Goal: Task Accomplishment & Management: Manage account settings

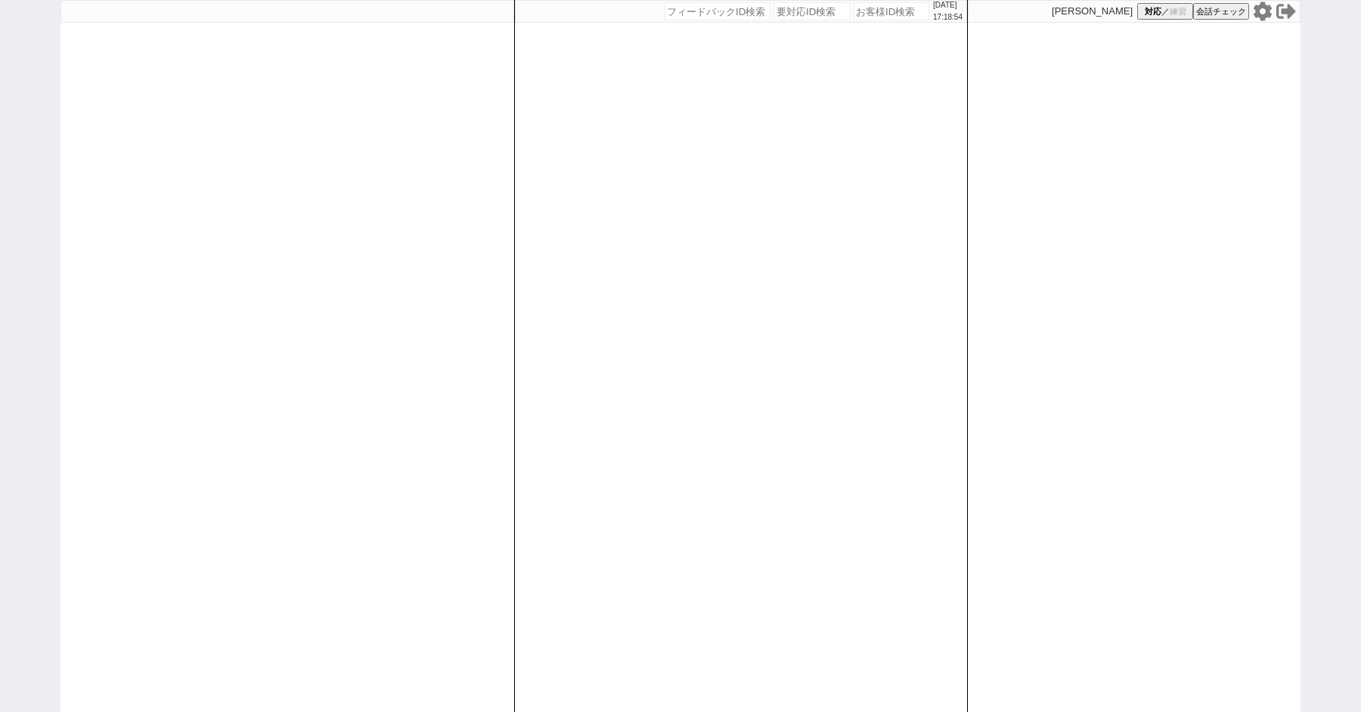
click at [1263, 9] on icon at bounding box center [1263, 12] width 20 height 20
paste input "604178"
type input "604178"
select select "2"
select select
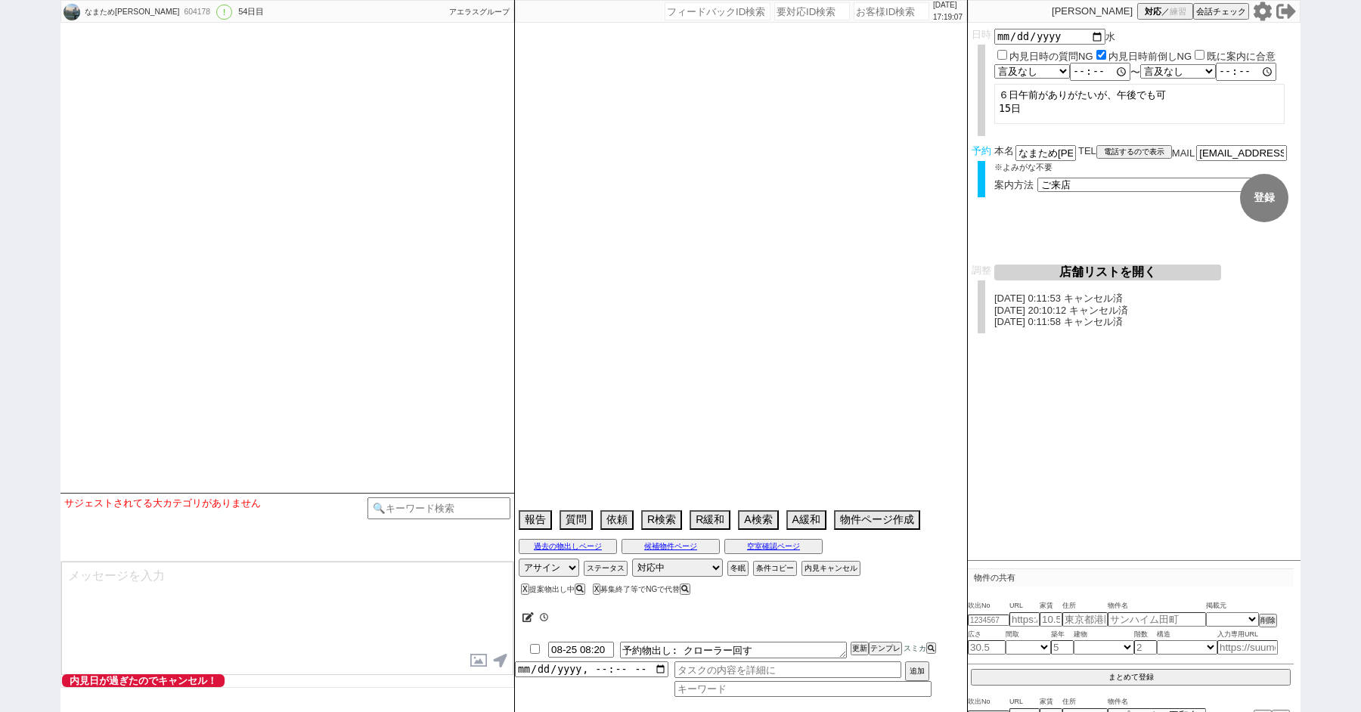
type textarea "5日 17:40 出ない、候補なし来店しない　ソレイユは12~15まで夏季休暇 ＠＠＠女性スタッフが難しければ男性でも可、調整時伝える＠＠＠ Ｕ・Ｋ Ｈｅｉｗ…"
select select "15"
select select "0"
select select "65"
select select "1579"
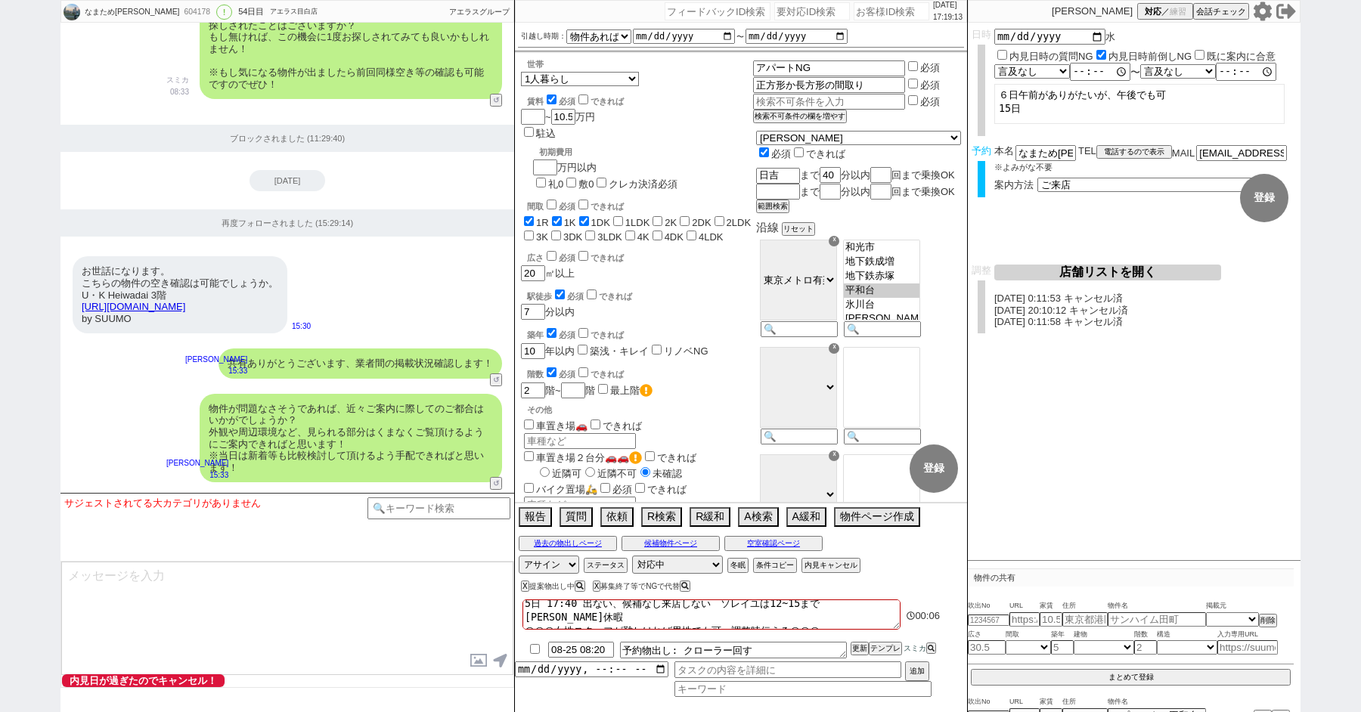
scroll to position [1, 0]
click at [839, 563] on button "内見キャンセル" at bounding box center [829, 566] width 56 height 12
radio input "true"
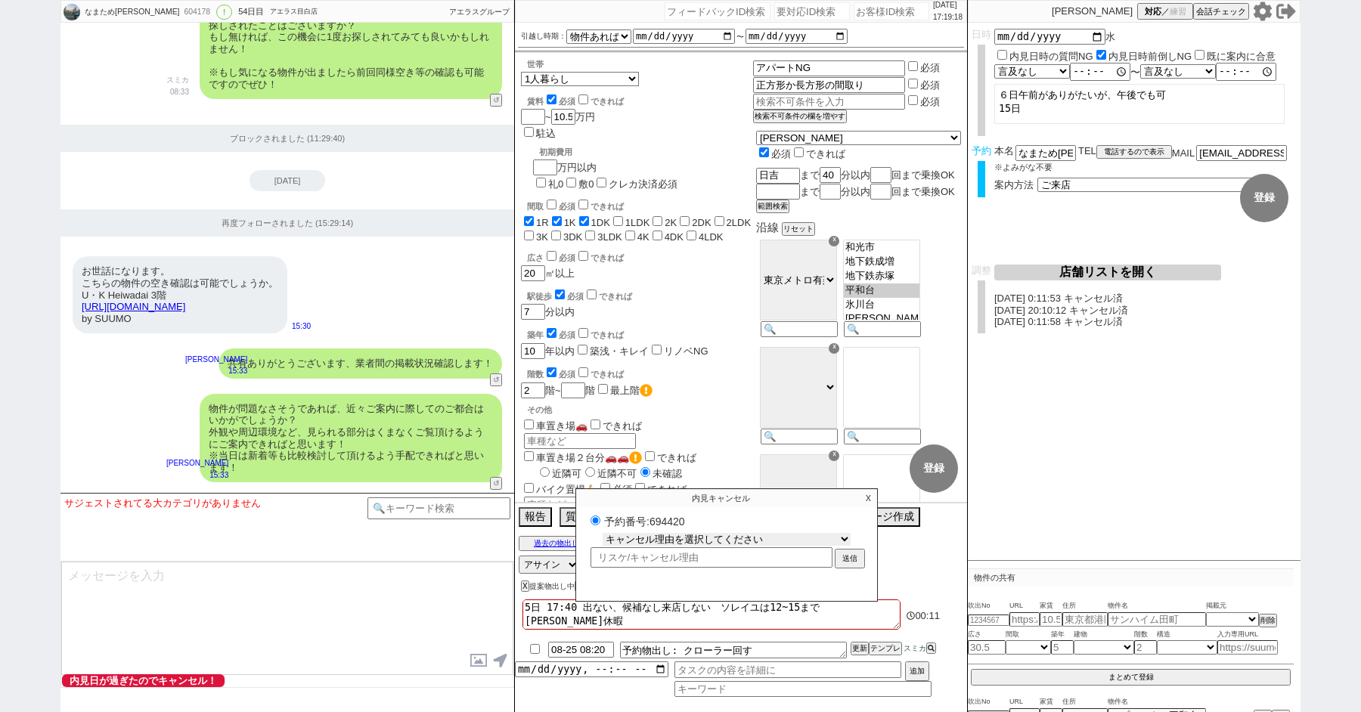
click at [680, 534] on select "キャンセル理由を選択してください 希望物件が出なかった 希望物件が見れなかった 返信がこなくなった 他決(日程調整前) 引越し自体消滅(日程調整前) 都合が変…" at bounding box center [727, 539] width 248 height 13
select select "2"
click at [603, 533] on select "キャンセル理由を選択してください 希望物件が出なかった 希望物件が見れなかった 返信がこなくなった 他決(日程調整前) 引越し自体消滅(日程調整前) 都合が変…" at bounding box center [727, 539] width 248 height 13
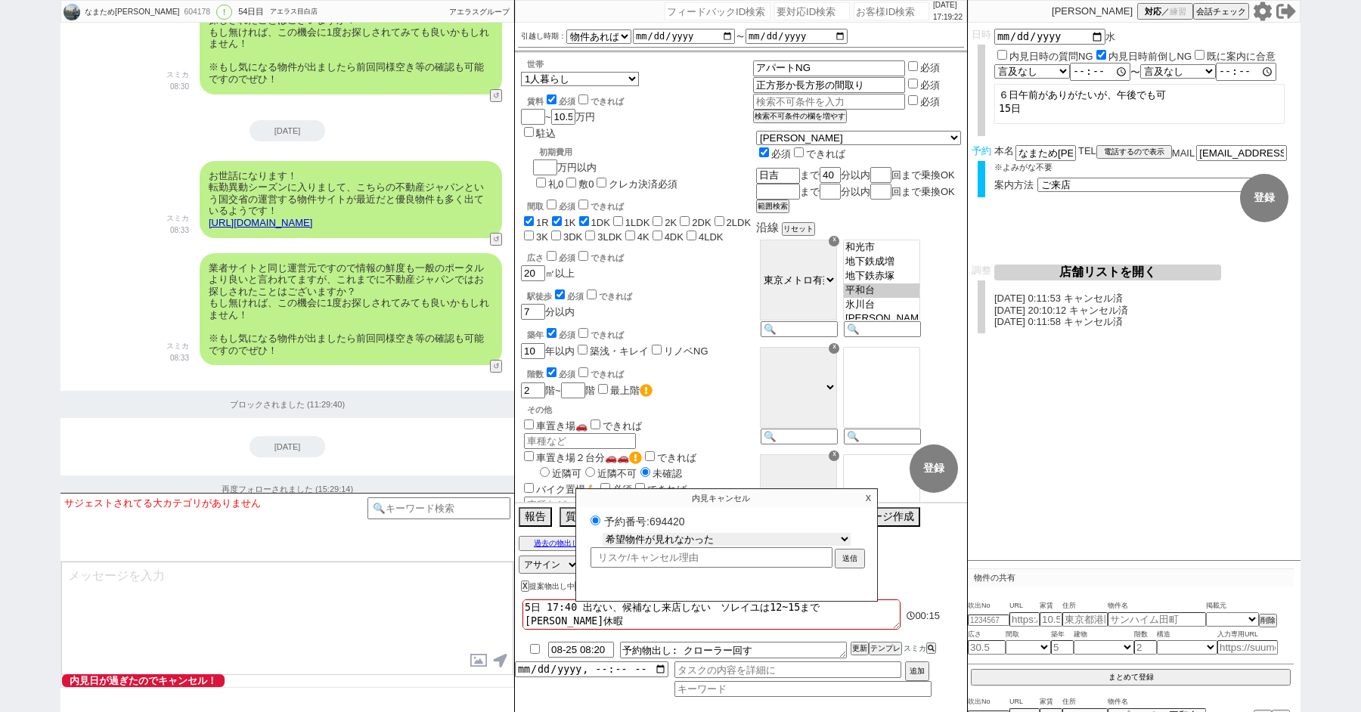
scroll to position [25314, 0]
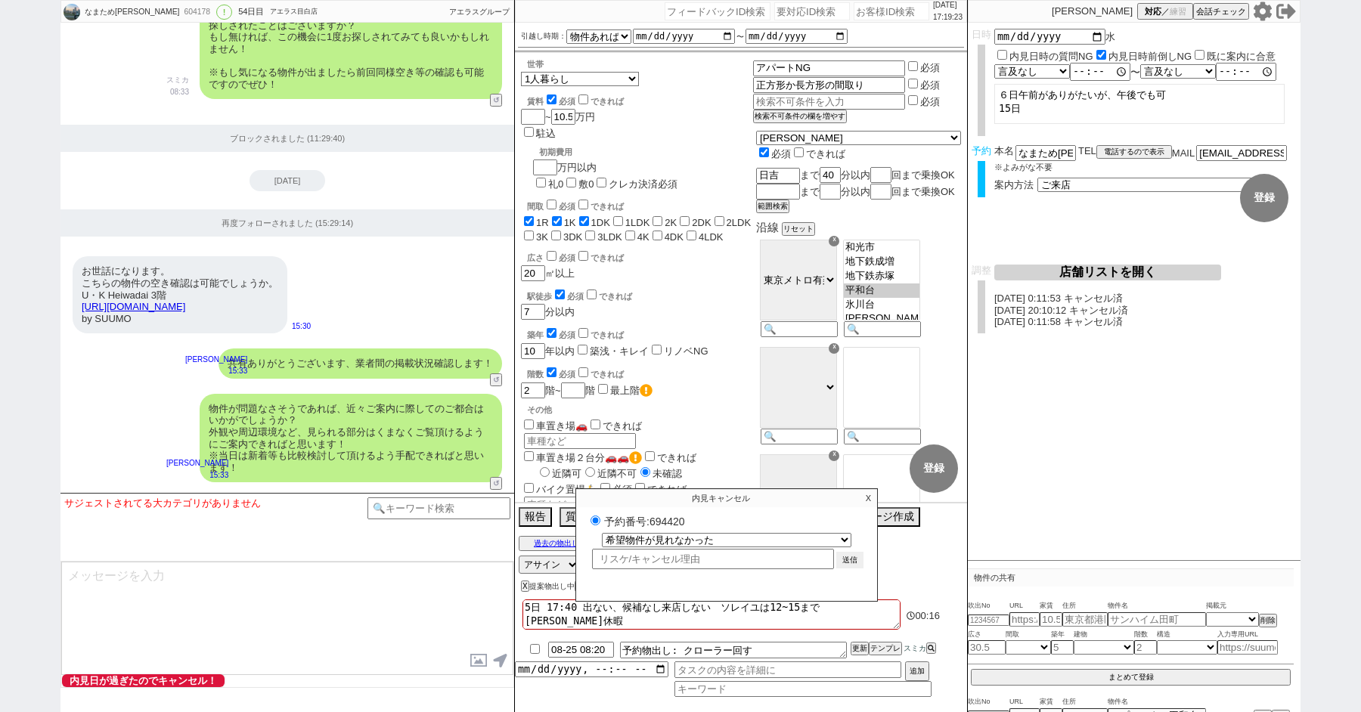
click at [849, 555] on button "送信" at bounding box center [849, 560] width 27 height 17
radio input "true"
select select
radio input "false"
click at [870, 500] on p "X" at bounding box center [868, 498] width 17 height 18
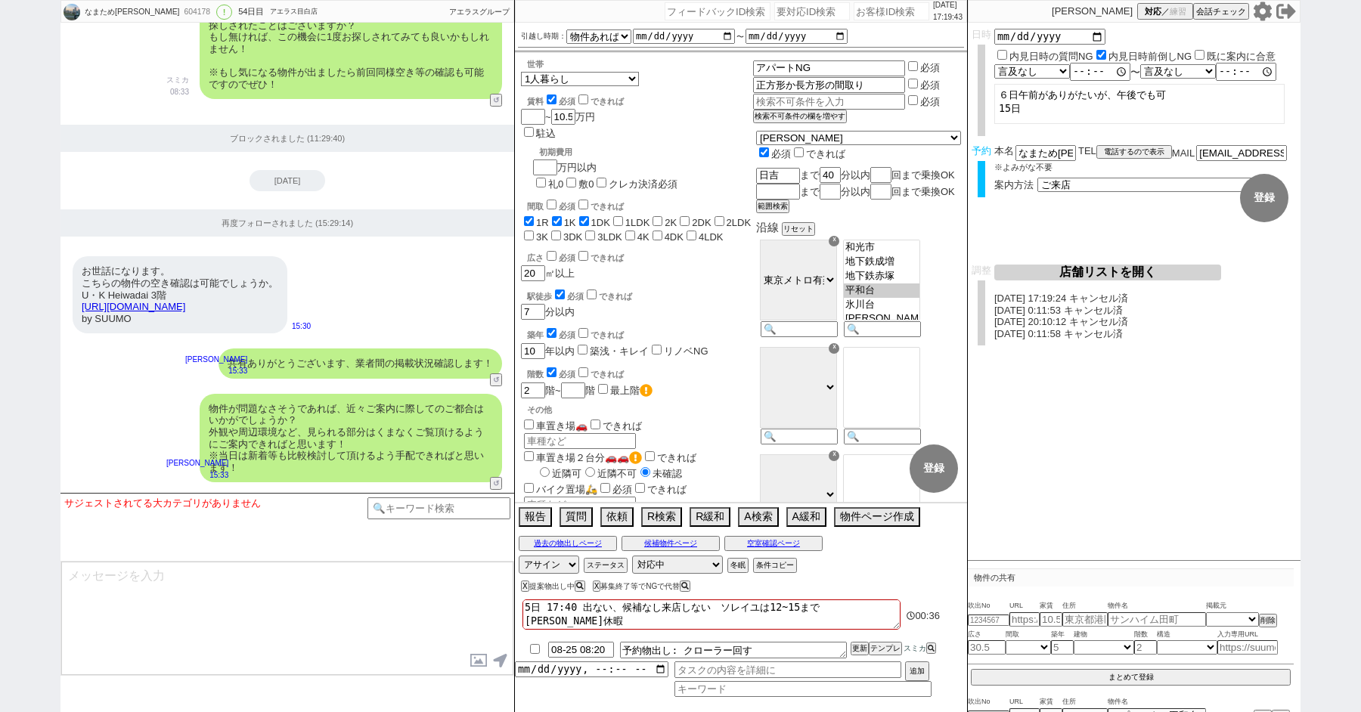
paste input "607190"
type input "607190"
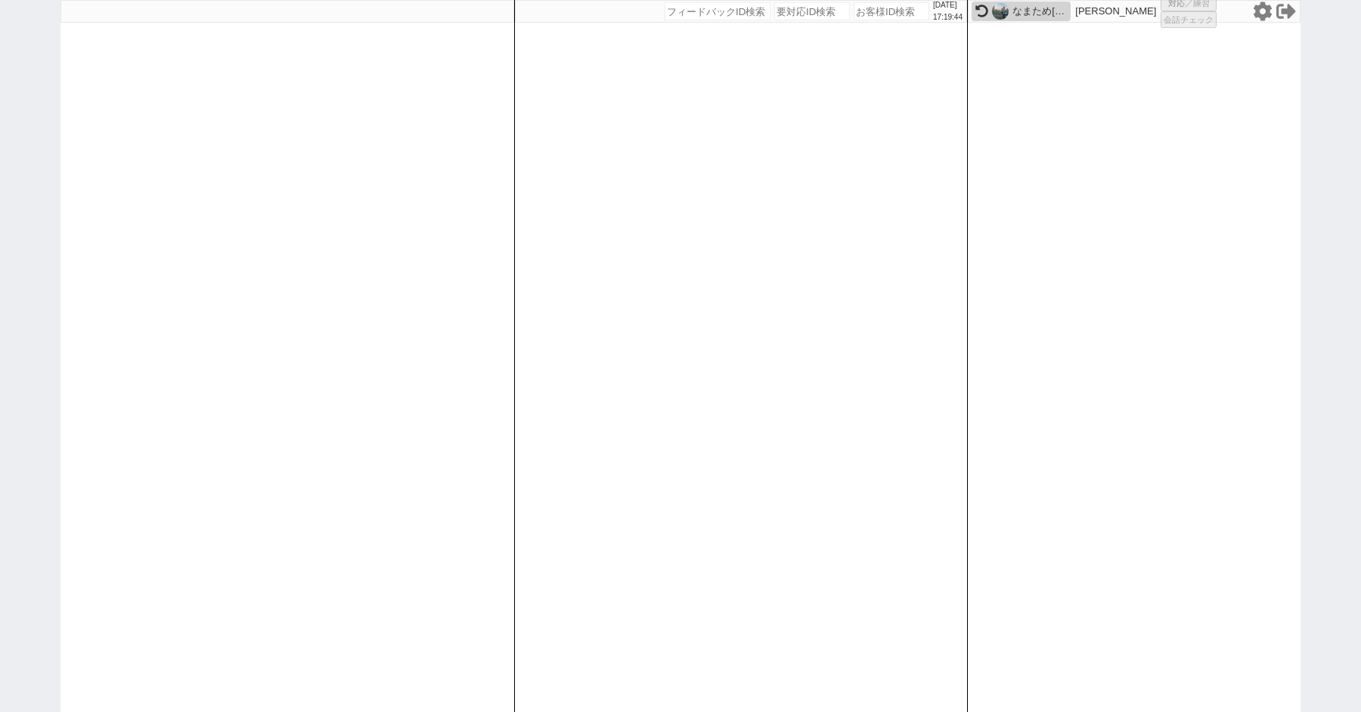
select select "1"
select select
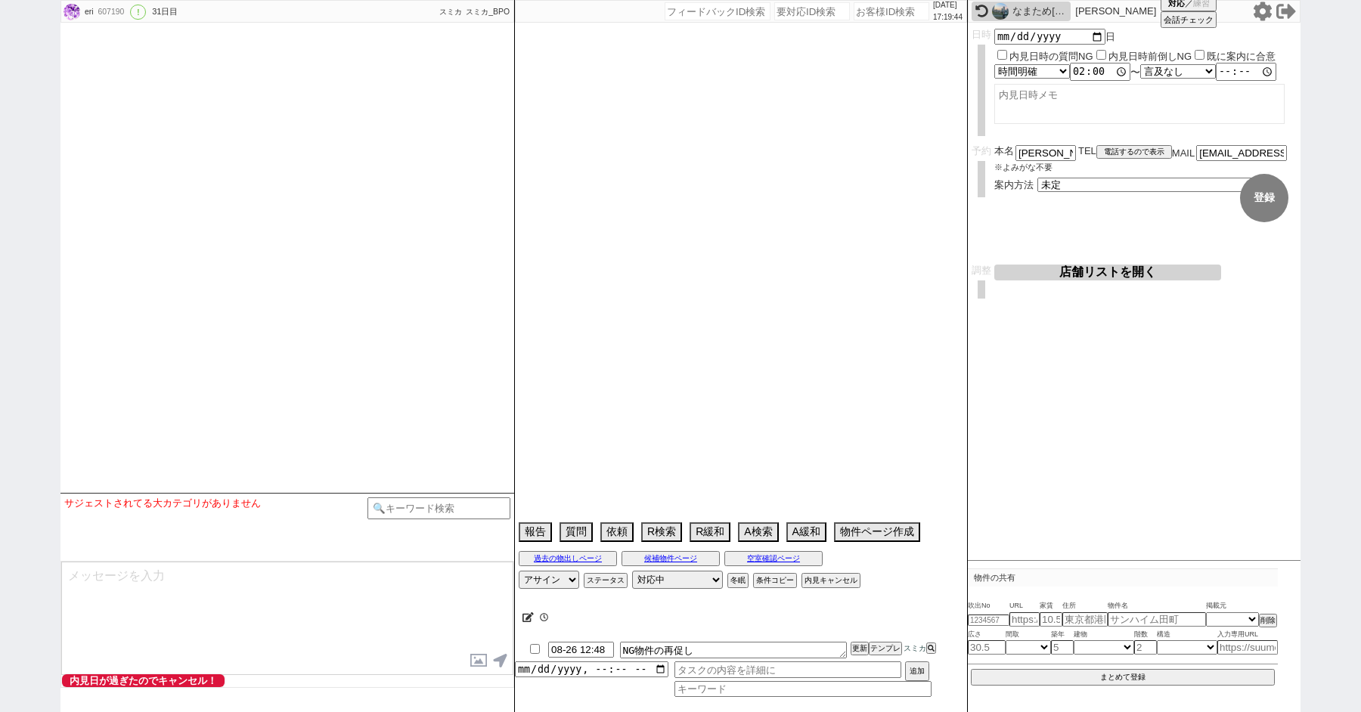
type textarea "旧ID:596553不可済み"
select select "15"
select select "0"
select select "820"
select select "71"
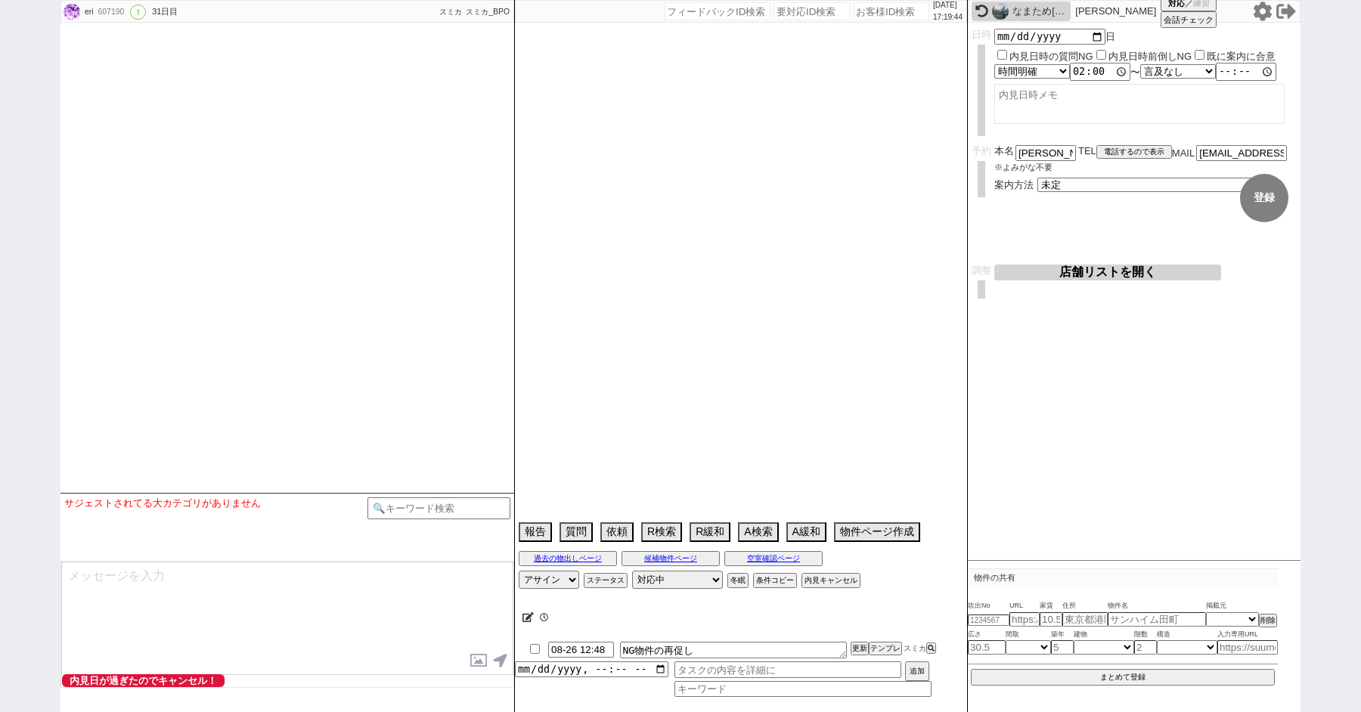
select select "1712"
select select "34"
select select "1008"
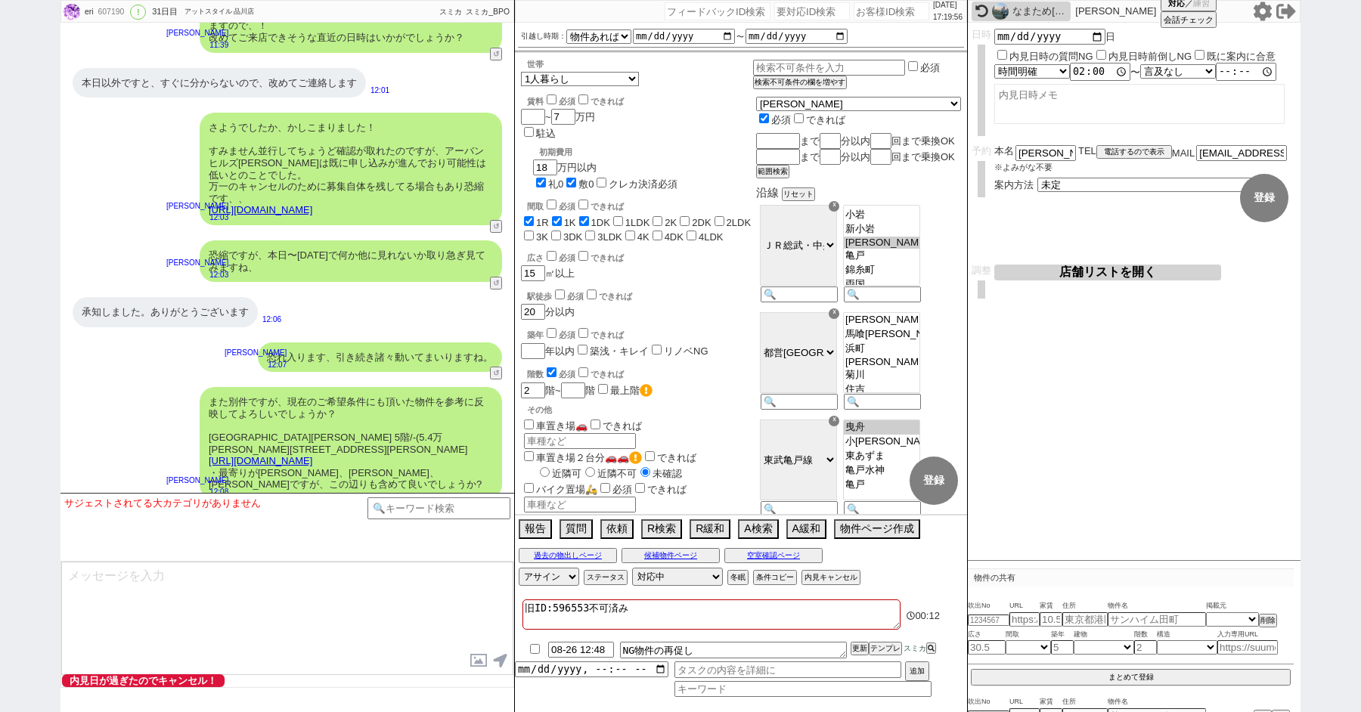
scroll to position [8828, 0]
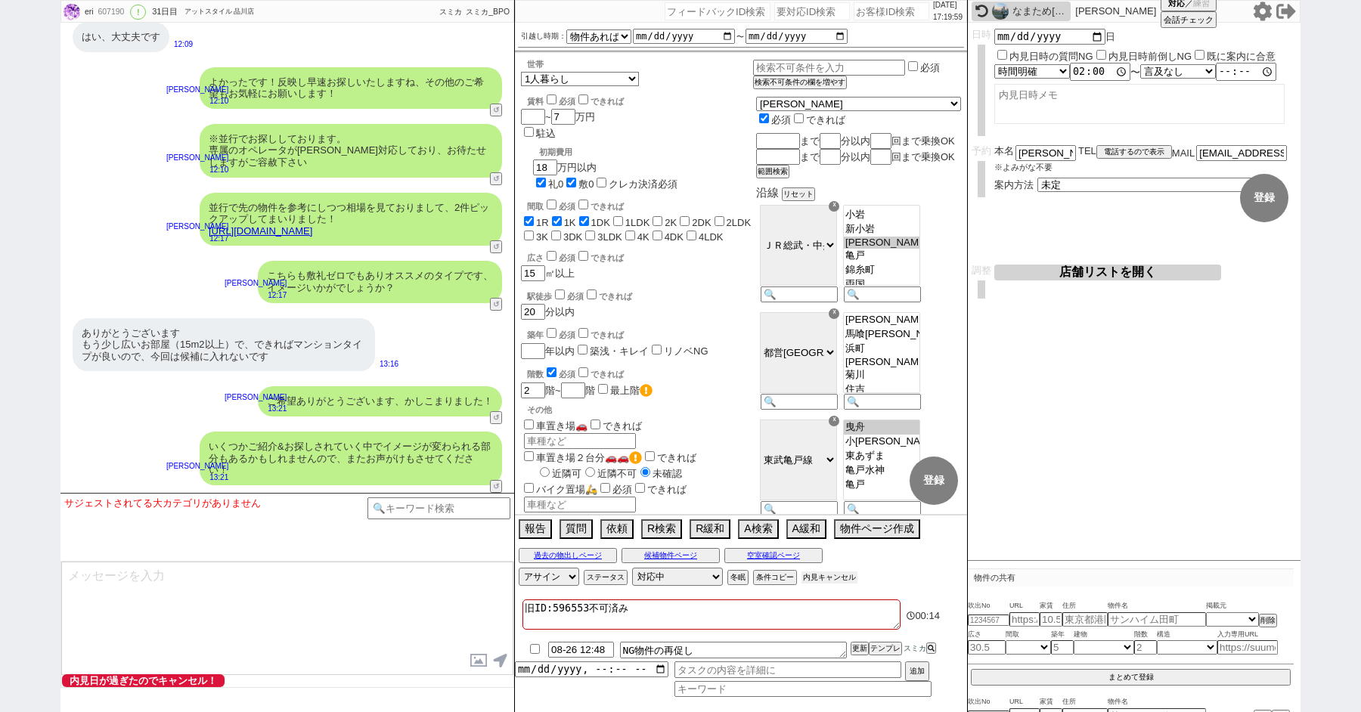
click at [832, 581] on button "内見キャンセル" at bounding box center [829, 578] width 56 height 12
radio input "true"
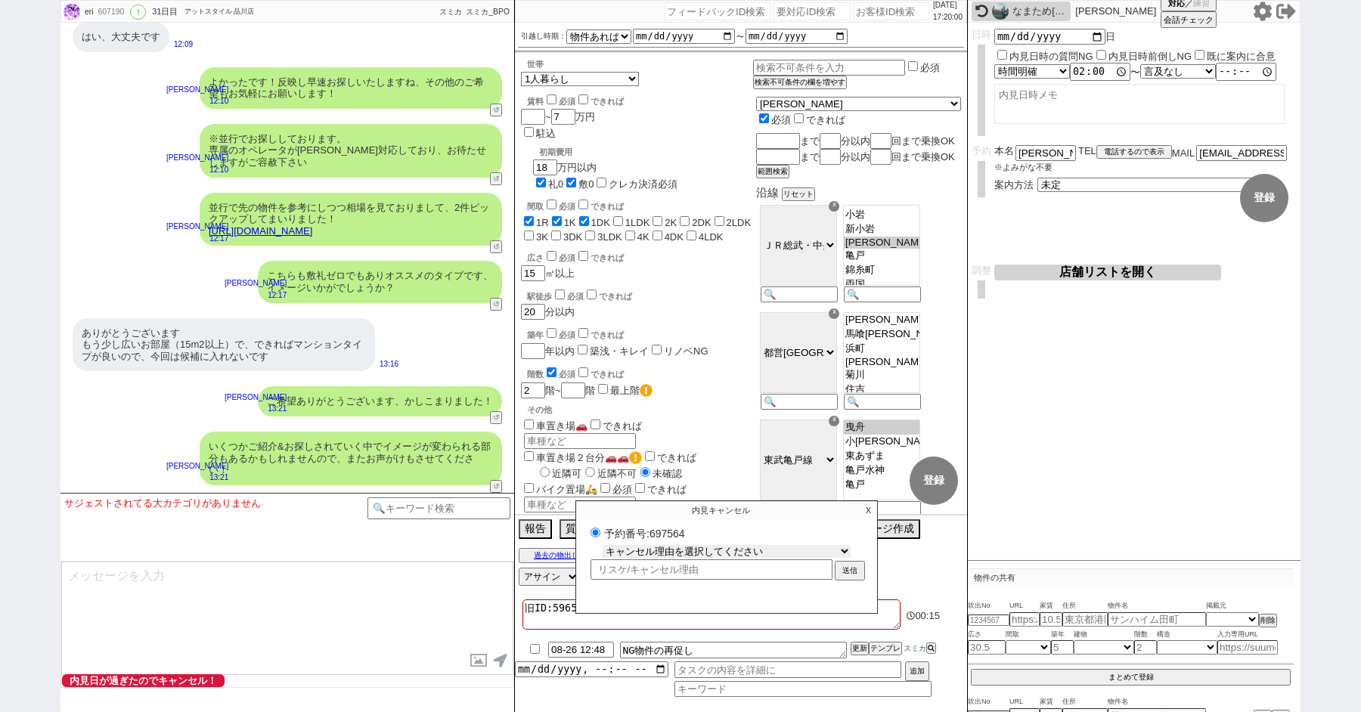
click at [700, 553] on select "キャンセル理由を選択してください 希望物件が出なかった 希望物件が見れなかった 返信がこなくなった 他決(日程調整前) 引越し自体消滅(日程調整前) 都合が変…" at bounding box center [727, 551] width 248 height 13
select select "6"
click at [603, 545] on select "キャンセル理由を選択してください 希望物件が出なかった 希望物件が見れなかった 返信がこなくなった 他決(日程調整前) 引越し自体消滅(日程調整前) 都合が変…" at bounding box center [727, 551] width 248 height 13
click at [844, 575] on button "送信" at bounding box center [849, 572] width 27 height 17
radio input "true"
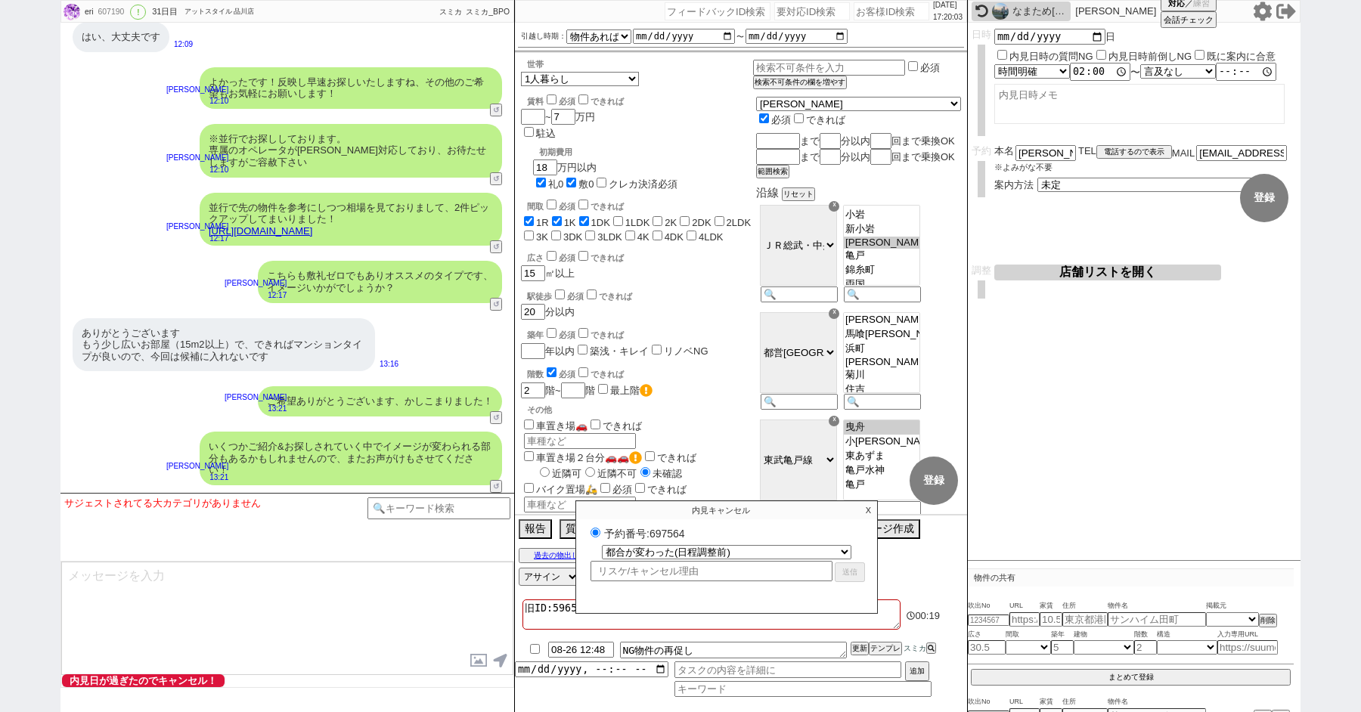
select select
select select "0"
radio input "false"
paste input "610295"
type input "610295"
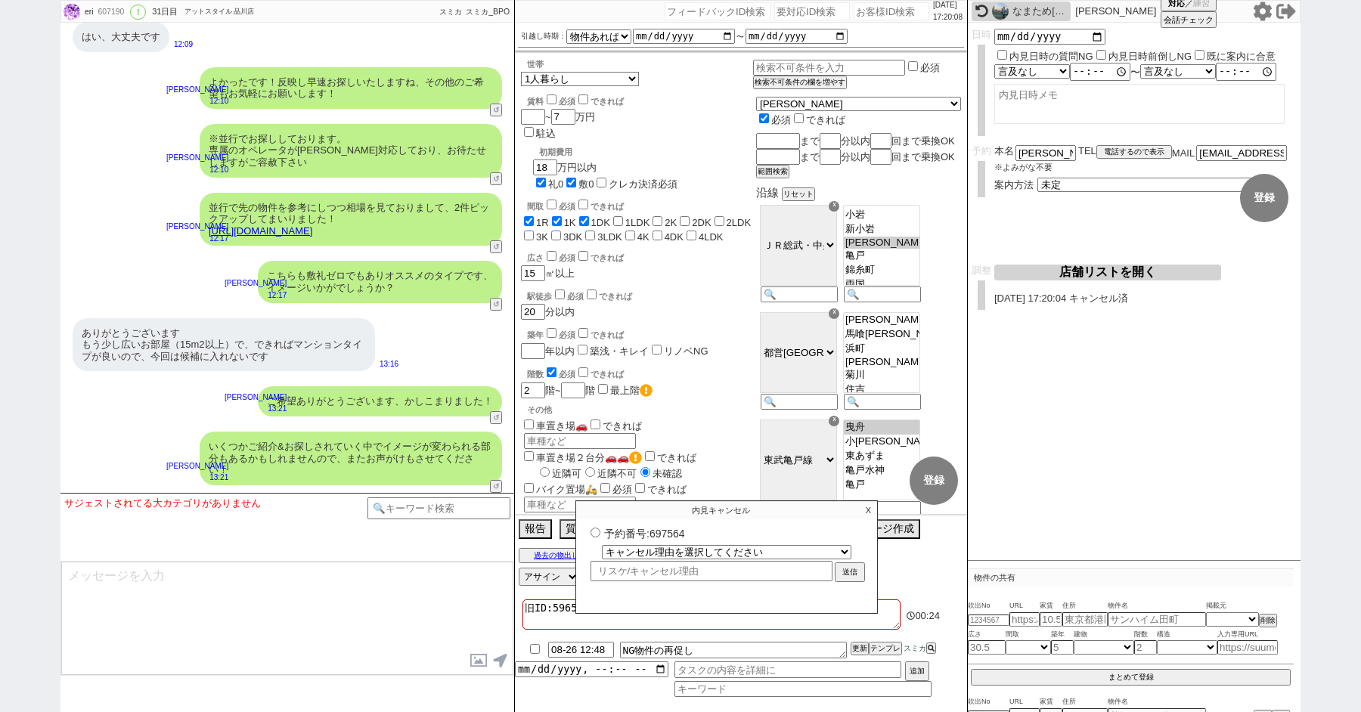
select select "3"
select select "1"
select select
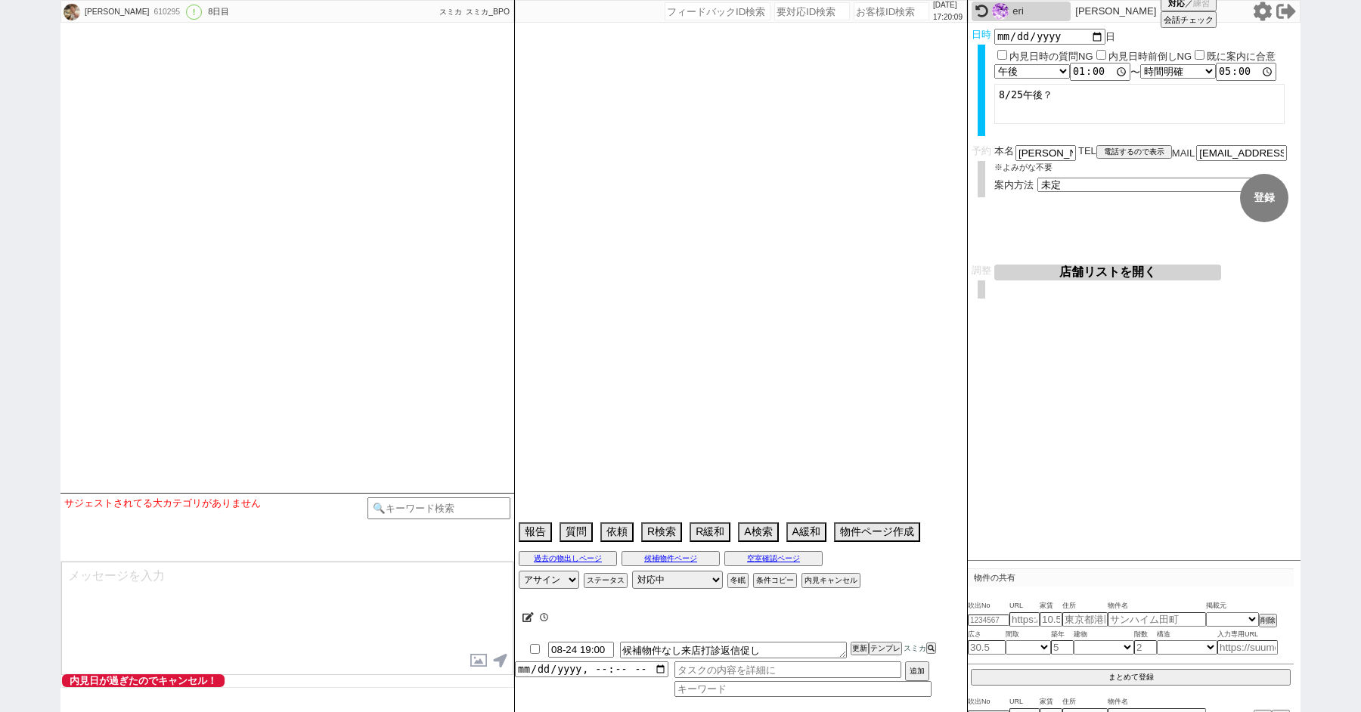
select select "2025"
select select "9"
select select "36"
select select "1"
select select "50"
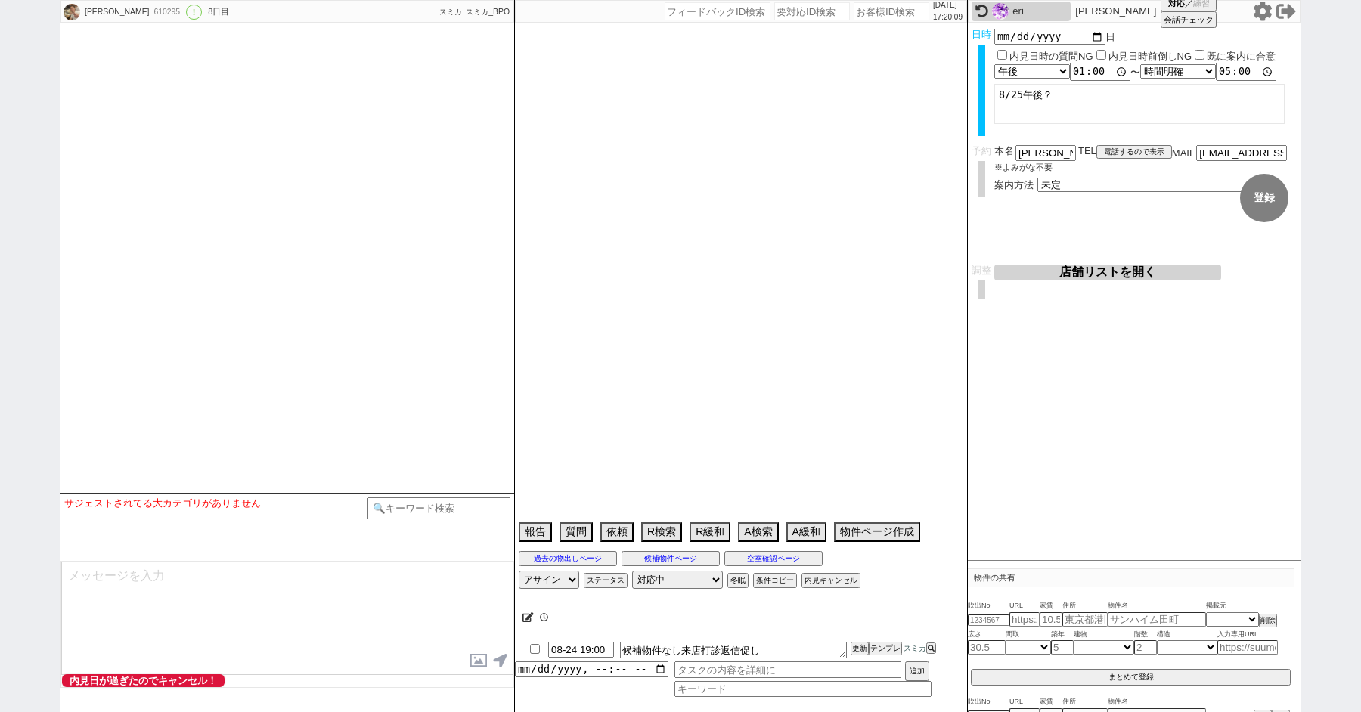
select select "1284"
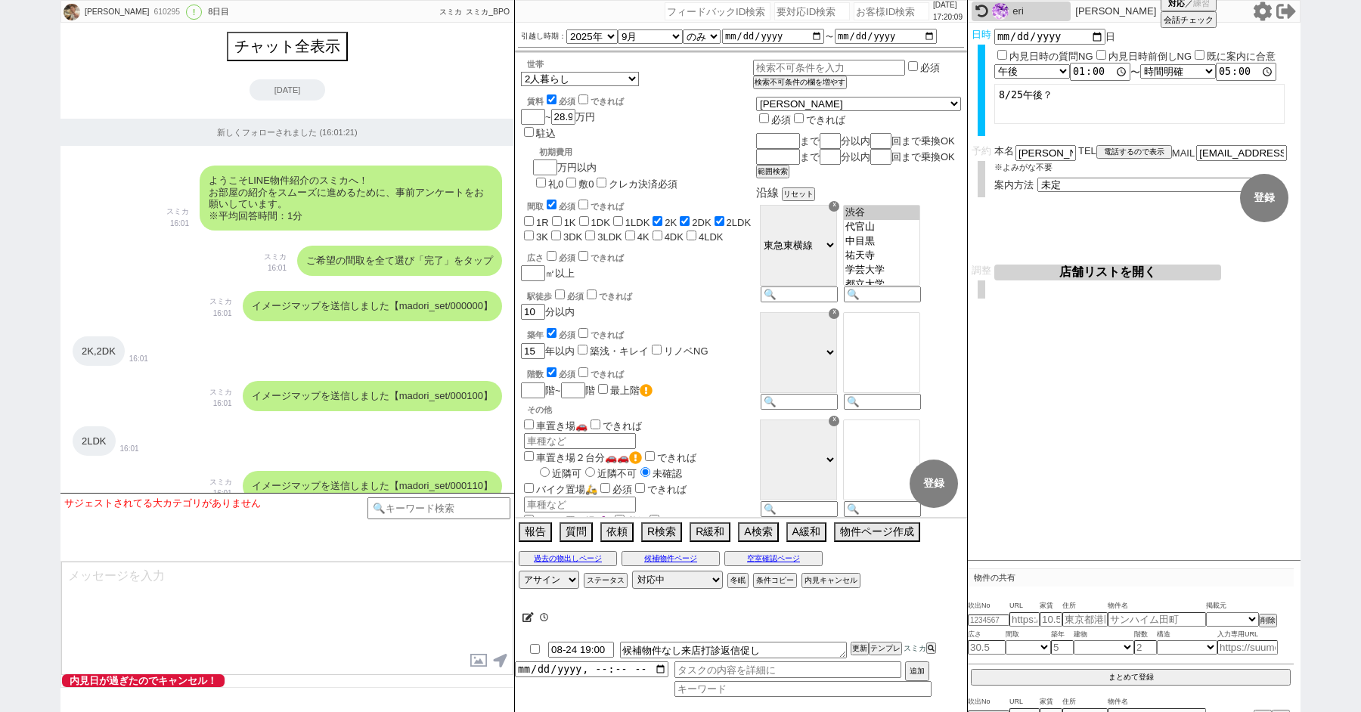
scroll to position [6766, 0]
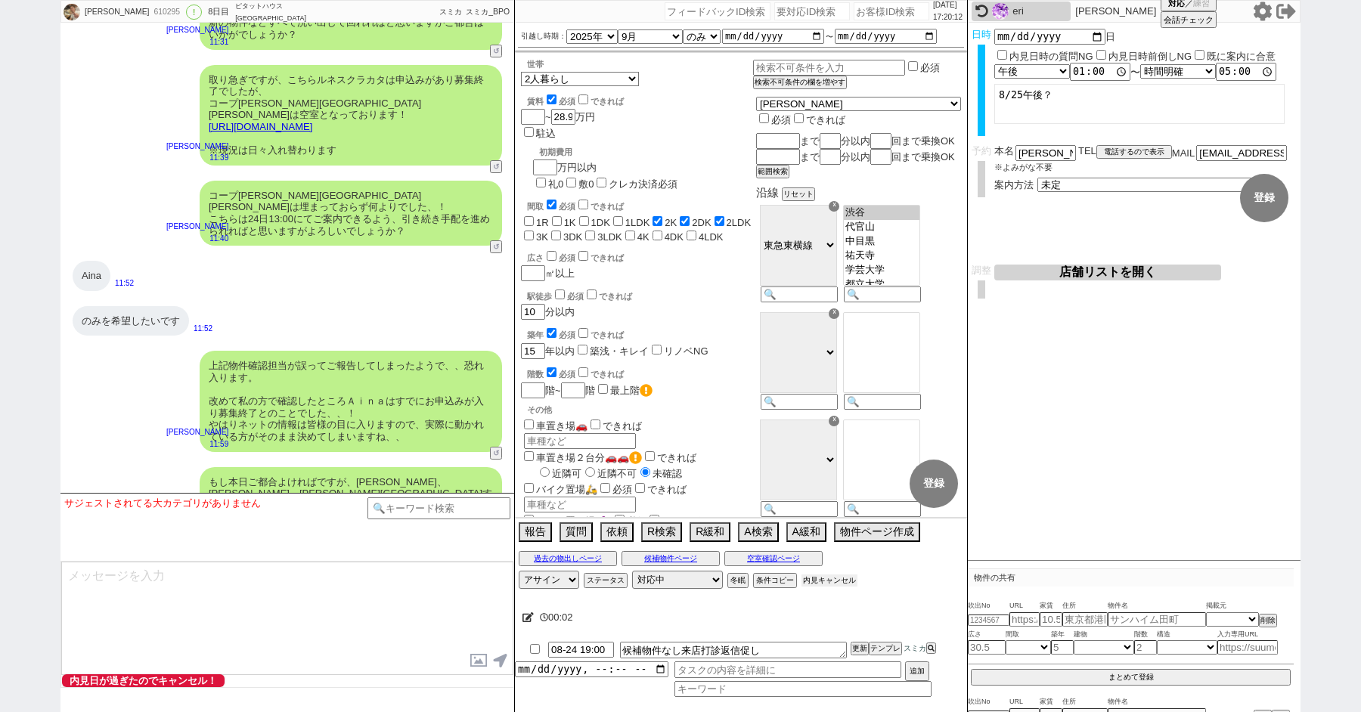
click at [828, 581] on button "内見キャンセル" at bounding box center [829, 581] width 56 height 12
radio input "true"
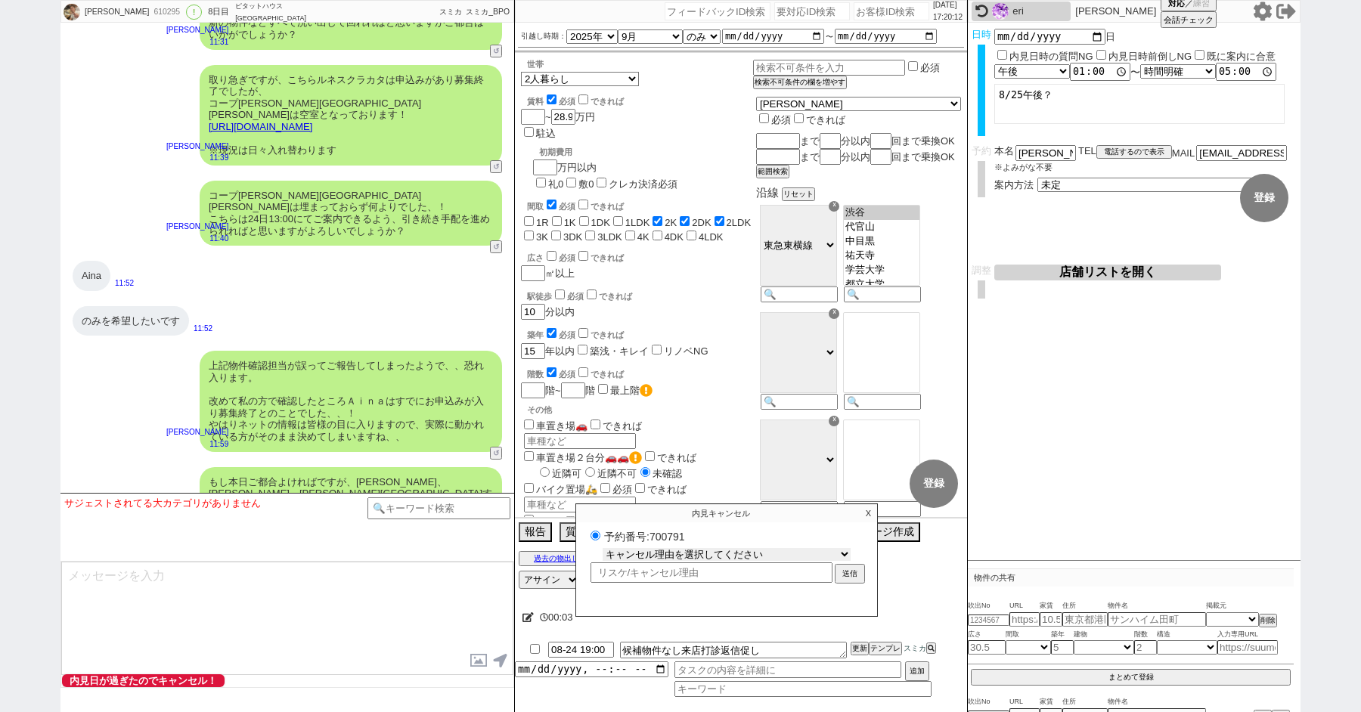
click at [665, 559] on select "キャンセル理由を選択してください 希望物件が出なかった 希望物件が見れなかった 返信がこなくなった 他決(日程調整前) 引越し自体消滅(日程調整前) 都合が変…" at bounding box center [727, 554] width 248 height 13
select select "2"
click at [603, 548] on select "キャンセル理由を選択してください 希望物件が出なかった 希望物件が見れなかった 返信がこなくなった 他決(日程調整前) 引越し自体消滅(日程調整前) 都合が変…" at bounding box center [727, 554] width 248 height 13
click at [850, 577] on button "送信" at bounding box center [849, 575] width 27 height 17
radio input "true"
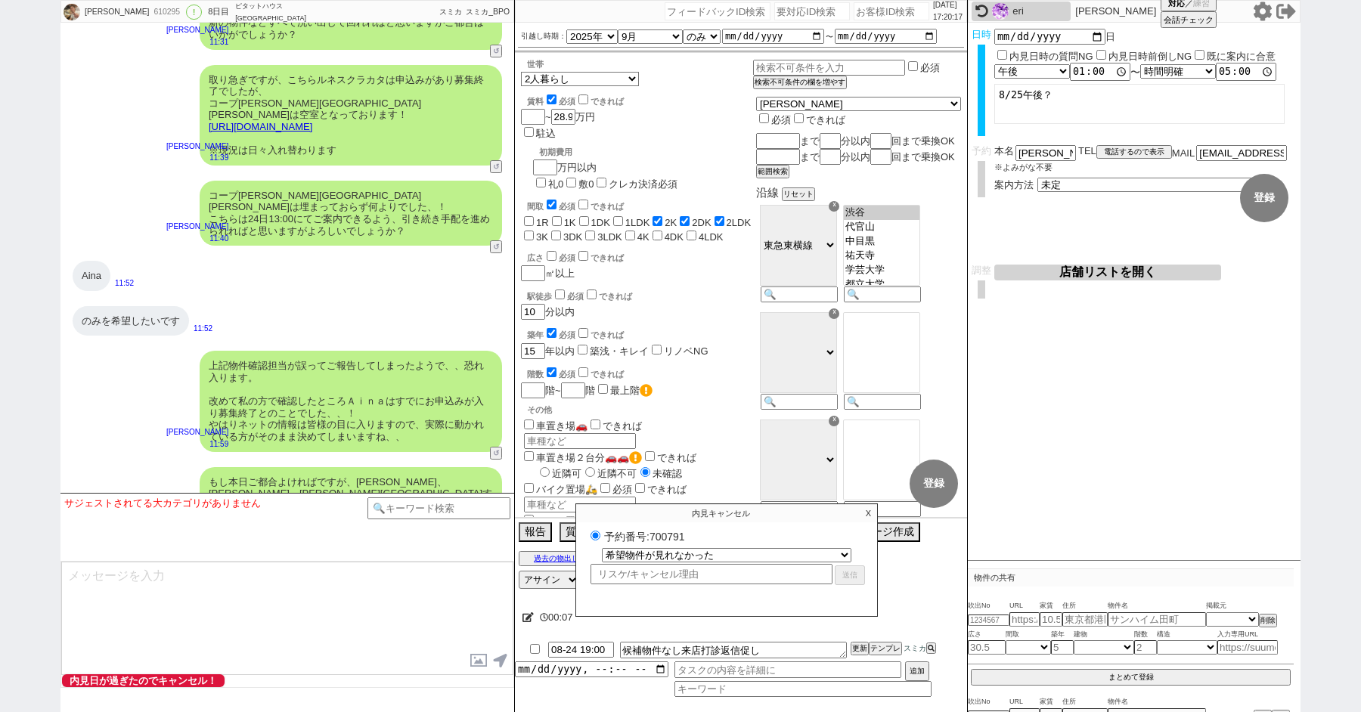
select select
select select "0"
radio input "false"
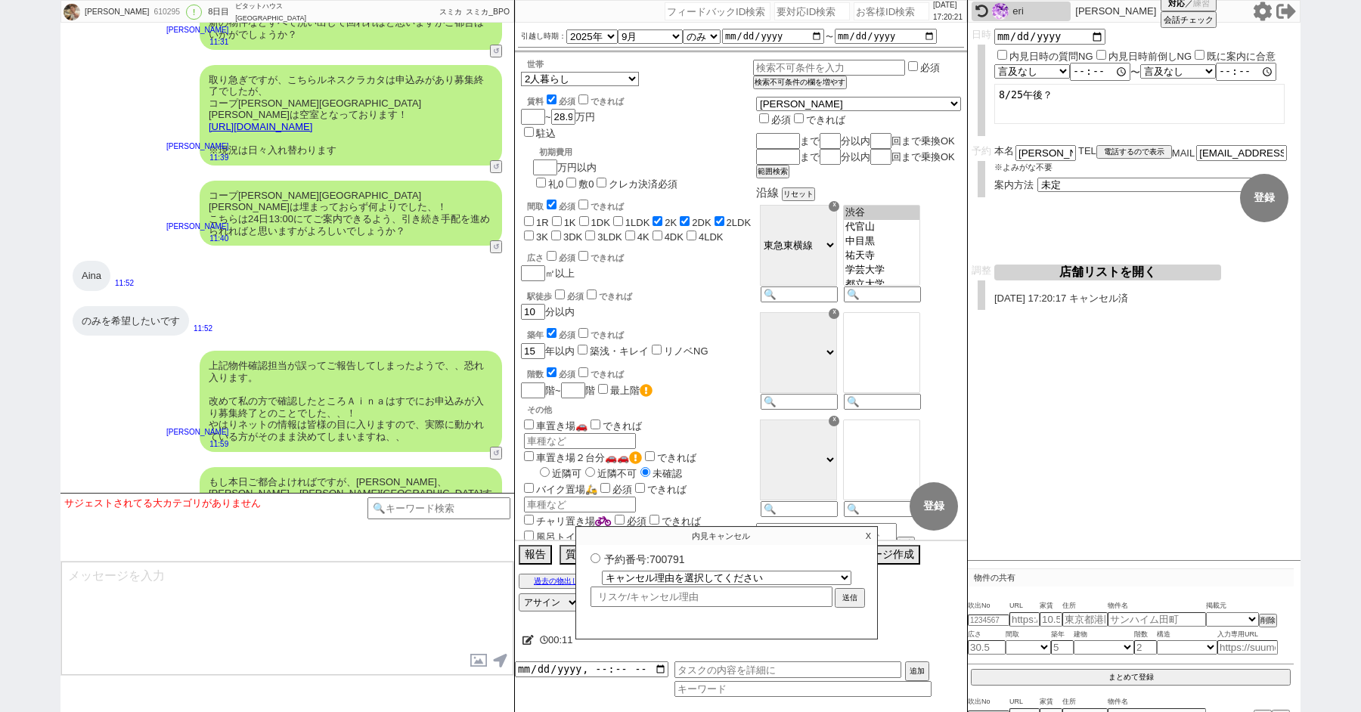
paste input "609357"
type input "609357"
select select "1"
select select "2"
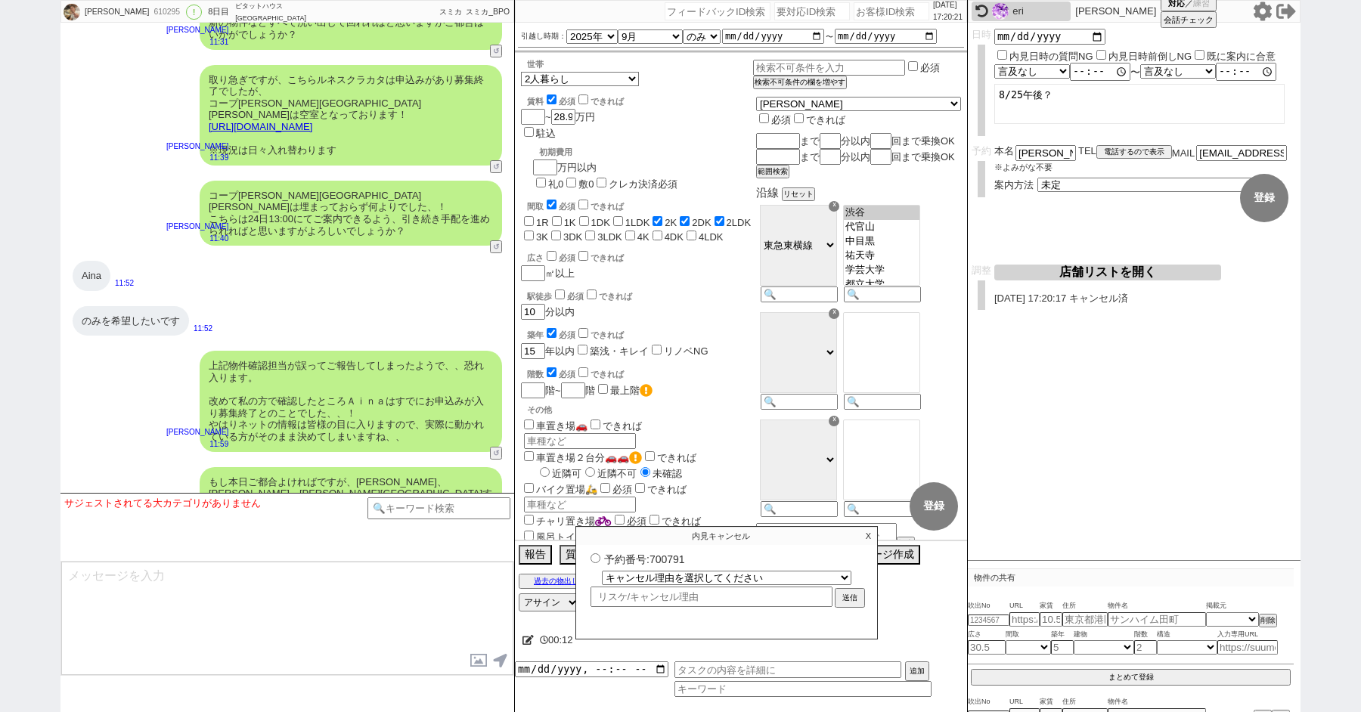
select select
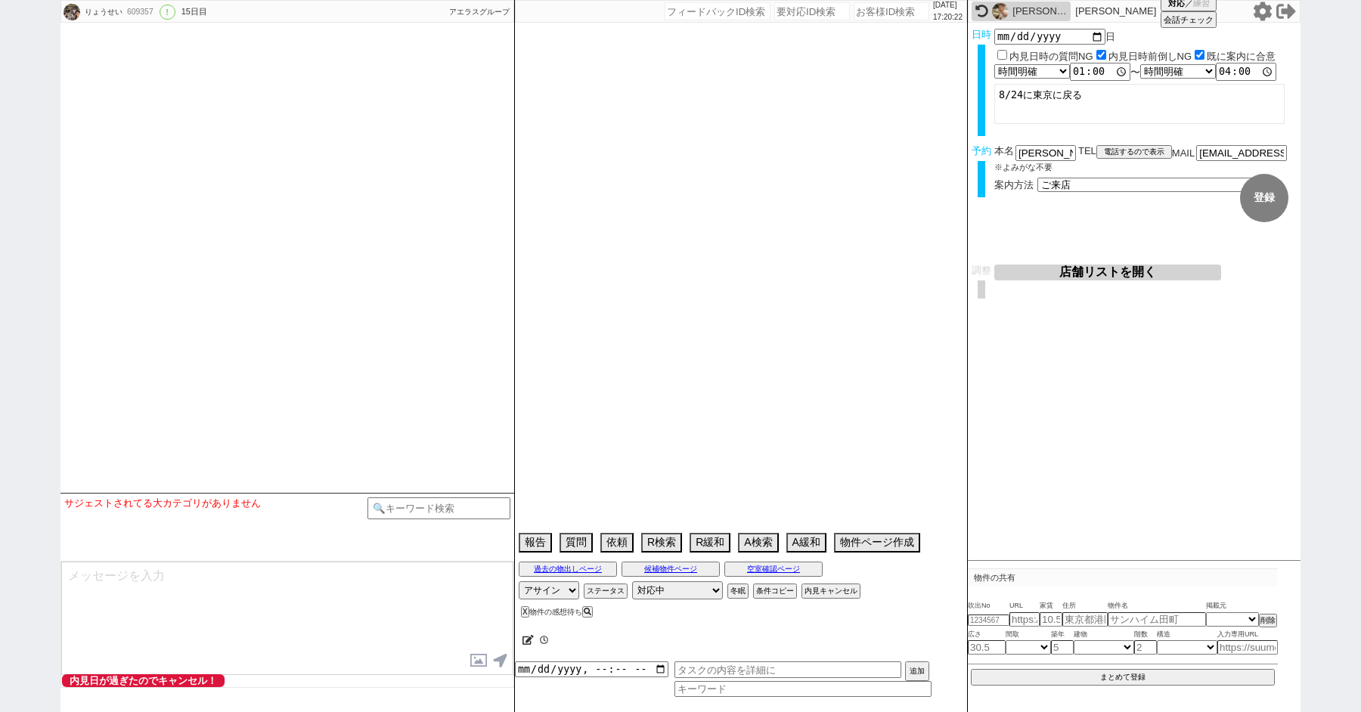
type textarea "24日無理になるかも物件送ってくれとのこと　22日時点では行く気なさそう"
select select "2025"
select select "9"
select select "36"
select select "0"
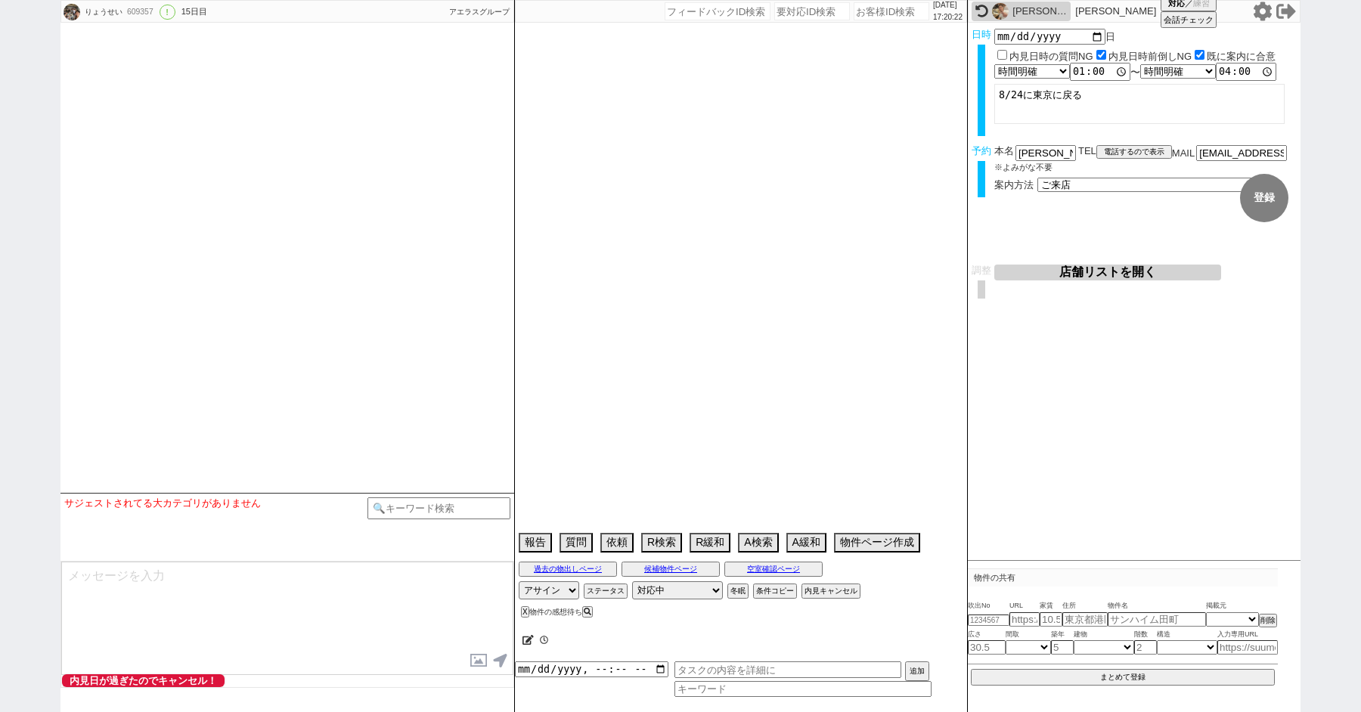
select select "68"
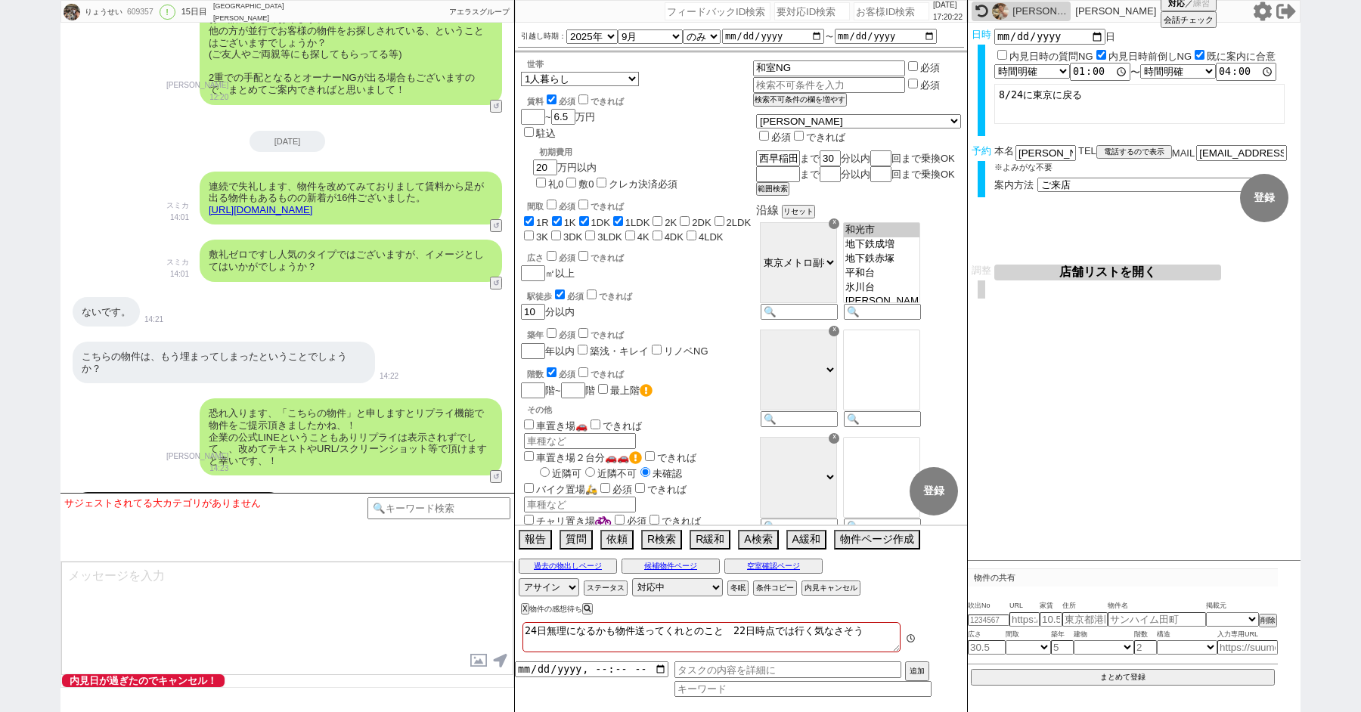
scroll to position [9730, 0]
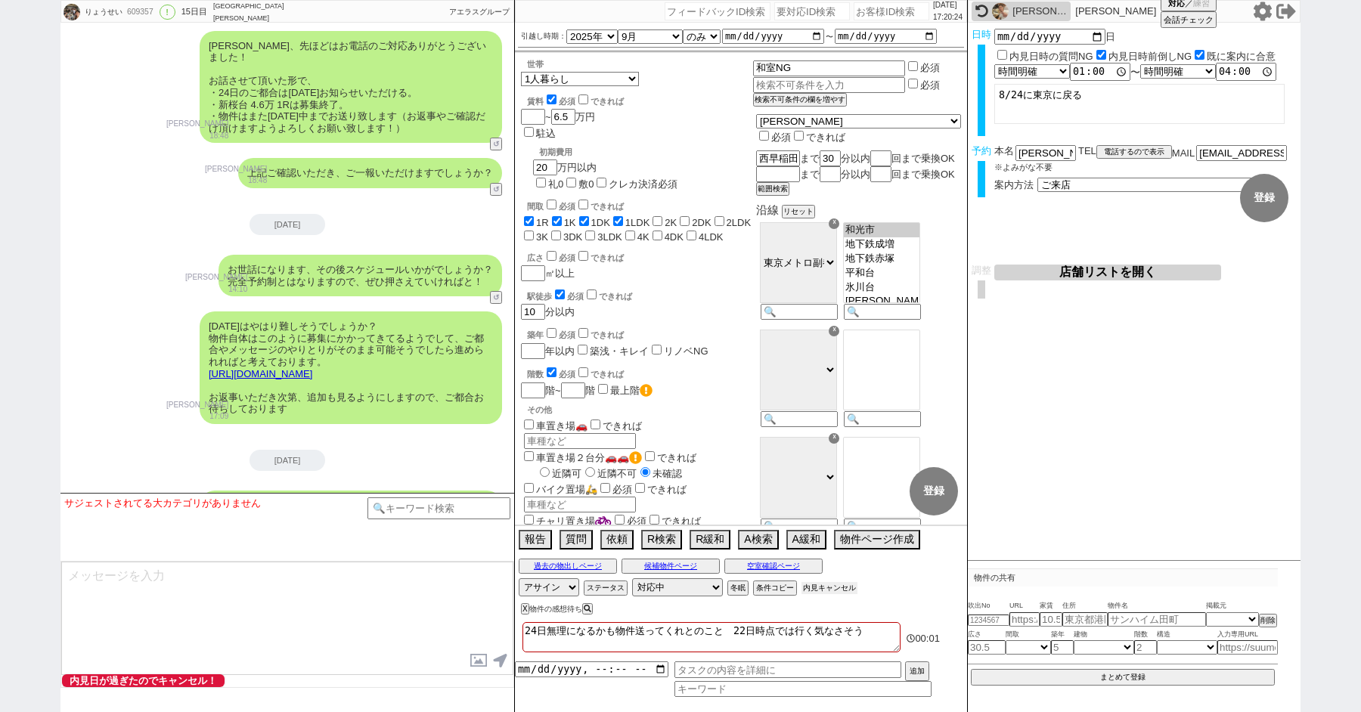
click at [830, 583] on button "内見キャンセル" at bounding box center [829, 588] width 56 height 12
radio input "true"
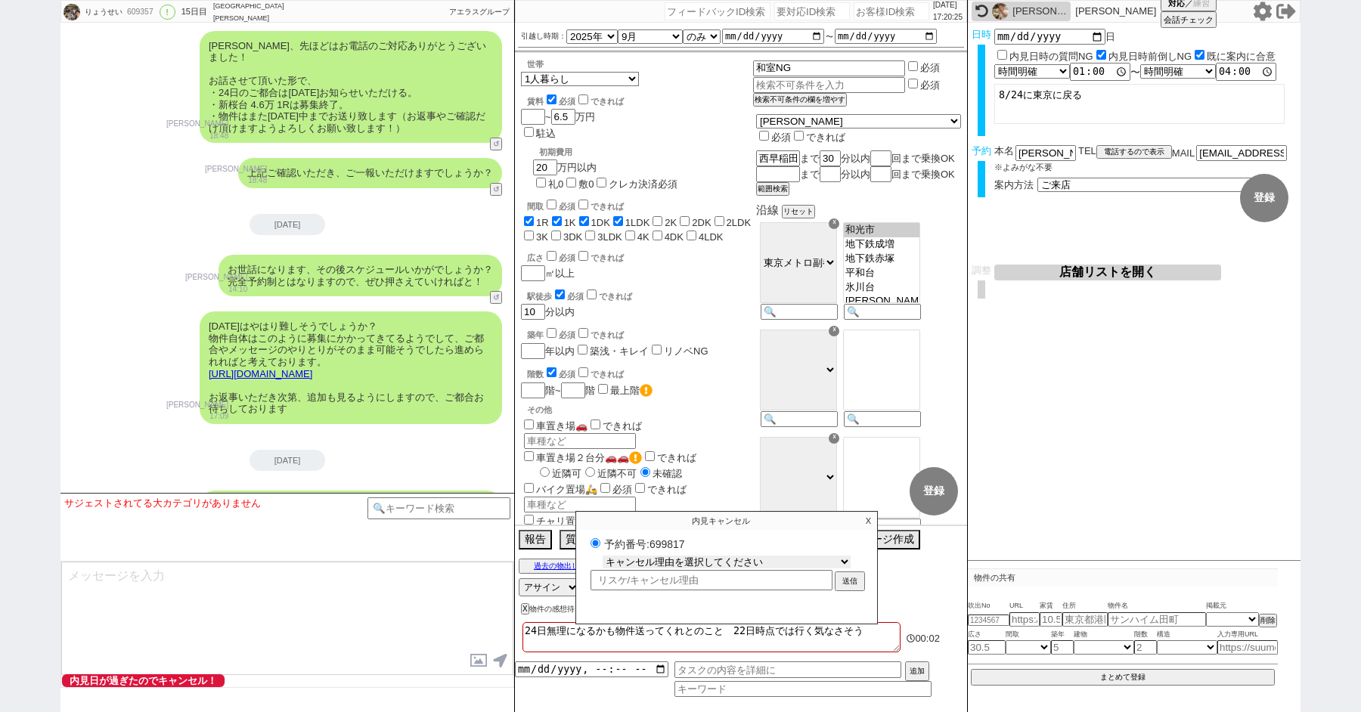
click at [641, 561] on select "キャンセル理由を選択してください 希望物件が出なかった 希望物件が見れなかった 返信がこなくなった 他決(日程調整前) 引越し自体消滅(日程調整前) 都合が変…" at bounding box center [727, 562] width 248 height 13
select select "3"
click at [603, 556] on select "キャンセル理由を選択してください 希望物件が出なかった 希望物件が見れなかった 返信がこなくなった 他決(日程調整前) 引越し自体消滅(日程調整前) 都合が変…" at bounding box center [727, 562] width 248 height 13
click at [851, 575] on button "送信" at bounding box center [849, 583] width 27 height 17
radio input "true"
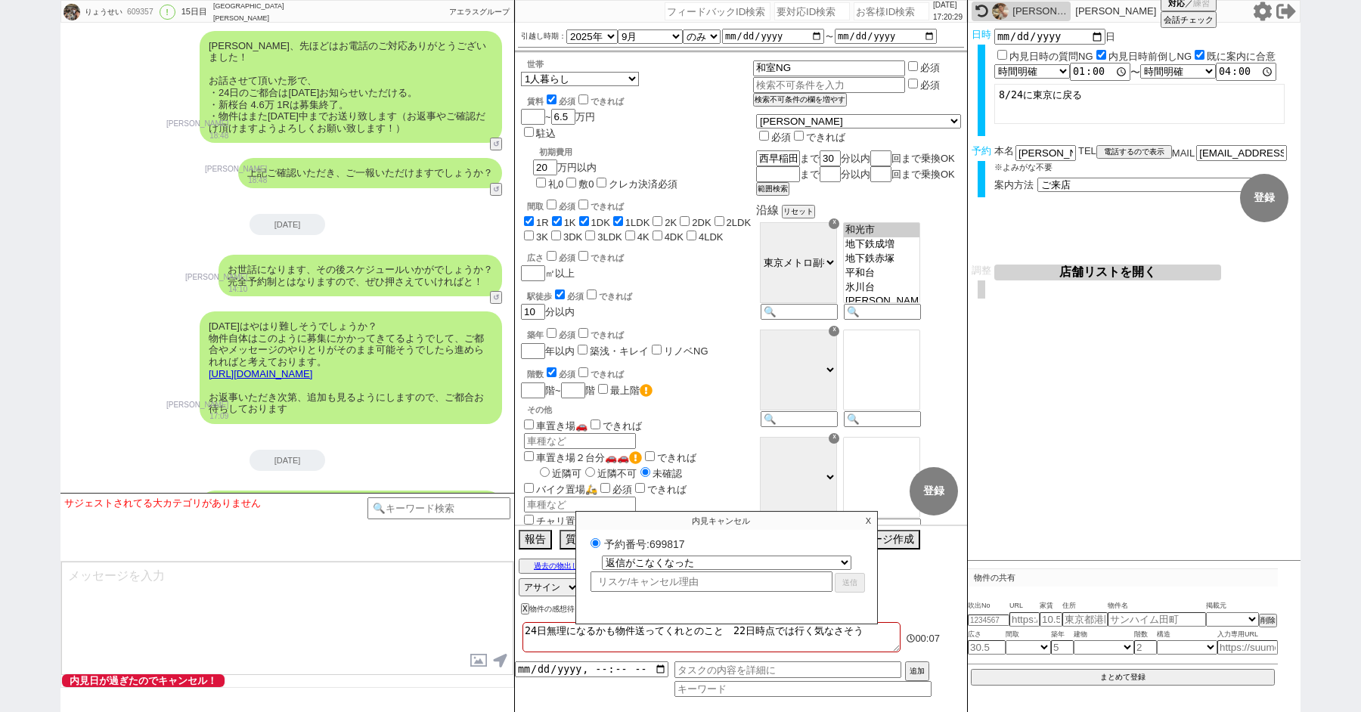
select select
select select "0"
radio input "false"
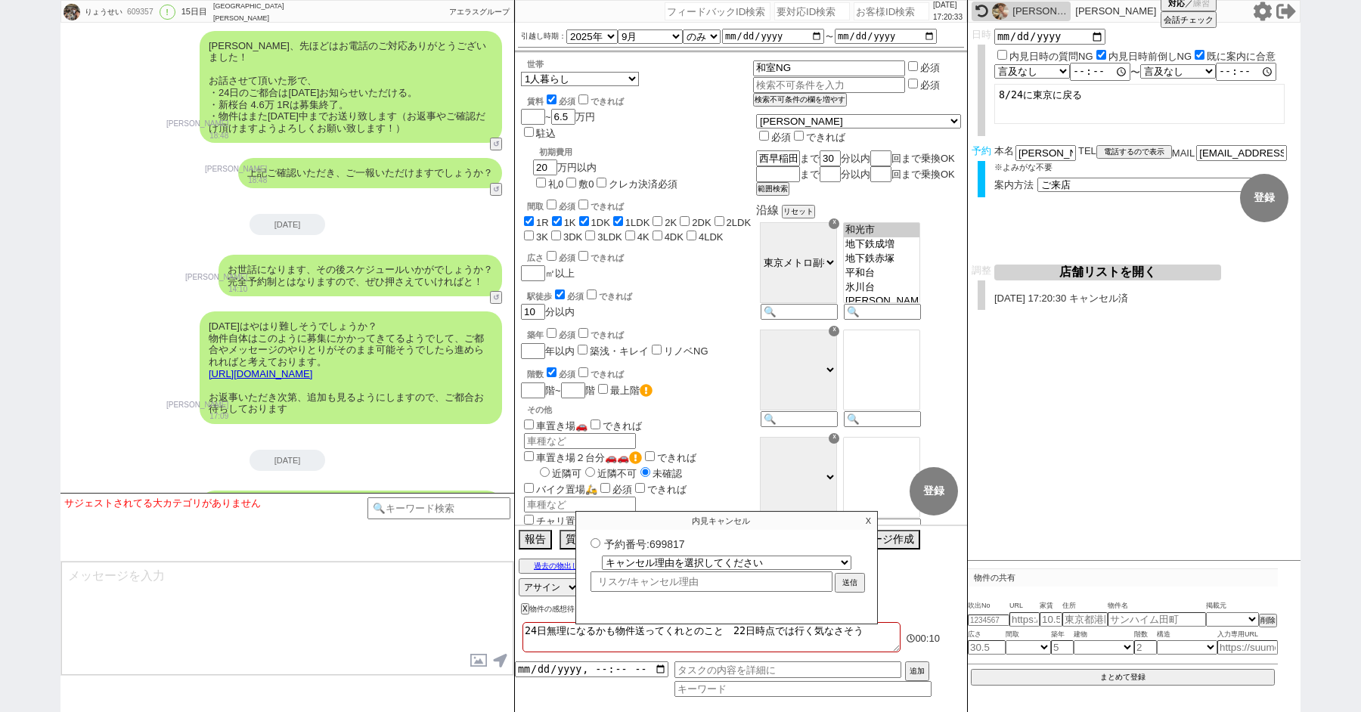
paste input "610225"
type input "610225"
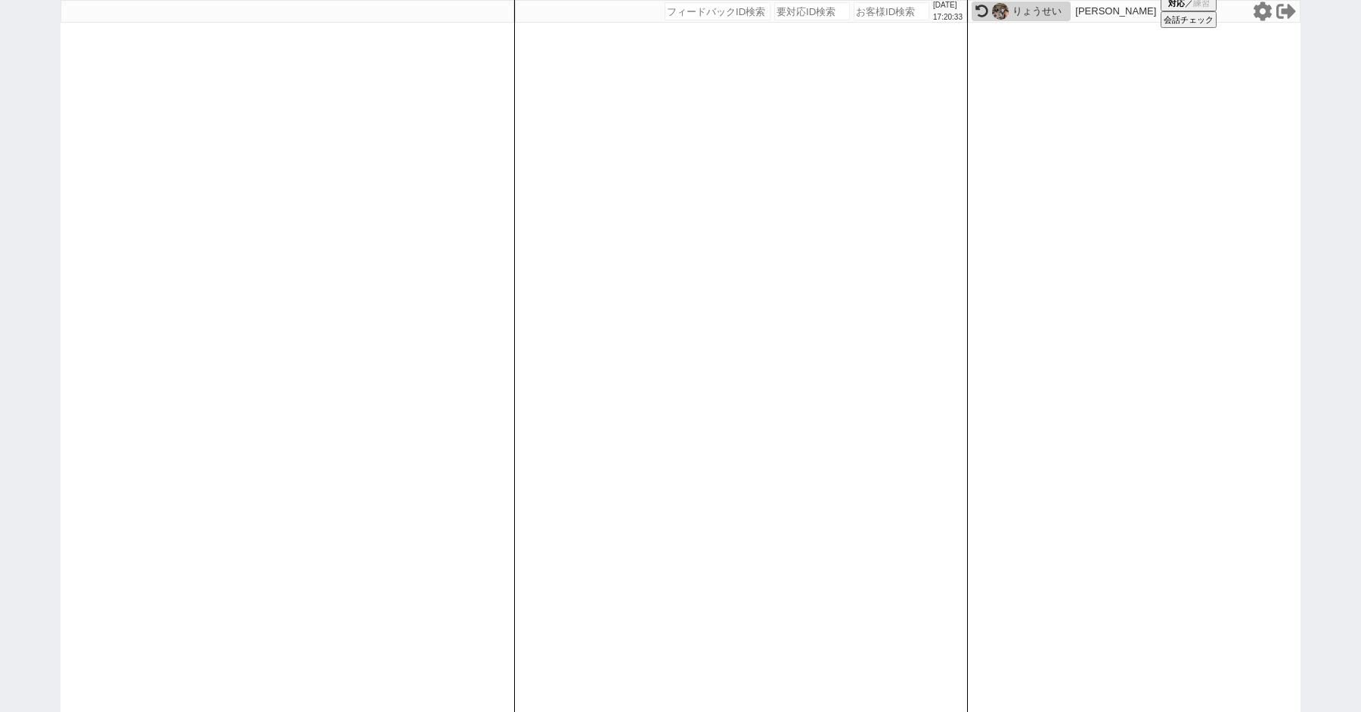
select select "1"
select select "3"
select select
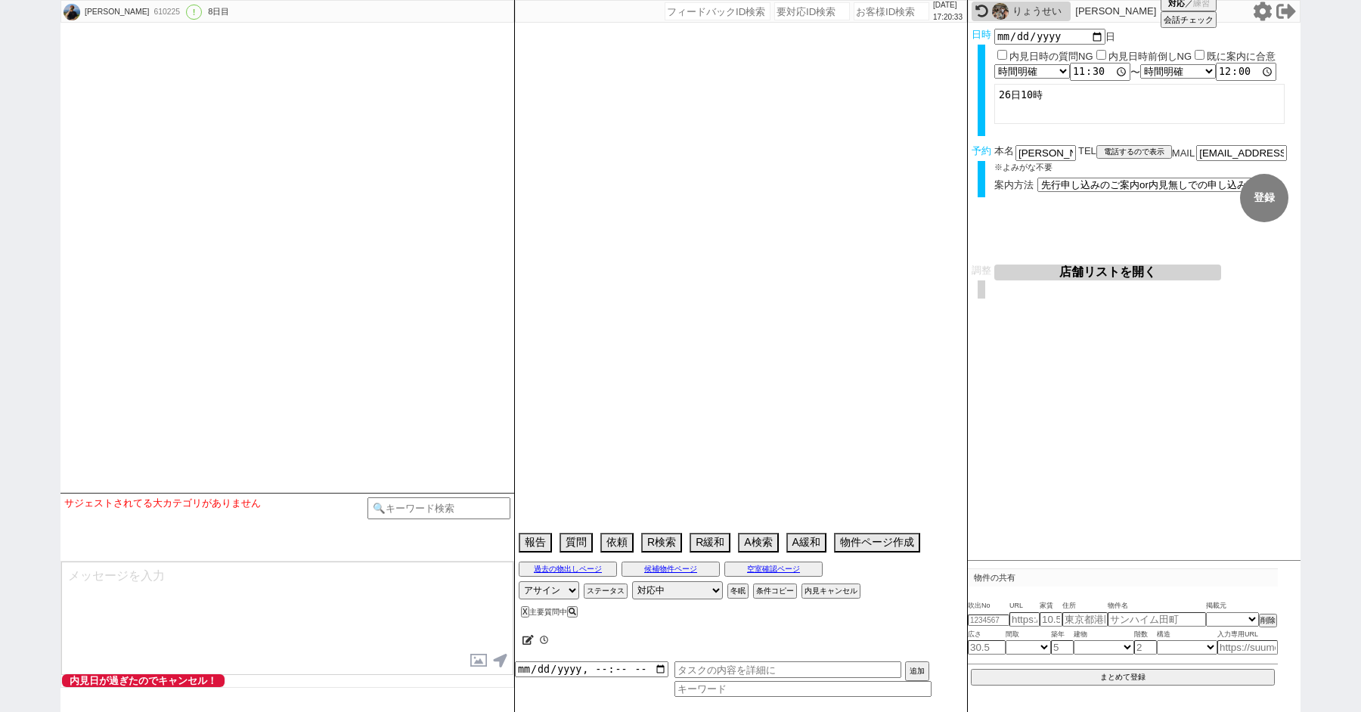
select select "2025"
select select "9"
select select "36"
select select "0"
select select "60"
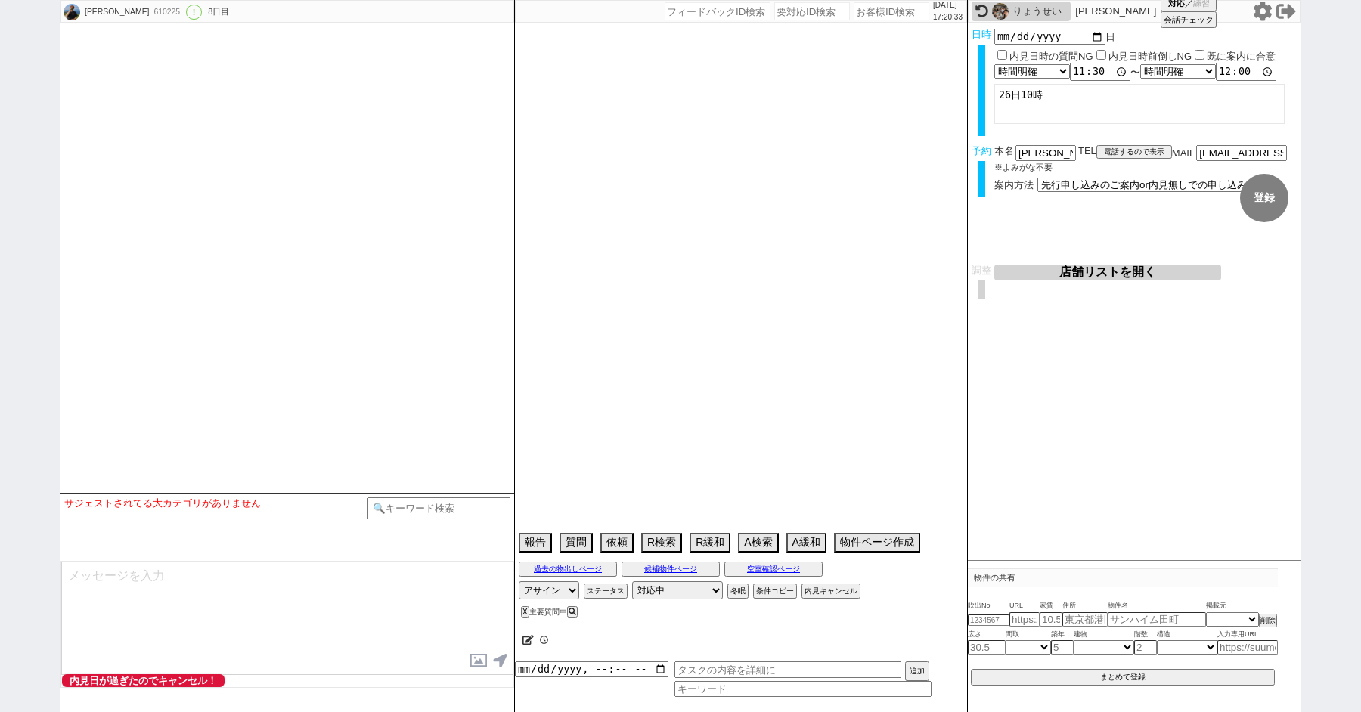
select select "1491"
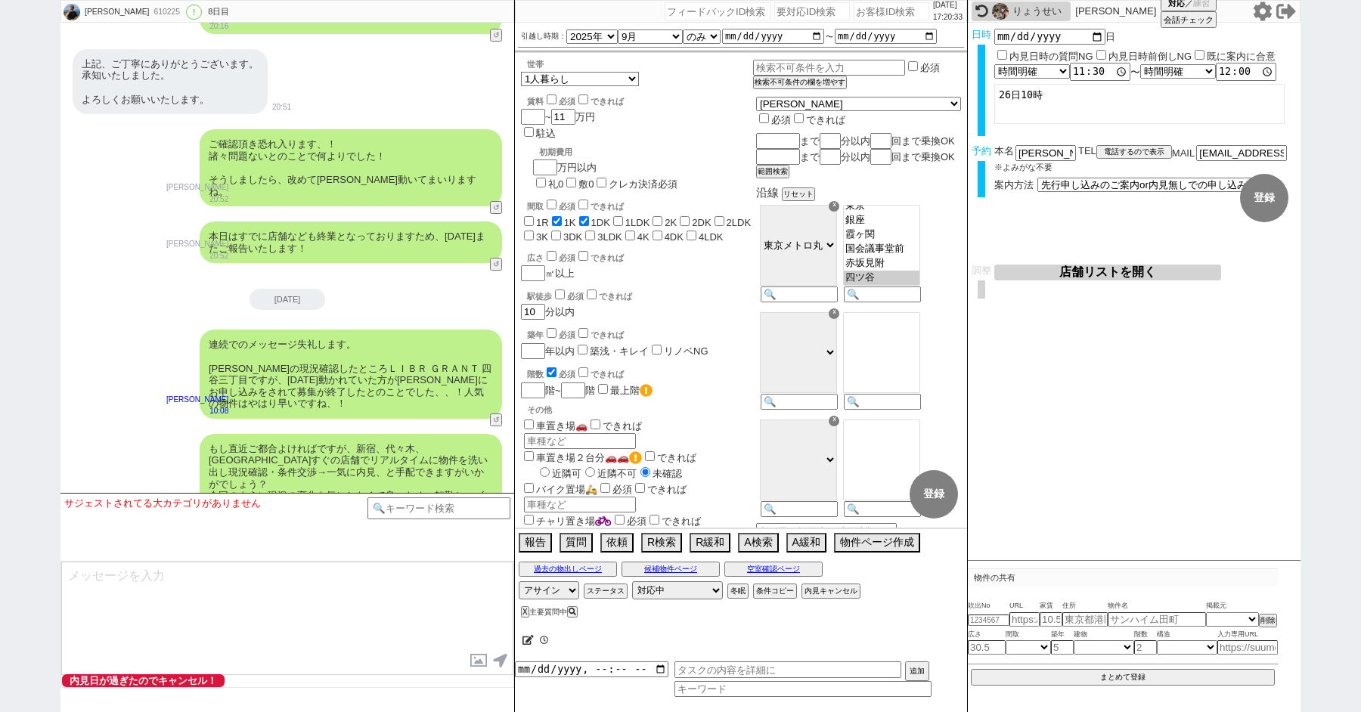
scroll to position [149, 0]
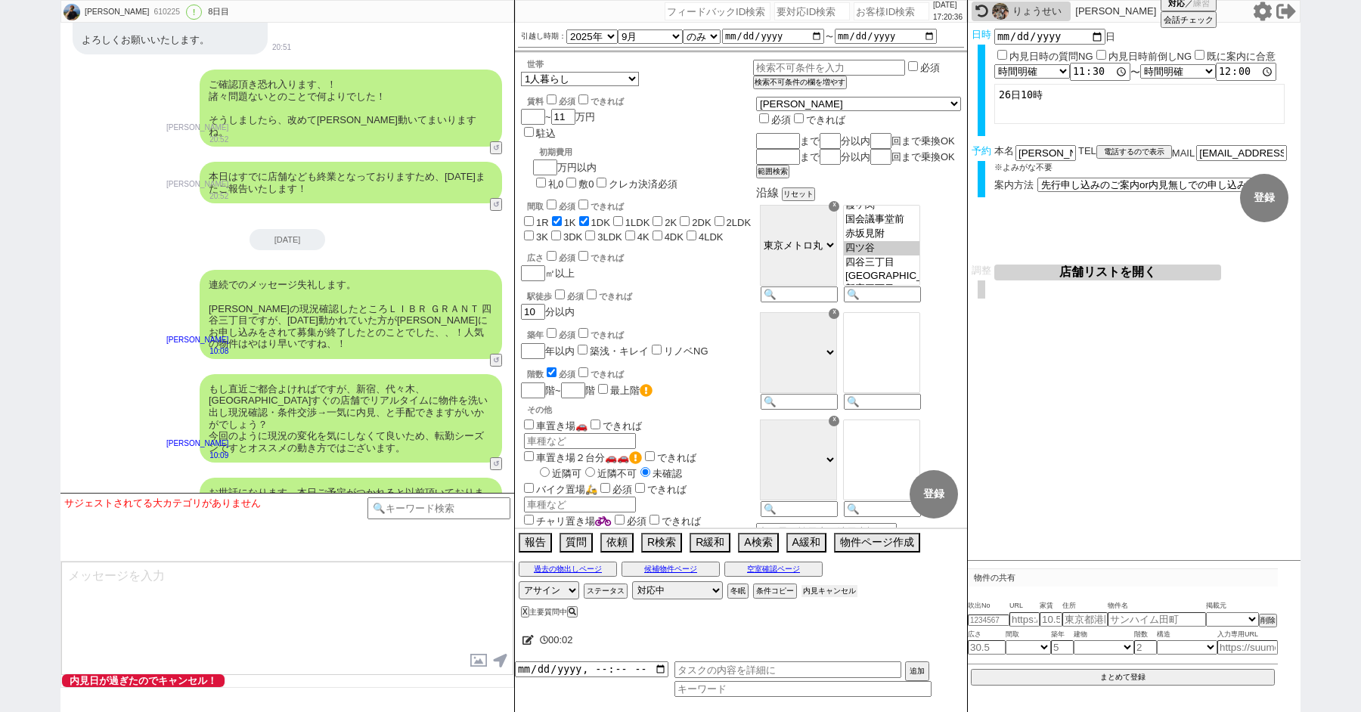
click at [822, 590] on button "内見キャンセル" at bounding box center [829, 591] width 56 height 12
radio input "true"
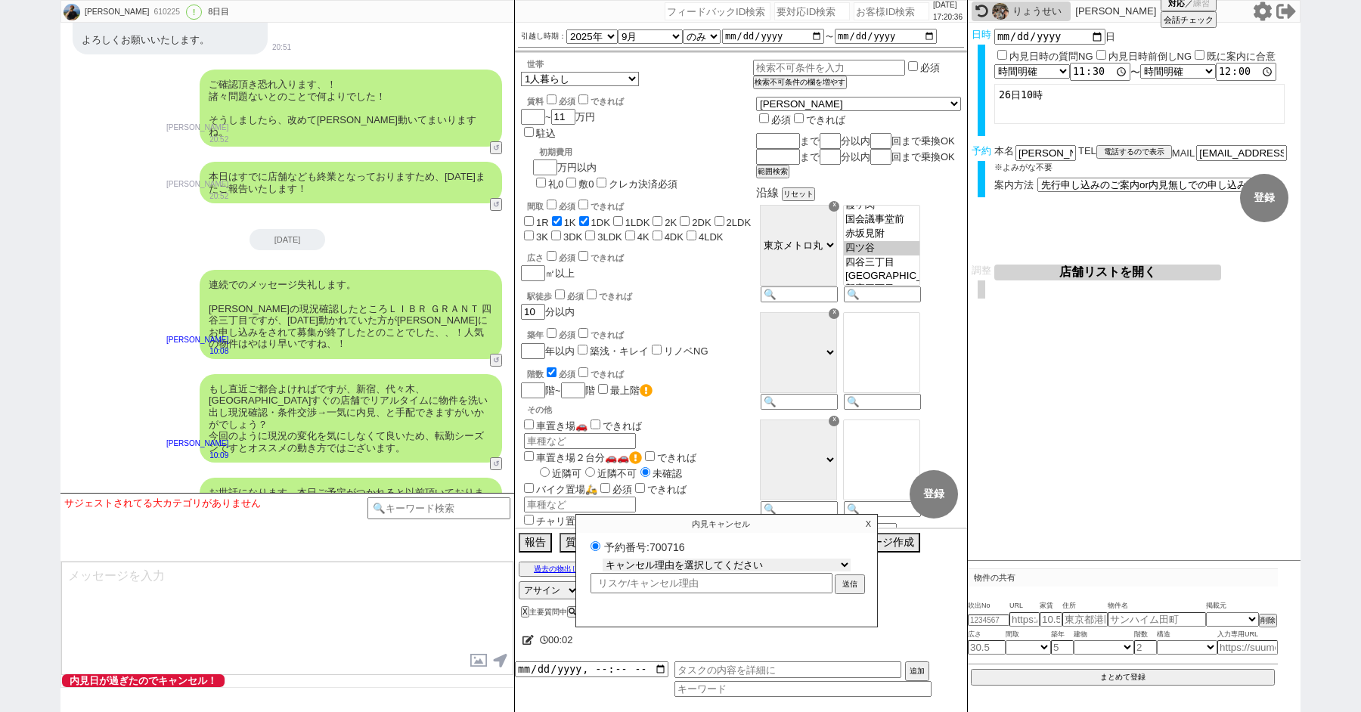
click at [674, 560] on select "キャンセル理由を選択してください 希望物件が出なかった 希望物件が見れなかった 返信がこなくなった 他決(日程調整前) 引越し自体消滅(日程調整前) 都合が変…" at bounding box center [727, 565] width 248 height 13
select select "2"
click at [603, 559] on select "キャンセル理由を選択してください 希望物件が出なかった 希望物件が見れなかった 返信がこなくなった 他決(日程調整前) 引越し自体消滅(日程調整前) 都合が変…" at bounding box center [727, 565] width 248 height 13
click at [854, 581] on button "送信" at bounding box center [849, 586] width 27 height 17
radio input "true"
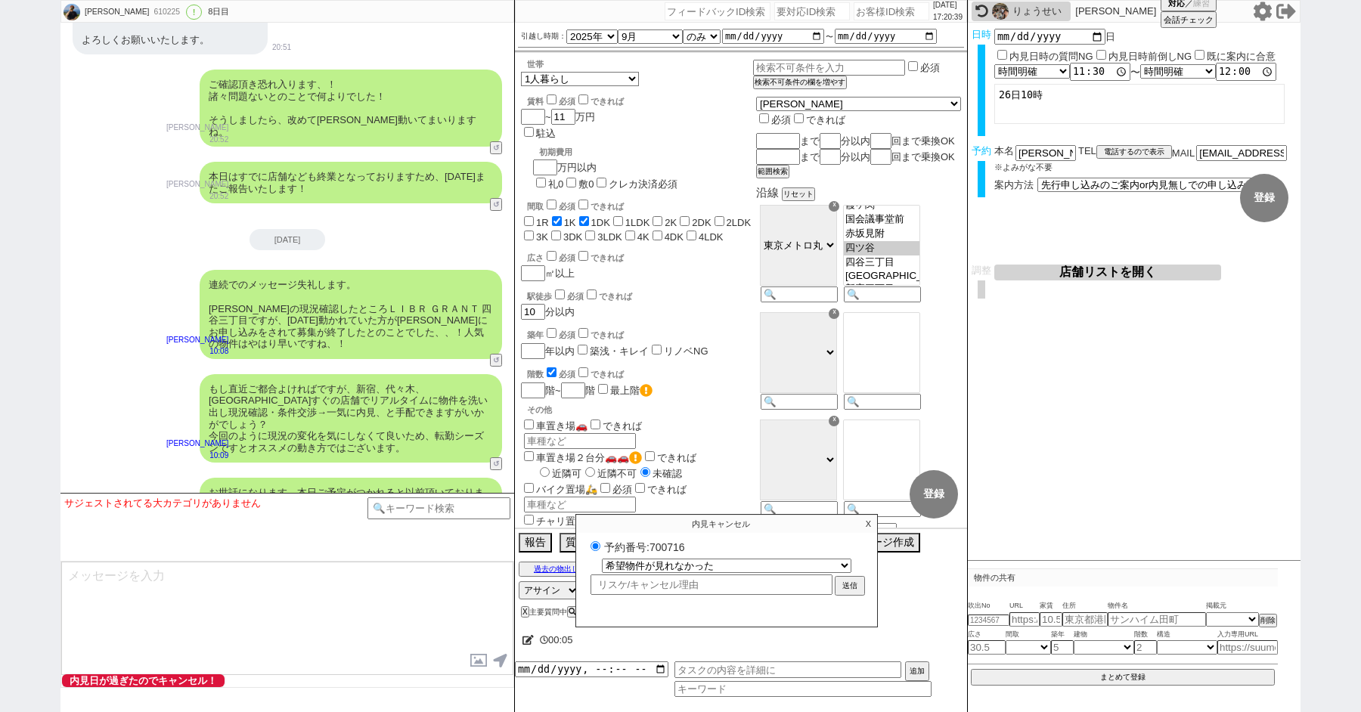
select select
select select "0"
radio input "false"
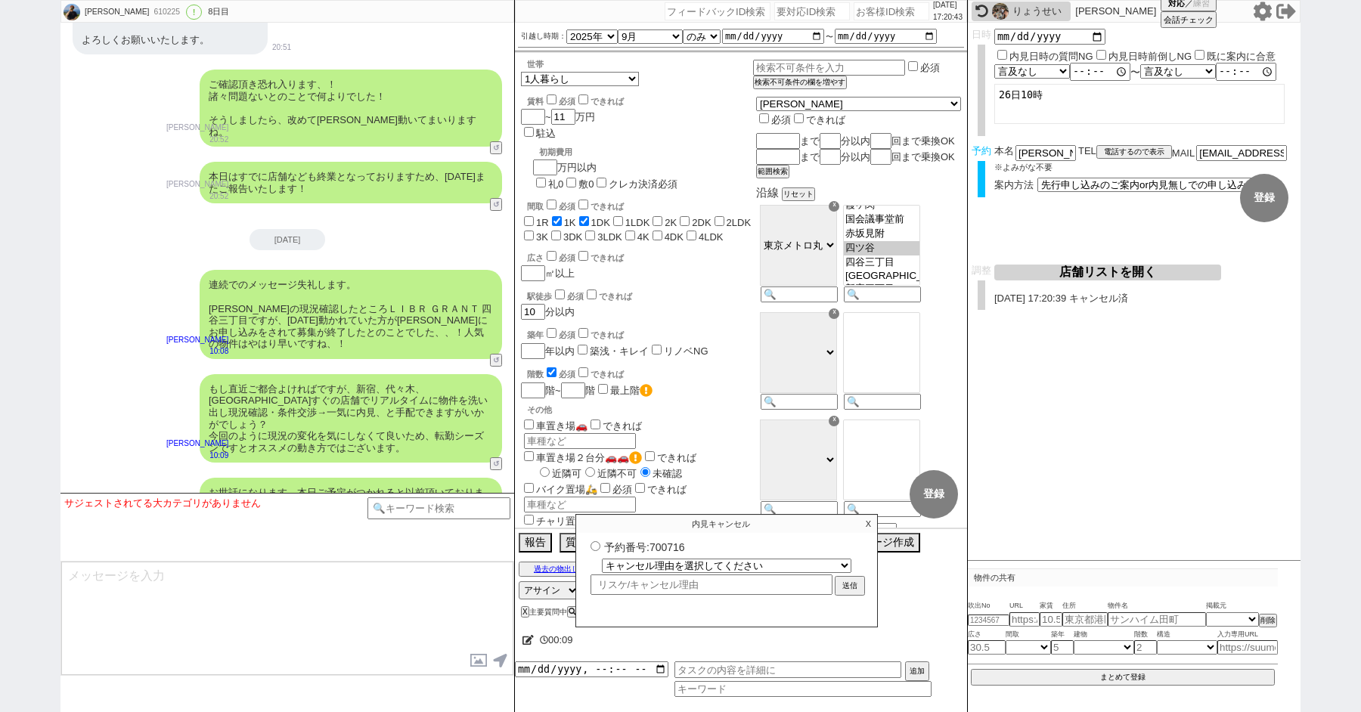
paste input "594538"
type input "594538"
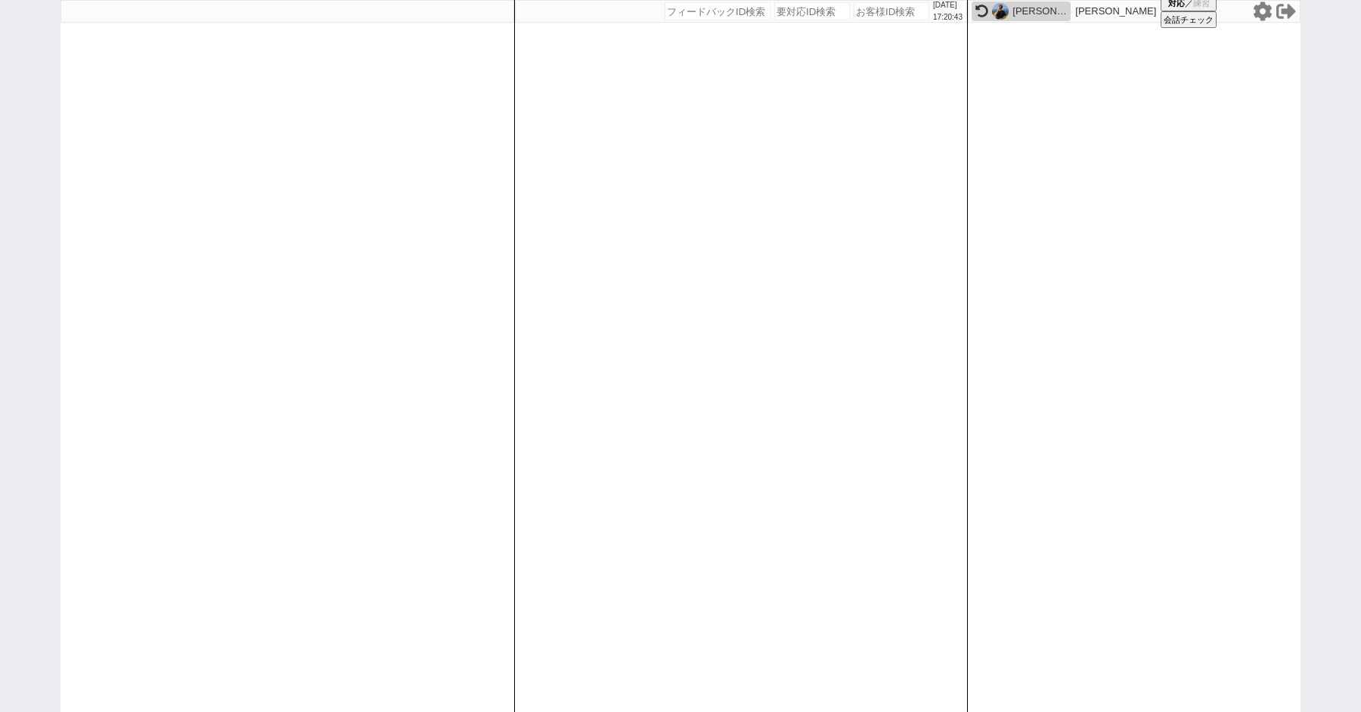
select select "2"
select select
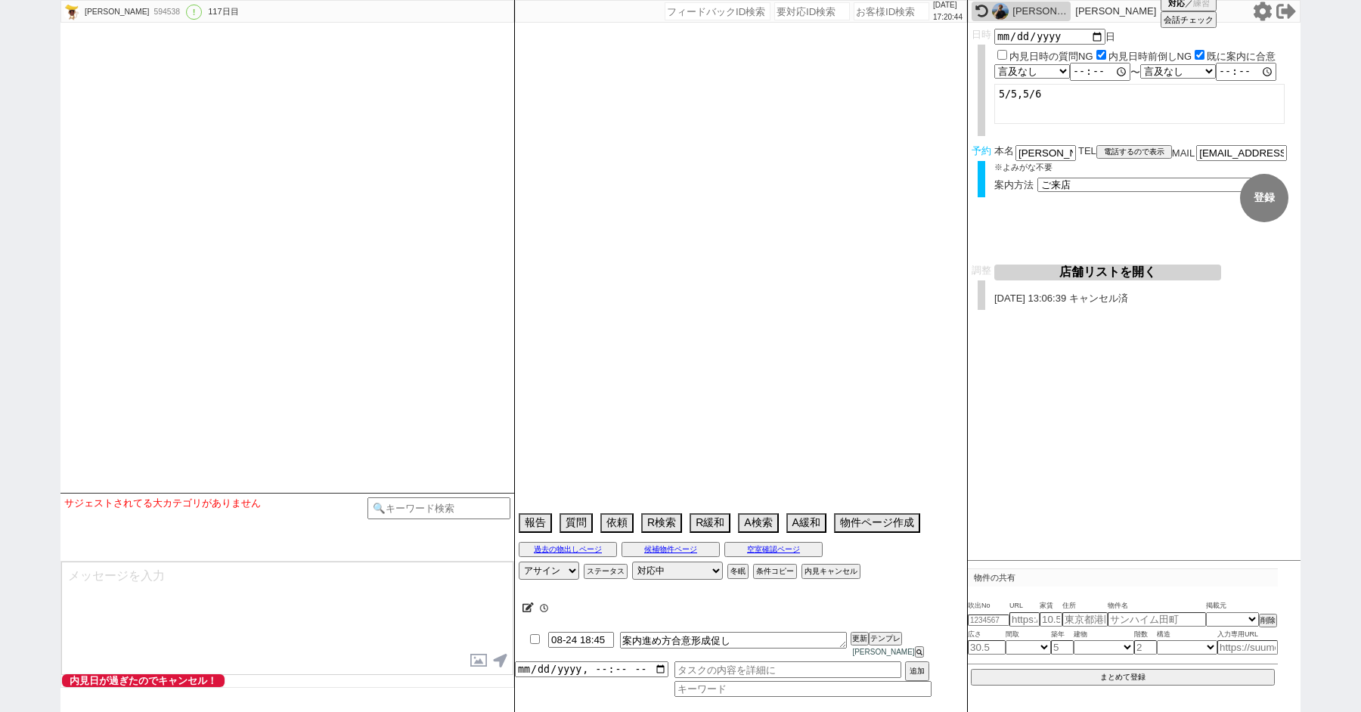
type textarea "旧ID:497060　条件から別IDと判断　24日以外仕事 23日 17:27 出ない"
select select "2025"
select select "9"
select select "35"
select select "0"
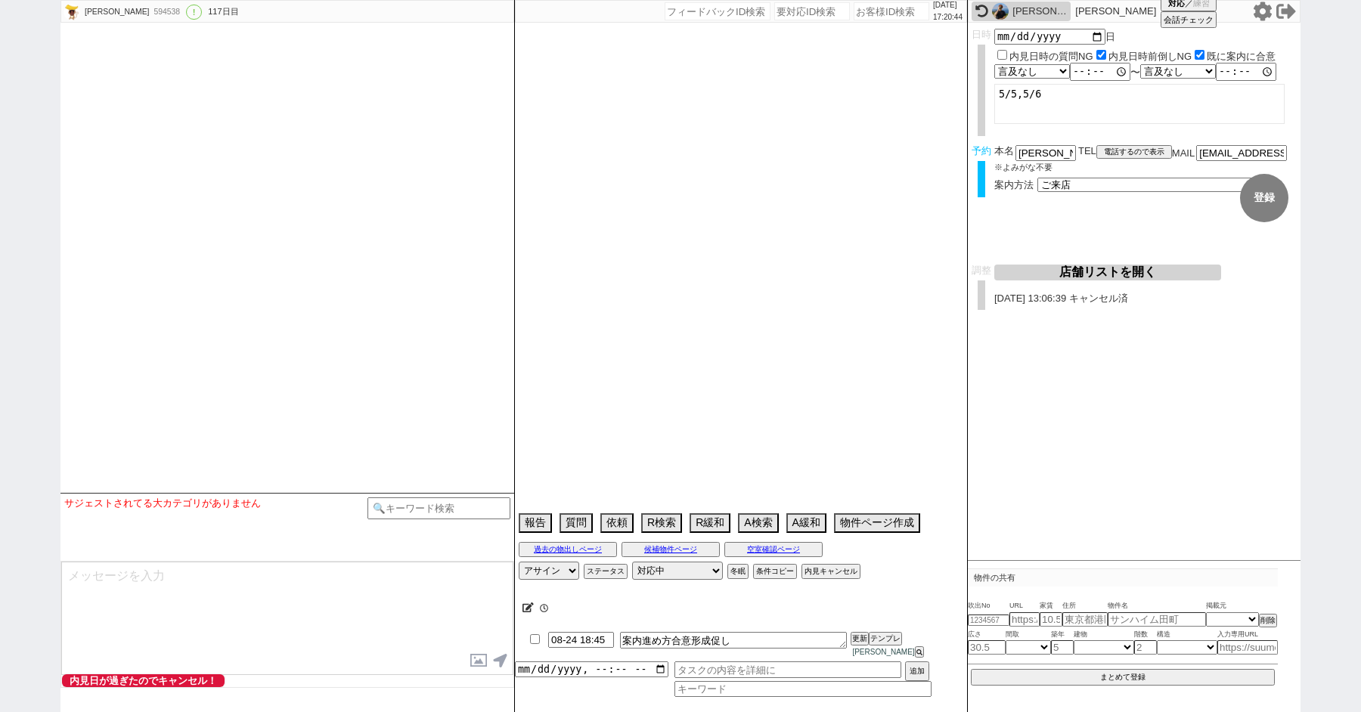
select select "14"
select select "471"
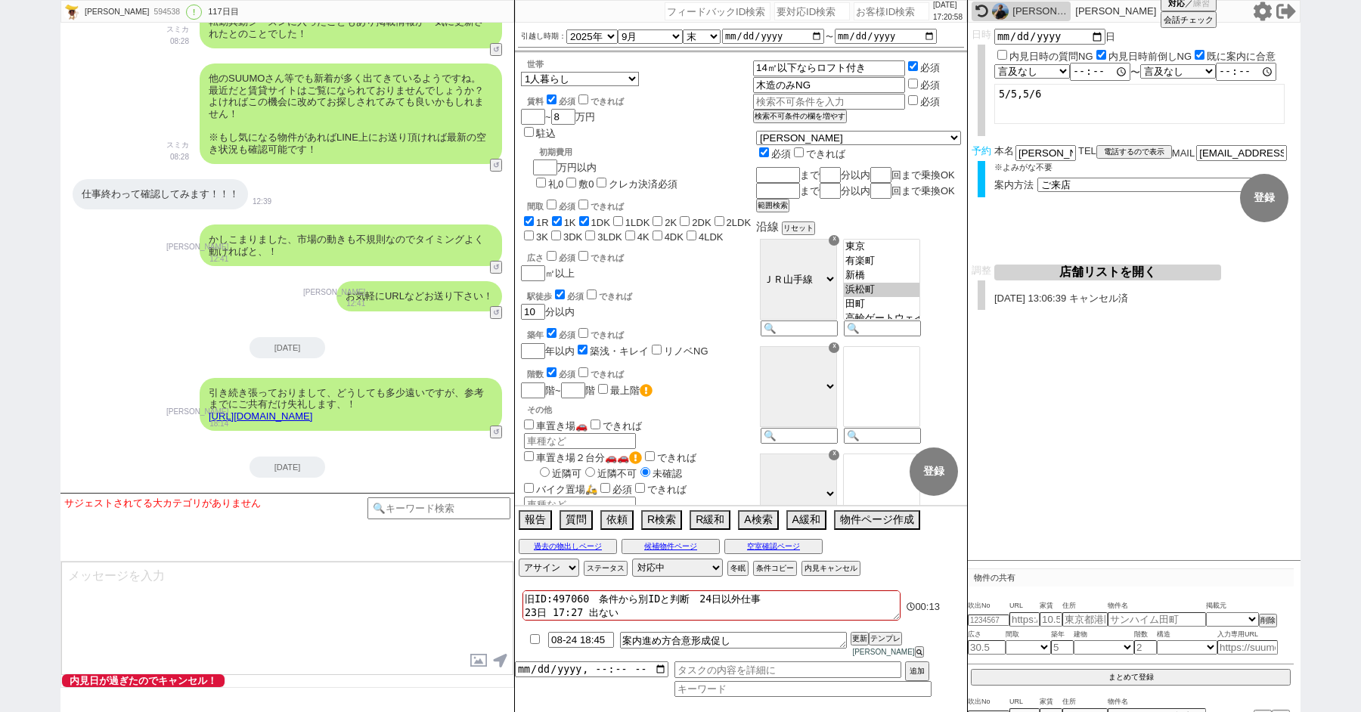
scroll to position [16728, 0]
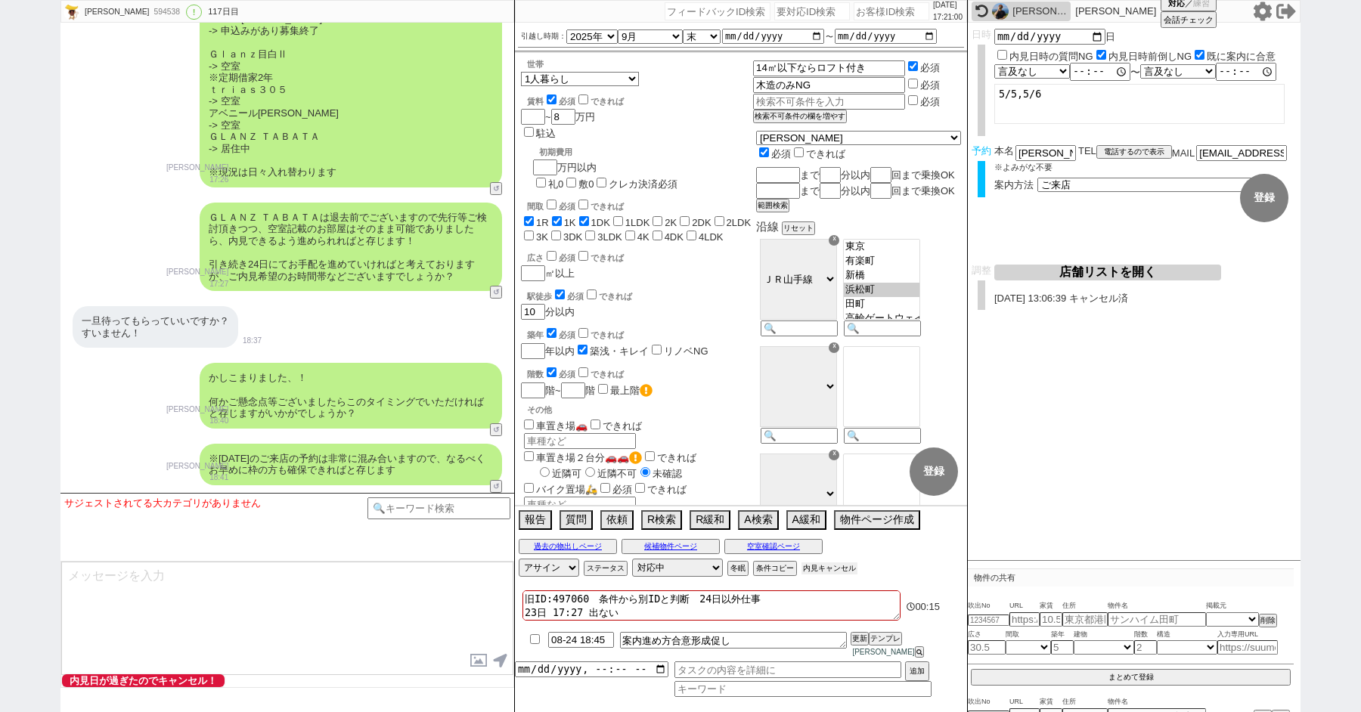
click at [825, 575] on button "内見キャンセル" at bounding box center [829, 569] width 56 height 12
radio input "true"
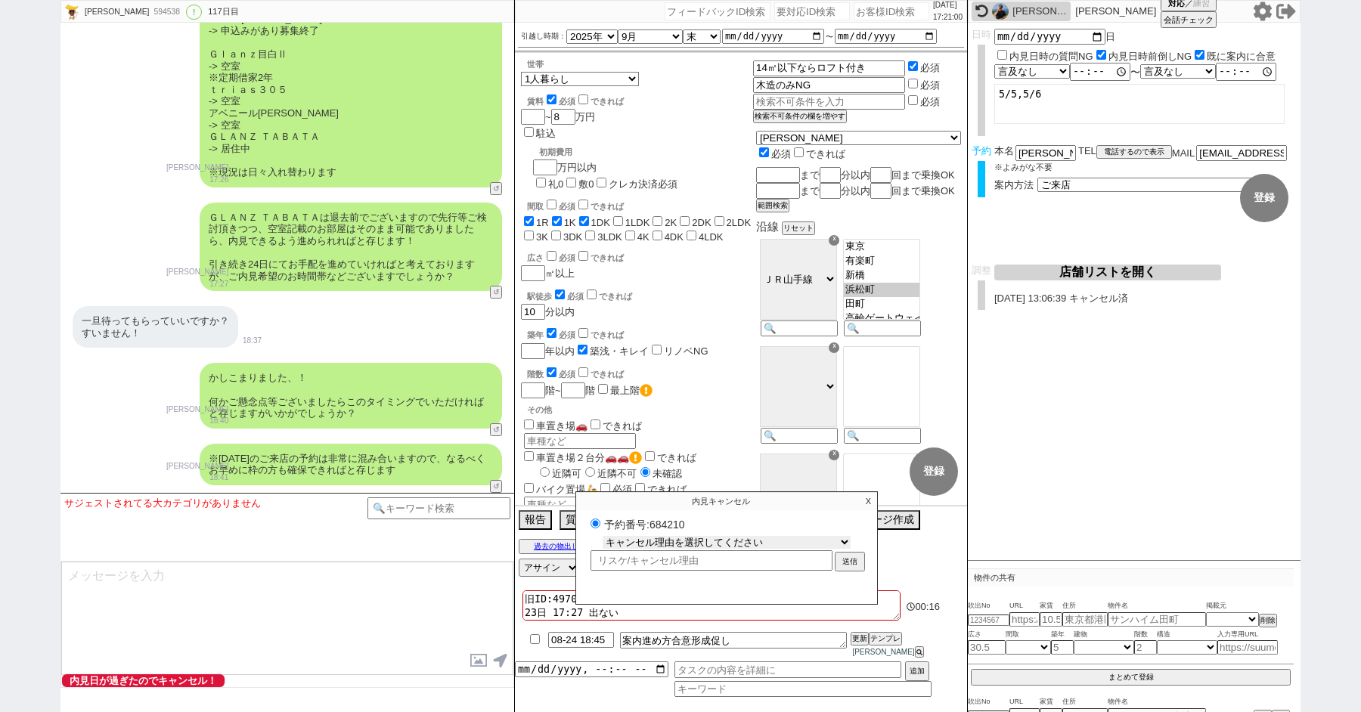
click at [695, 549] on select "キャンセル理由を選択してください 希望物件が出なかった 希望物件が見れなかった 返信がこなくなった 他決(日程調整前) 引越し自体消滅(日程調整前) 都合が変…" at bounding box center [727, 542] width 248 height 13
select select "3"
click at [603, 544] on select "キャンセル理由を選択してください 希望物件が出なかった 希望物件が見れなかった 返信がこなくなった 他決(日程調整前) 引越し自体消滅(日程調整前) 都合が変…" at bounding box center [727, 542] width 248 height 13
click at [851, 566] on button "送信" at bounding box center [849, 563] width 27 height 17
radio input "true"
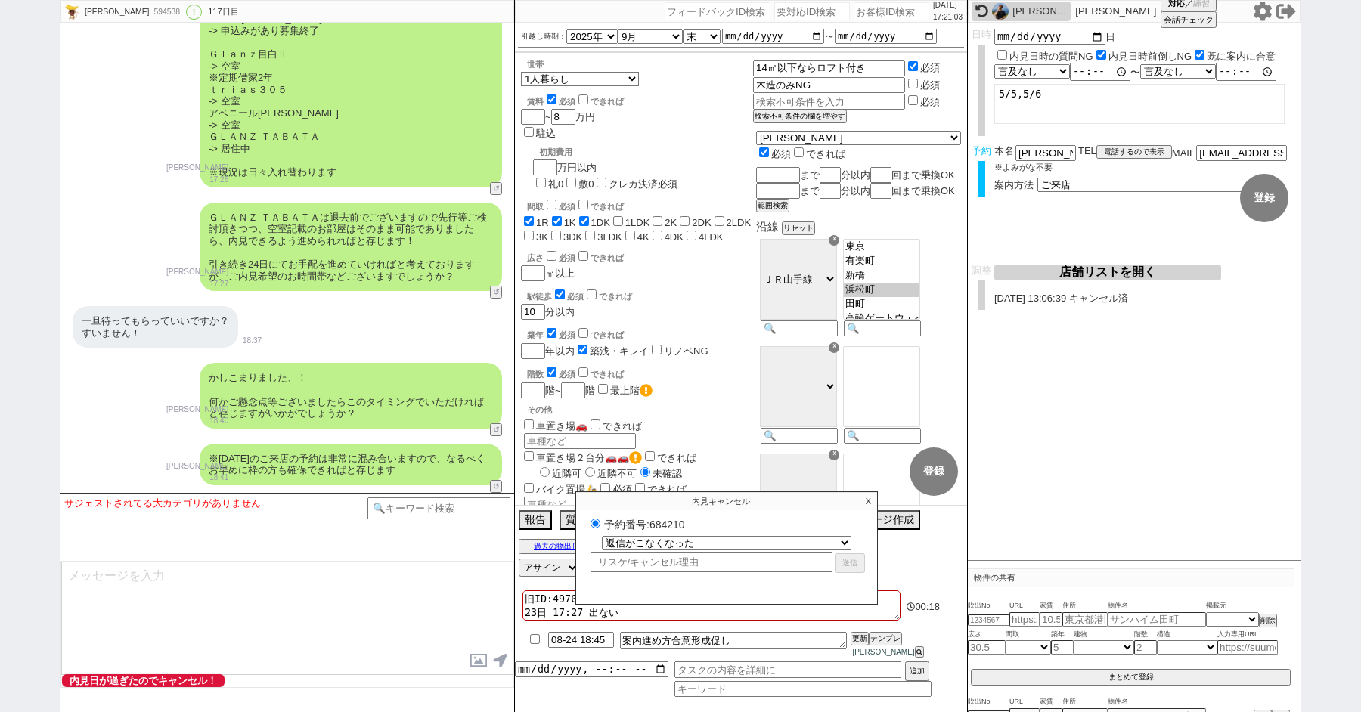
select select
radio input "false"
click at [866, 504] on p "X" at bounding box center [868, 501] width 17 height 18
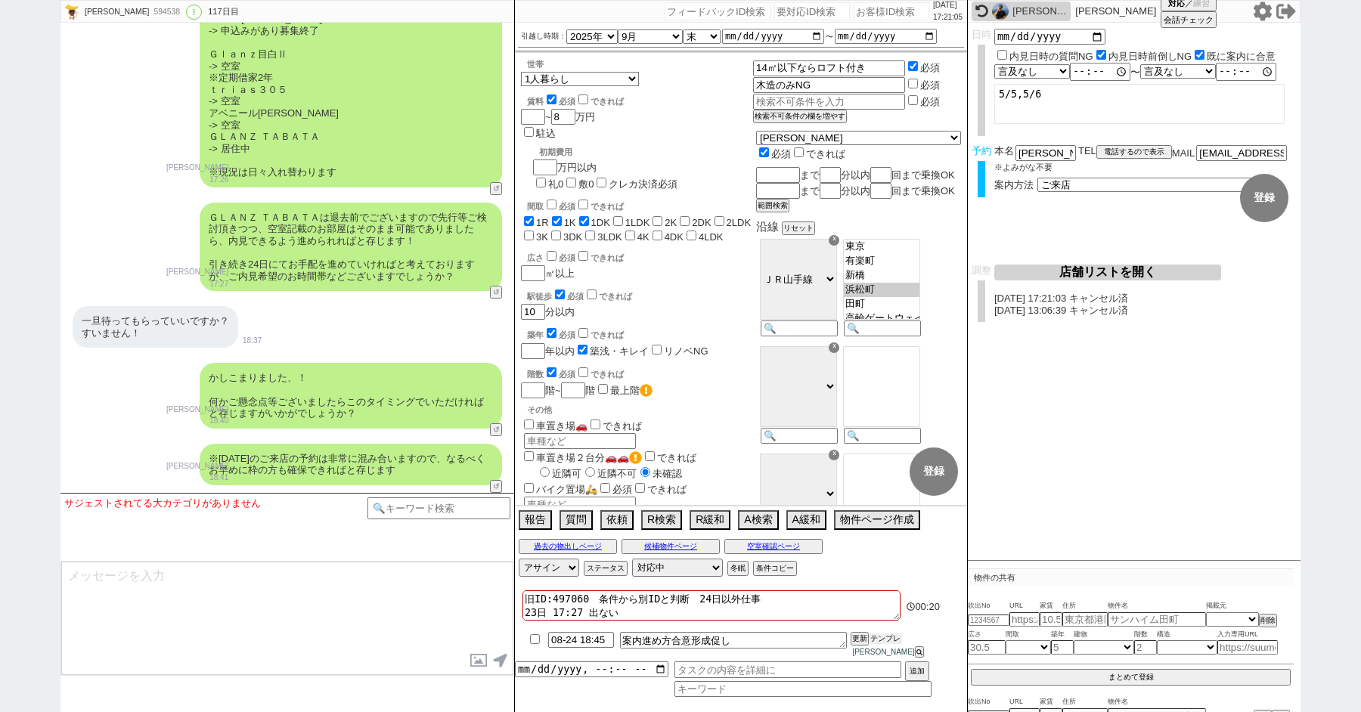
click at [886, 644] on button "テンプレ" at bounding box center [885, 639] width 33 height 11
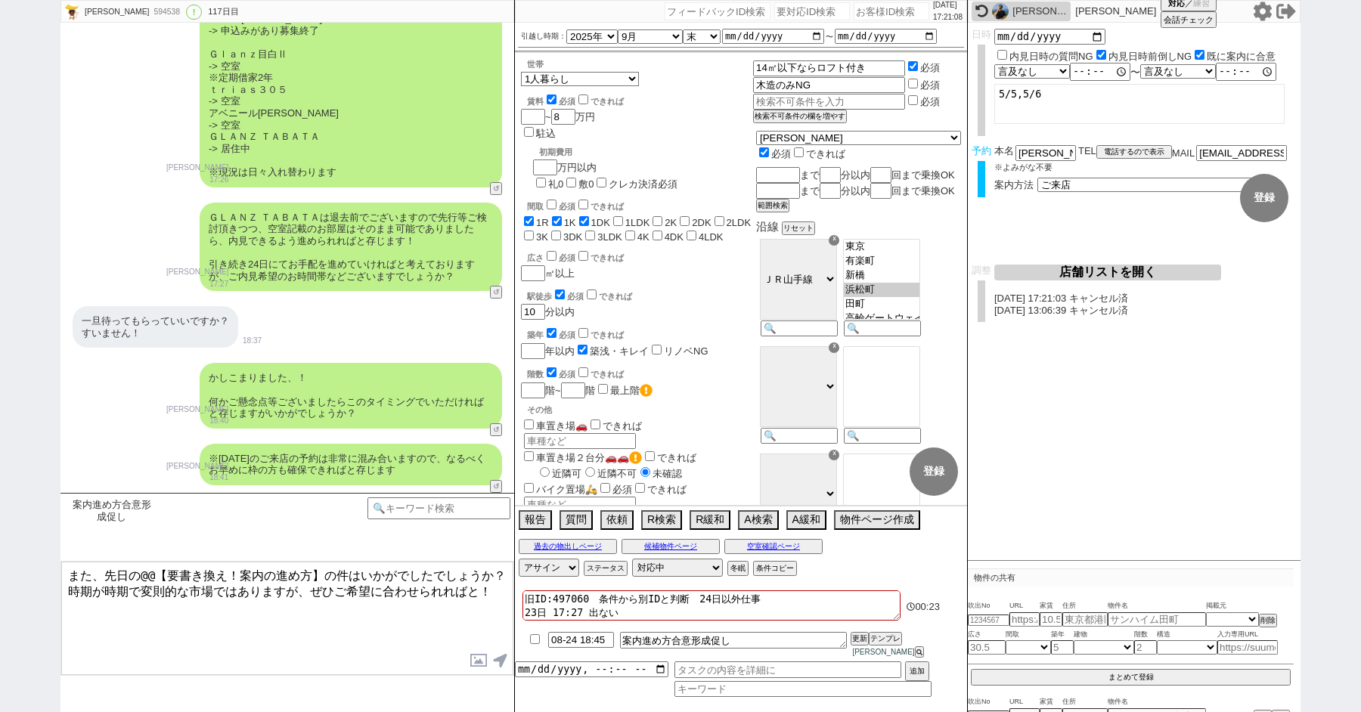
drag, startPoint x: 322, startPoint y: 575, endPoint x: 140, endPoint y: 577, distance: 182.2
click at [141, 577] on textarea "また、先日の@@【要書き換え！案内の進め方】の件はいかがでしたでしょうか？ 時期が時期で変則的な市場ではありますが、ぜひご希望に合わせられればと！" at bounding box center [287, 618] width 452 height 113
drag, startPoint x: 101, startPoint y: 574, endPoint x: 42, endPoint y: 555, distance: 61.2
click at [58, 560] on div "隼人 594538 ! 0 117日目 冬眠中 自社客 スミカ スミカ_BPO チャット全表示 2025-04-30 新しくフォローされました (01:32:…" at bounding box center [680, 356] width 1361 height 712
click at [299, 589] on textarea "先日の物件検討の件はいかがでしたでしょうか？ 時期が時期で変則的な市場ではありますが、ぜひご希望に合わせられればと！" at bounding box center [287, 618] width 452 height 113
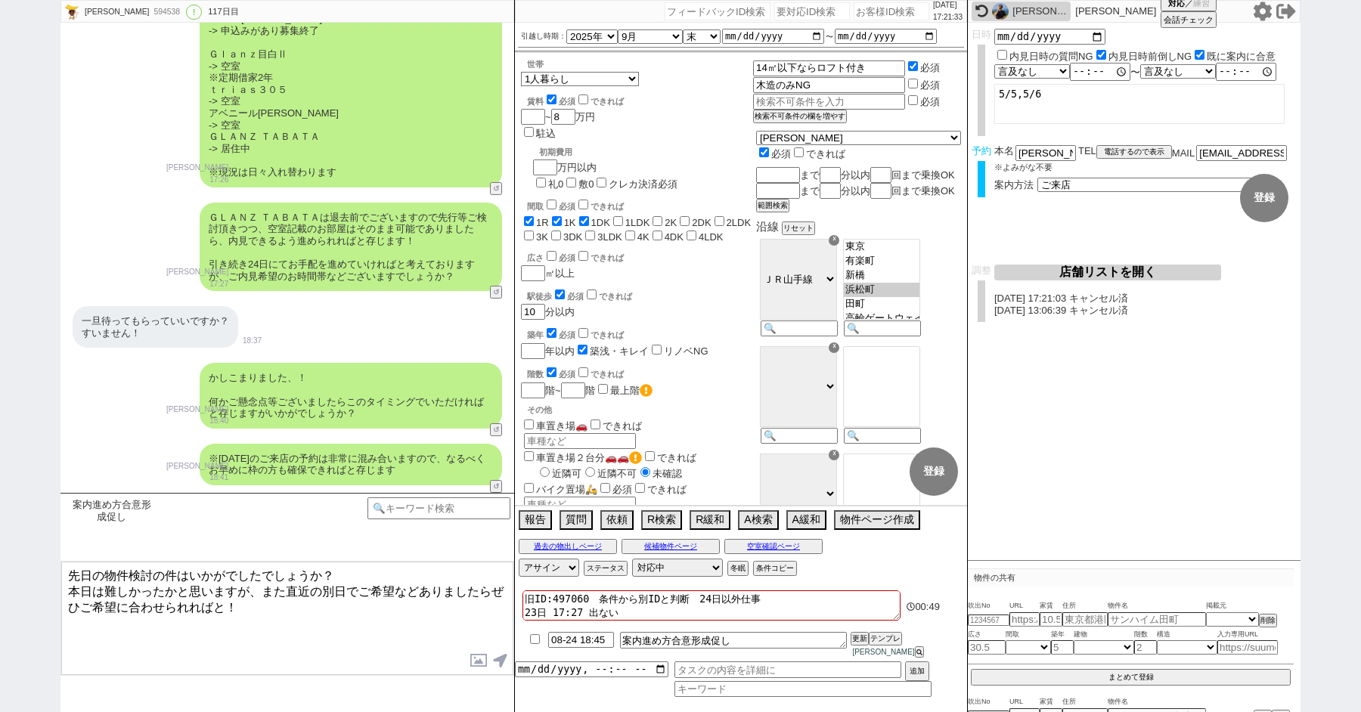
click at [451, 626] on textarea "先日の物件検討の件はいかがでしたでしょうか？ 本日は難しかったかと思いますが、また直近の別日でご希望などありましたらぜひご希望に合わせられればと！" at bounding box center [287, 618] width 452 height 113
type textarea "先日の物件検討の件はいかがでしたでしょうか？ 本日は難しかったかと思いますが、また直近の別日でご希望などありましたらぜひご希望に合わせられればと！"
drag, startPoint x: 1040, startPoint y: 104, endPoint x: 978, endPoint y: 83, distance: 65.3
click at [978, 83] on div "日時 内見日時の質問NG 内見日時前倒しNG 既に案内に合意 言及なし 時間明確 午前 午後 お昼 夕方・夜 終日いつでも その他 〜 言及なし 時間明確 午…" at bounding box center [1134, 87] width 333 height 116
click at [327, 632] on textarea "先日の物件検討の件はいかがでしたでしょうか？ 本日は難しかったかと思いますが、また直近の別日でご希望などありましたらぜひご希望に合わせられればと！" at bounding box center [287, 618] width 452 height 113
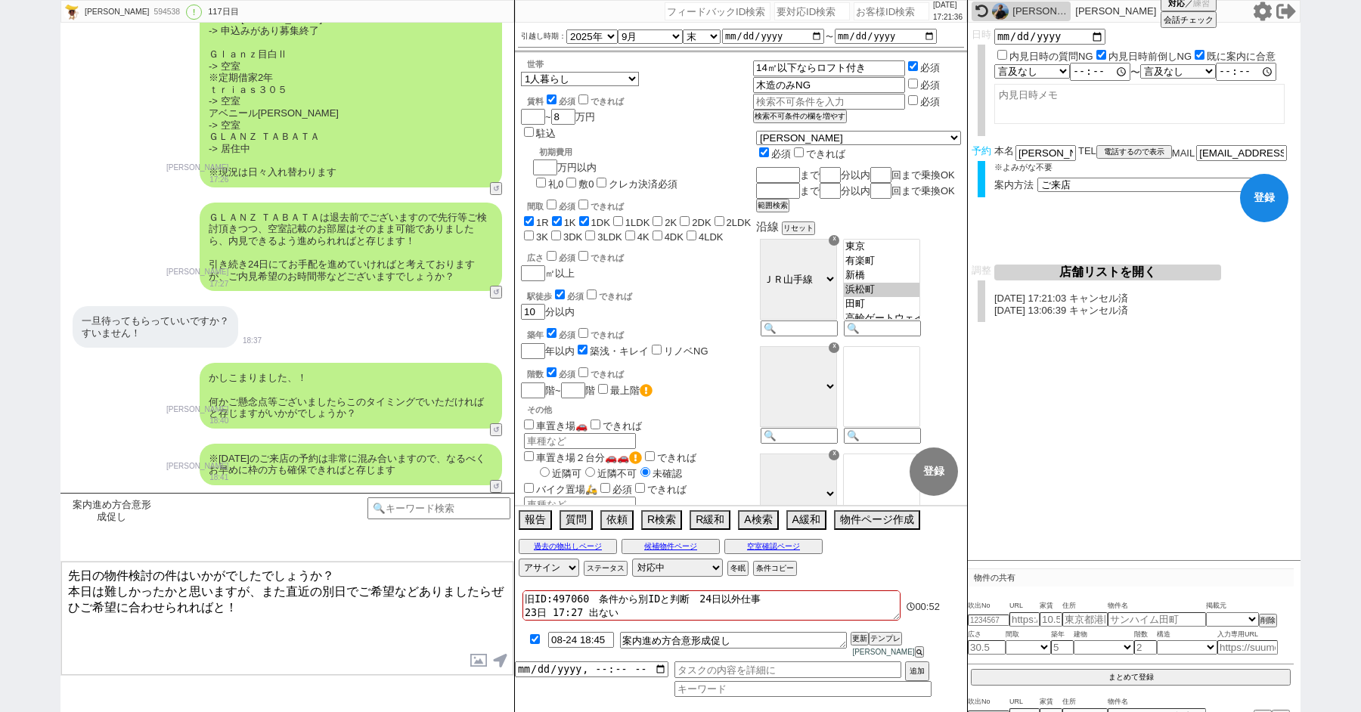
checkbox input "true"
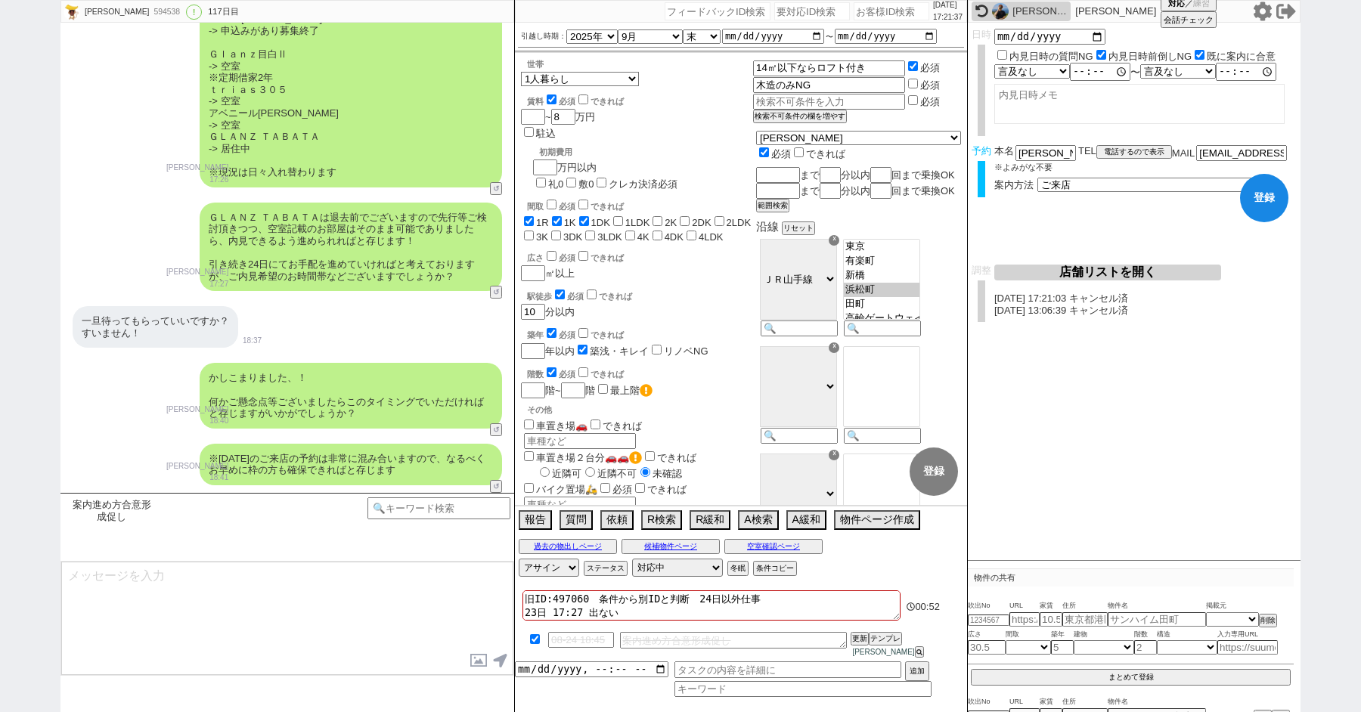
scroll to position [16848, 0]
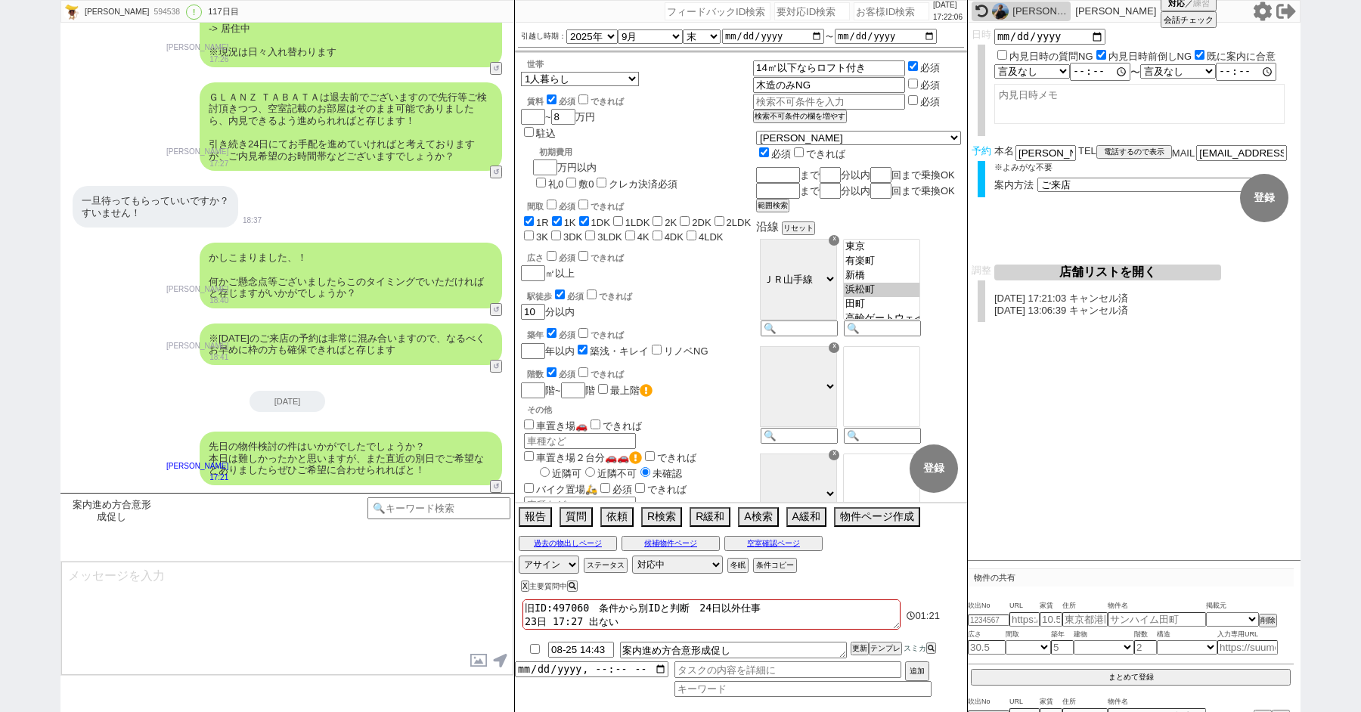
paste input "610598"
type input "610598"
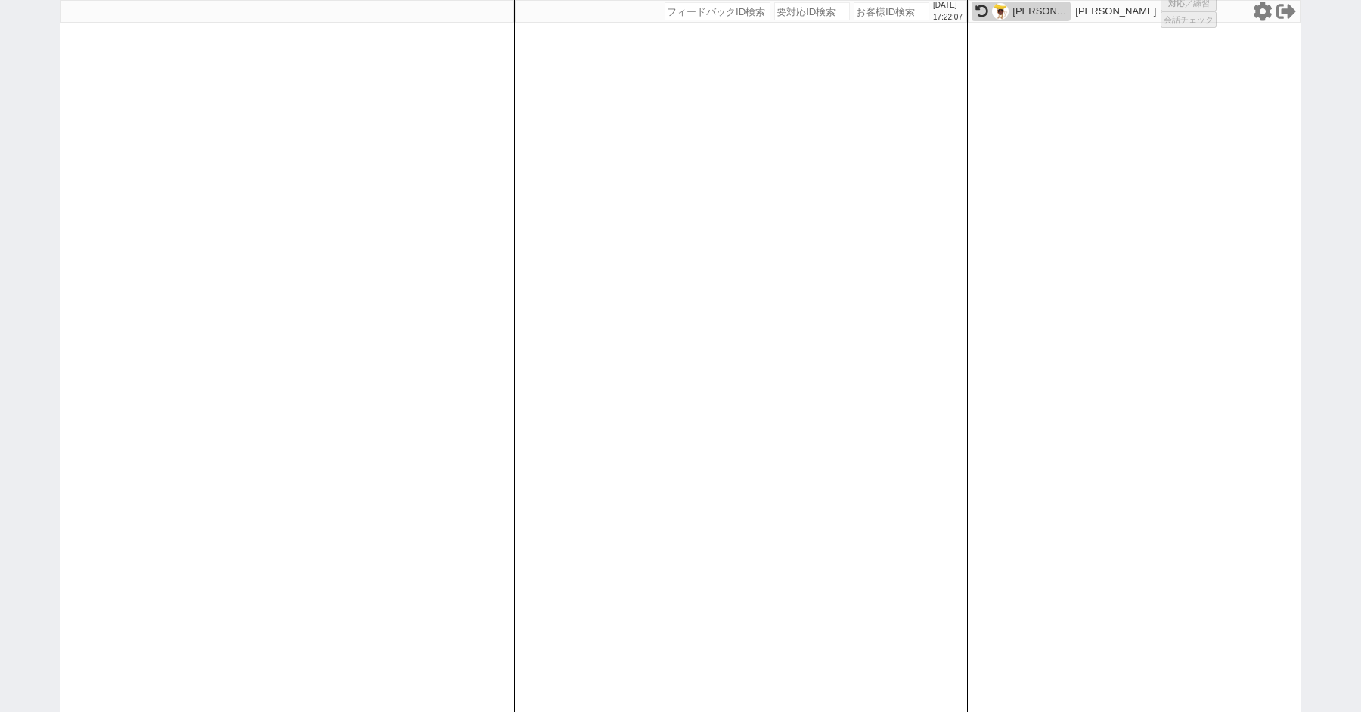
select select "1"
select select "2"
select select "8"
select select
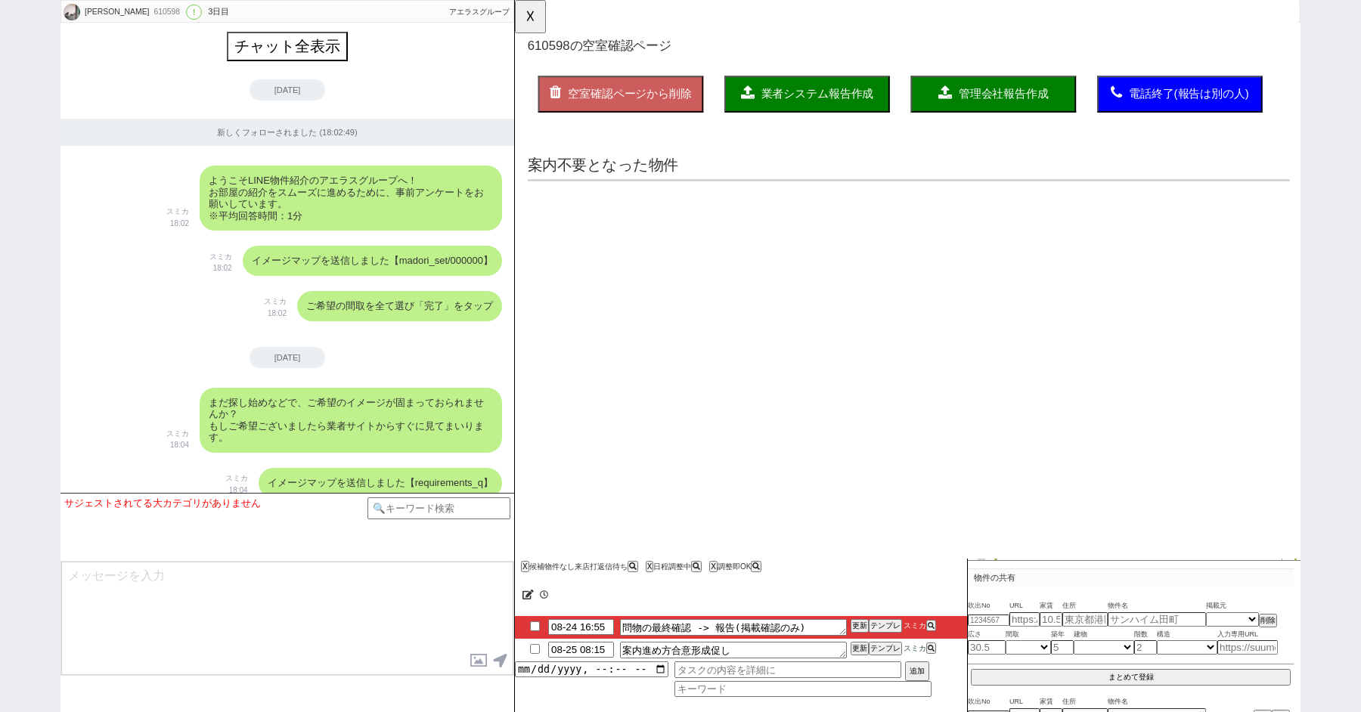
scroll to position [6771, 0]
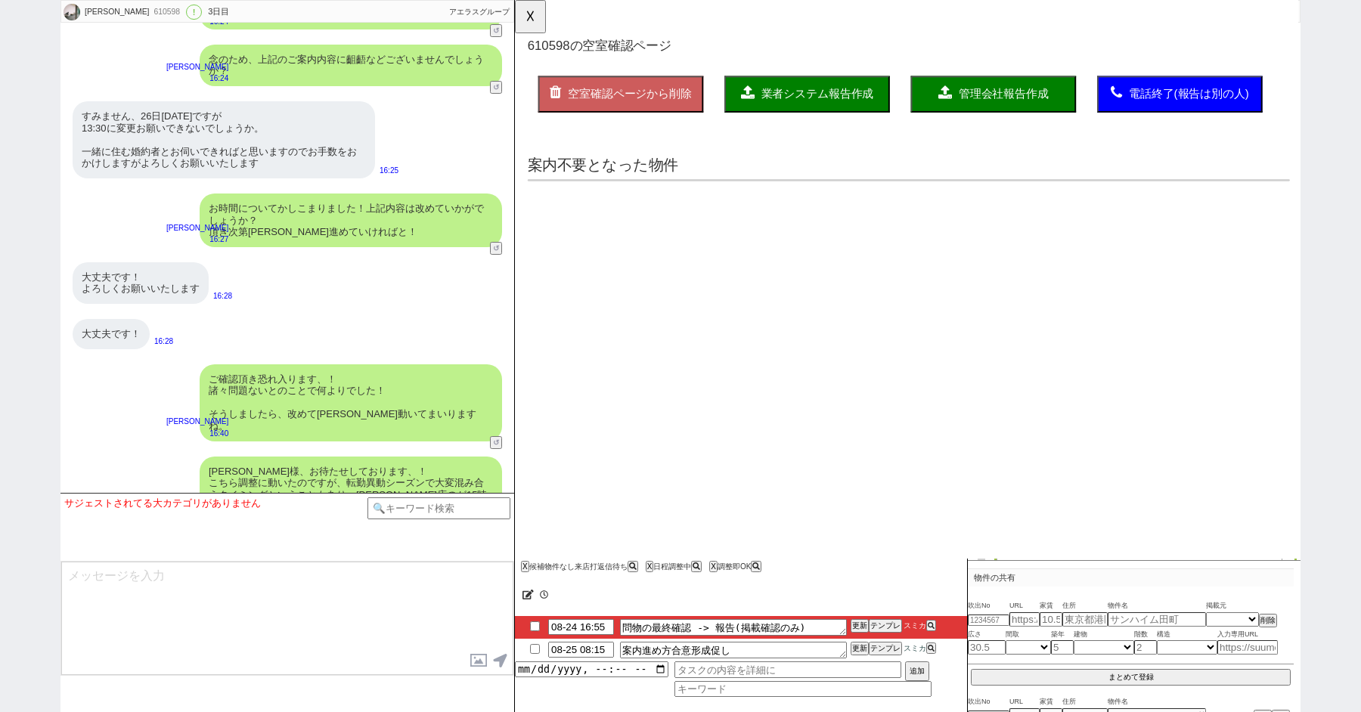
select select "2025"
select select "9"
select select "36"
select select "1"
select select "65"
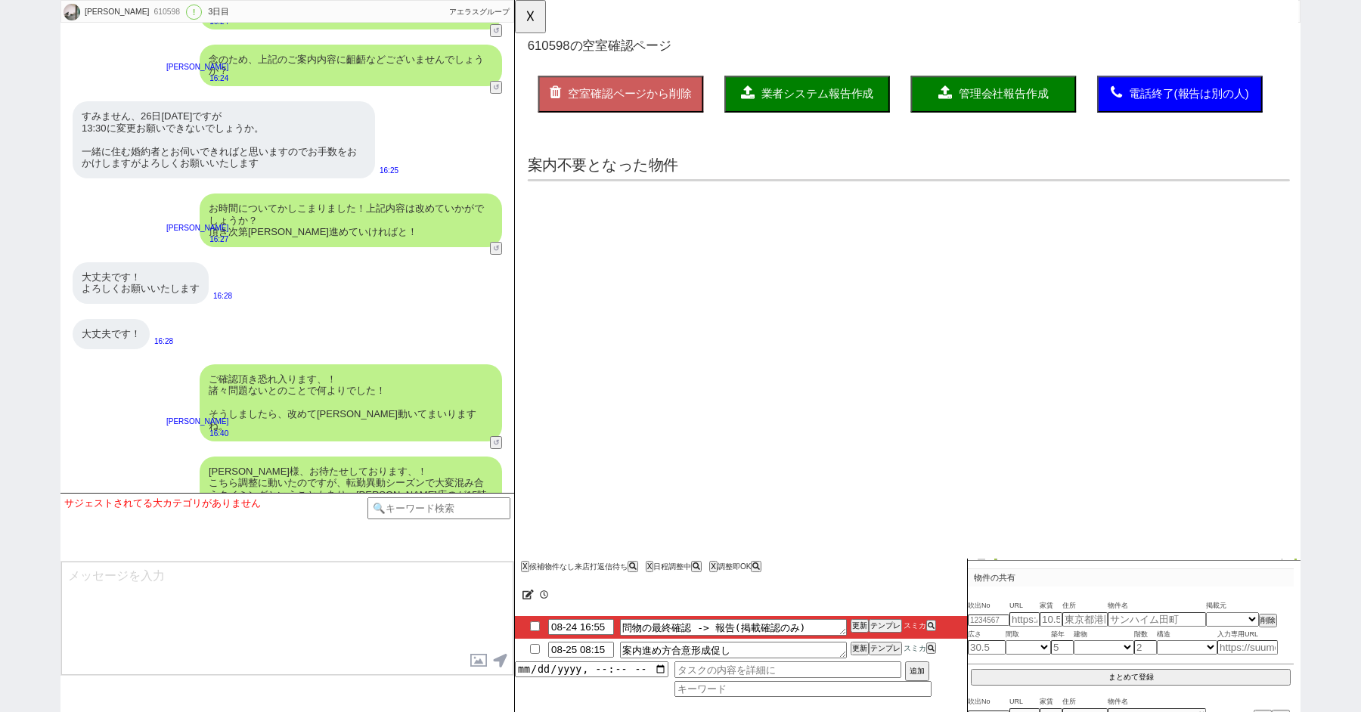
select select "1581"
select select "68"
select select "1641"
select select "70"
select select "1682"
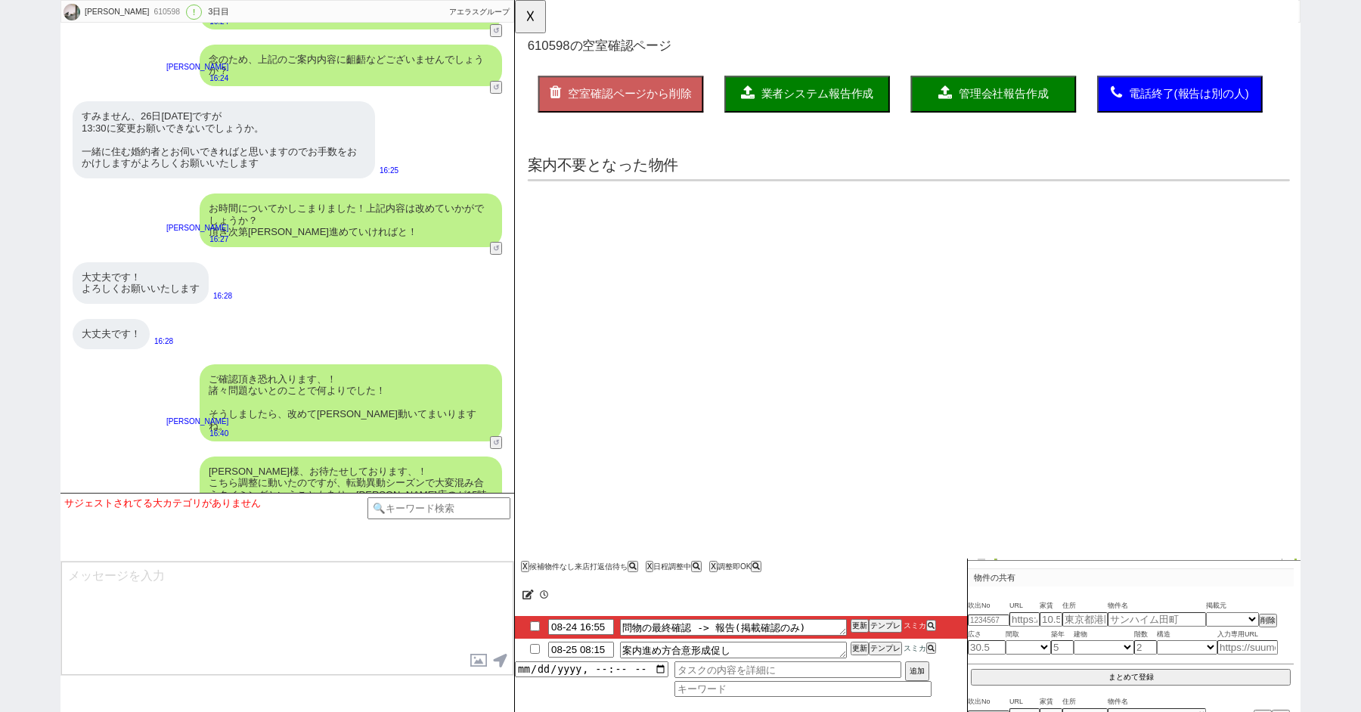
select select "14"
select select "484"
select select "44"
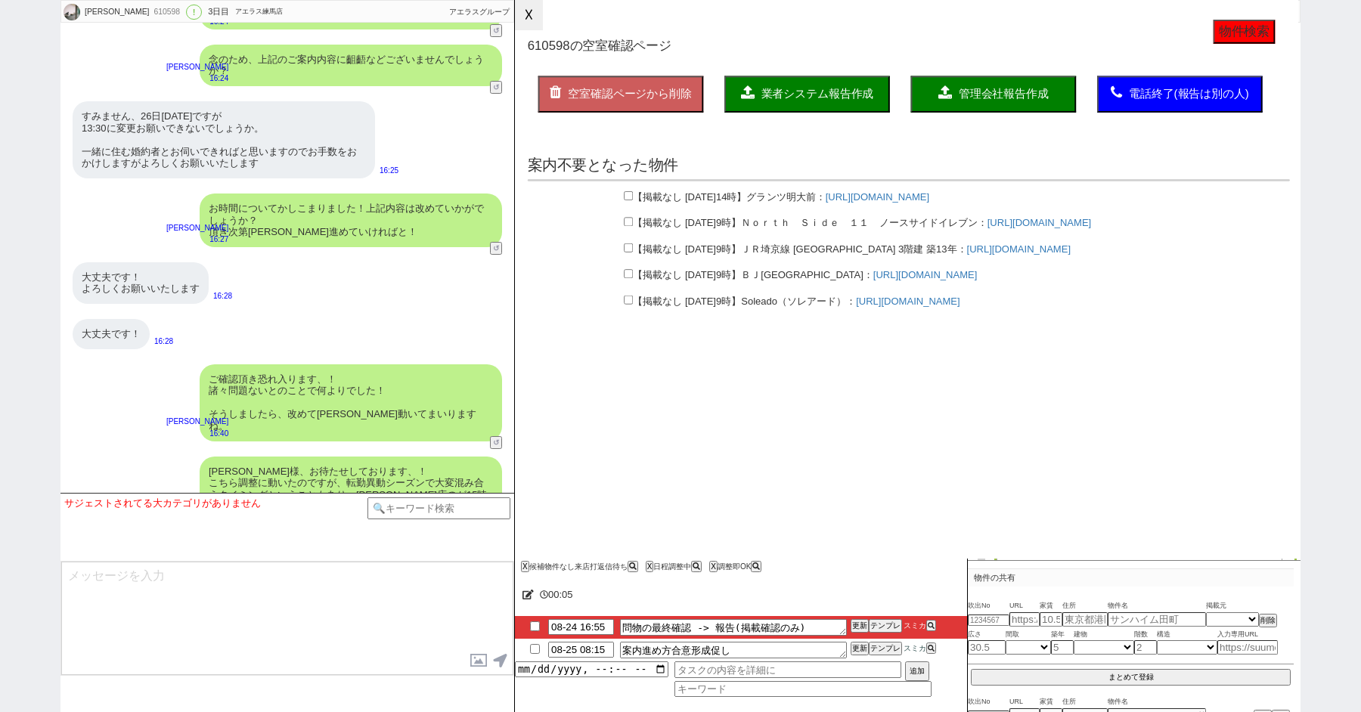
click at [535, 22] on button "☓" at bounding box center [529, 15] width 28 height 30
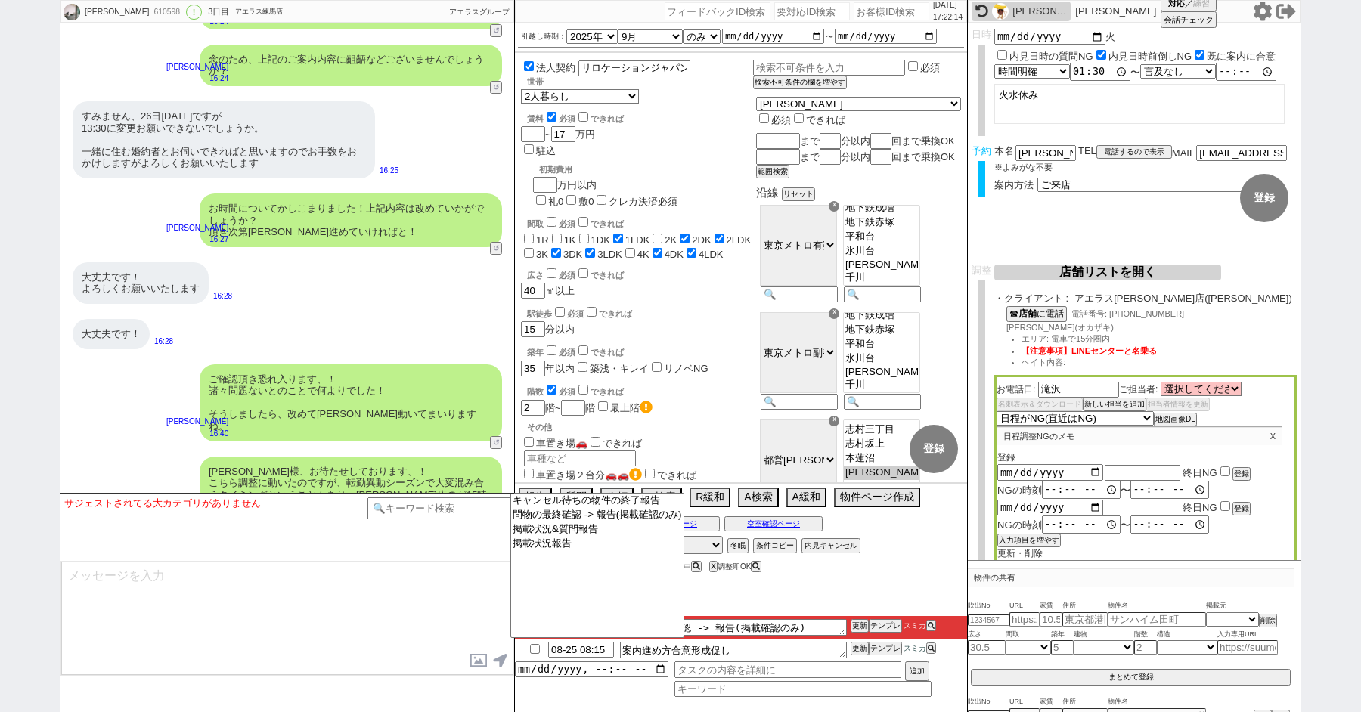
click at [423, 591] on textarea at bounding box center [287, 618] width 452 height 113
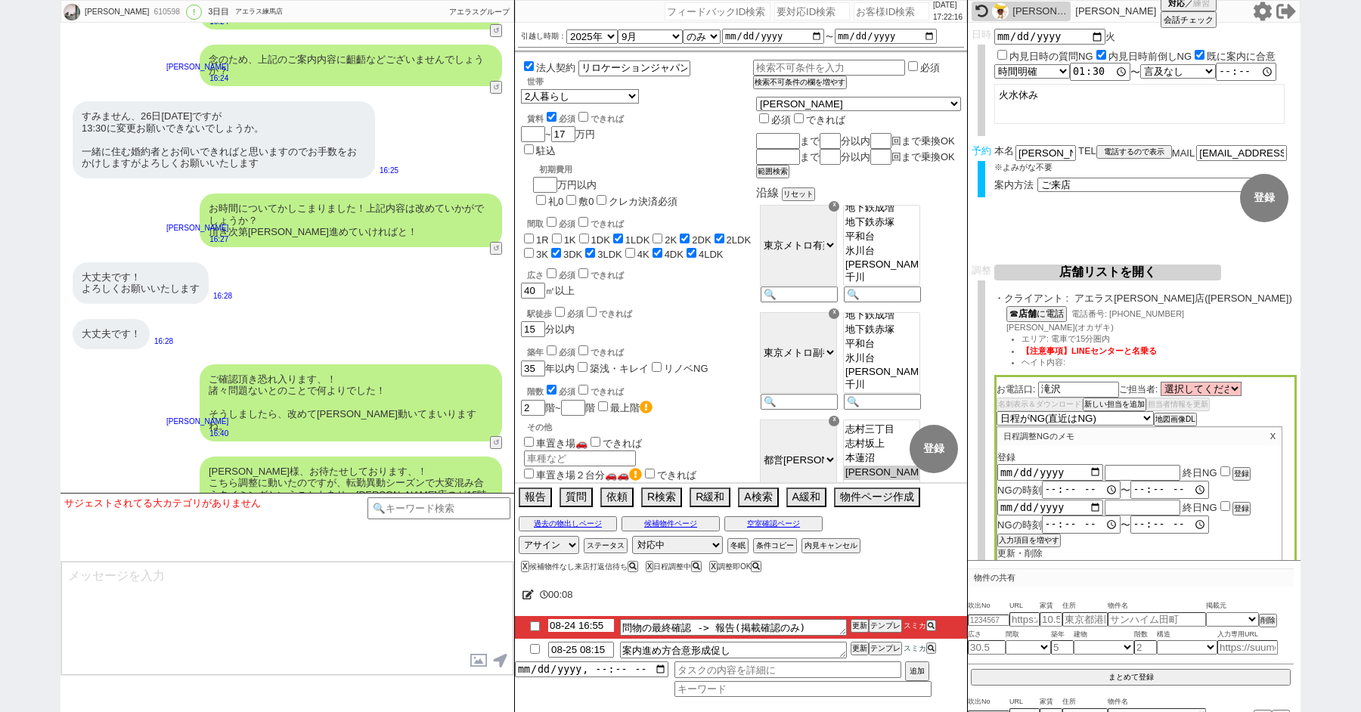
click at [572, 628] on input "08-24 16:55" at bounding box center [581, 625] width 66 height 13
type input "08-25 10:00"
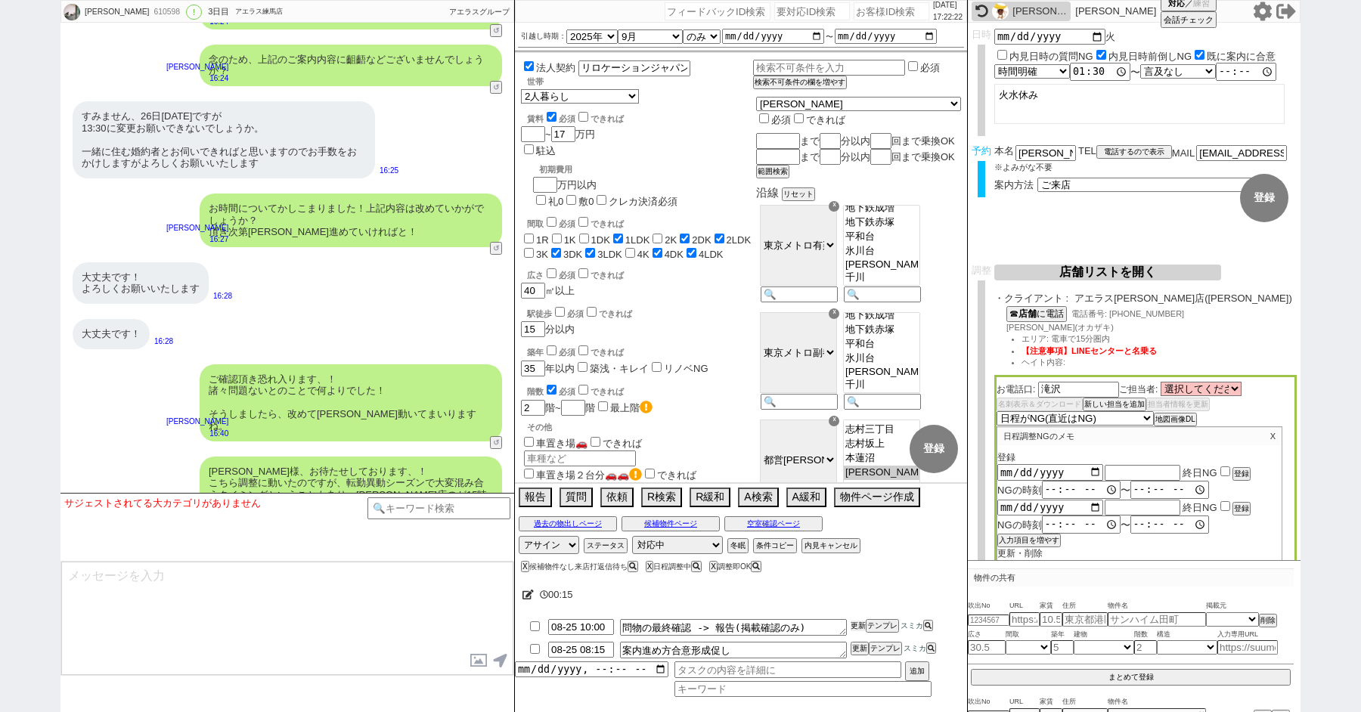
click at [857, 623] on button "更新" at bounding box center [858, 626] width 15 height 11
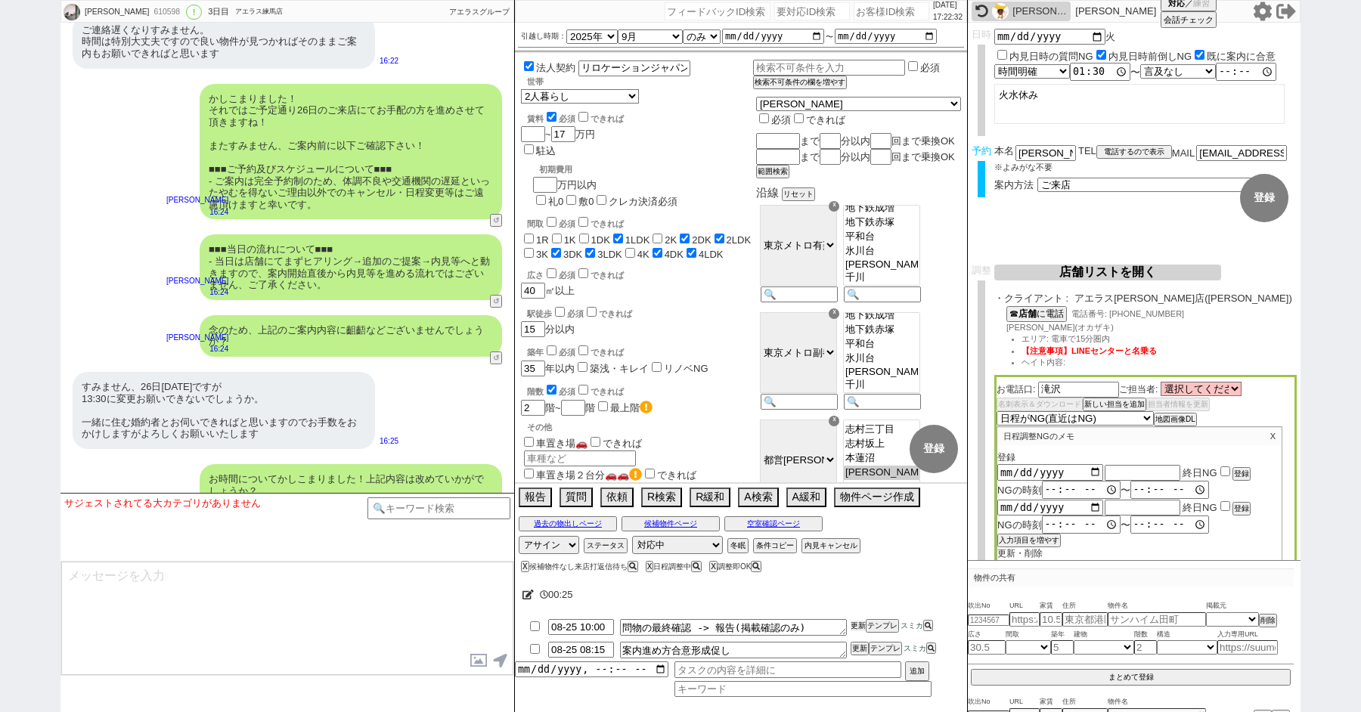
scroll to position [6771, 0]
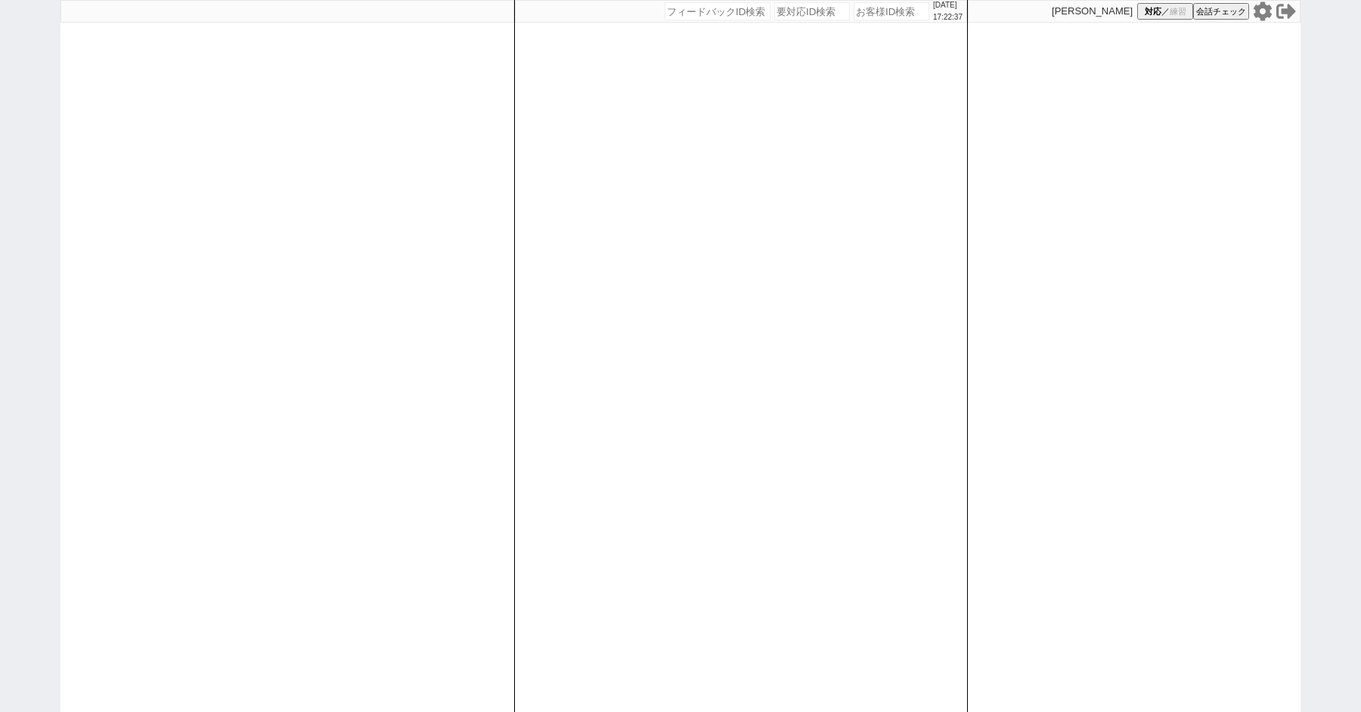
paste input "609037"
type input "609037"
select select "1"
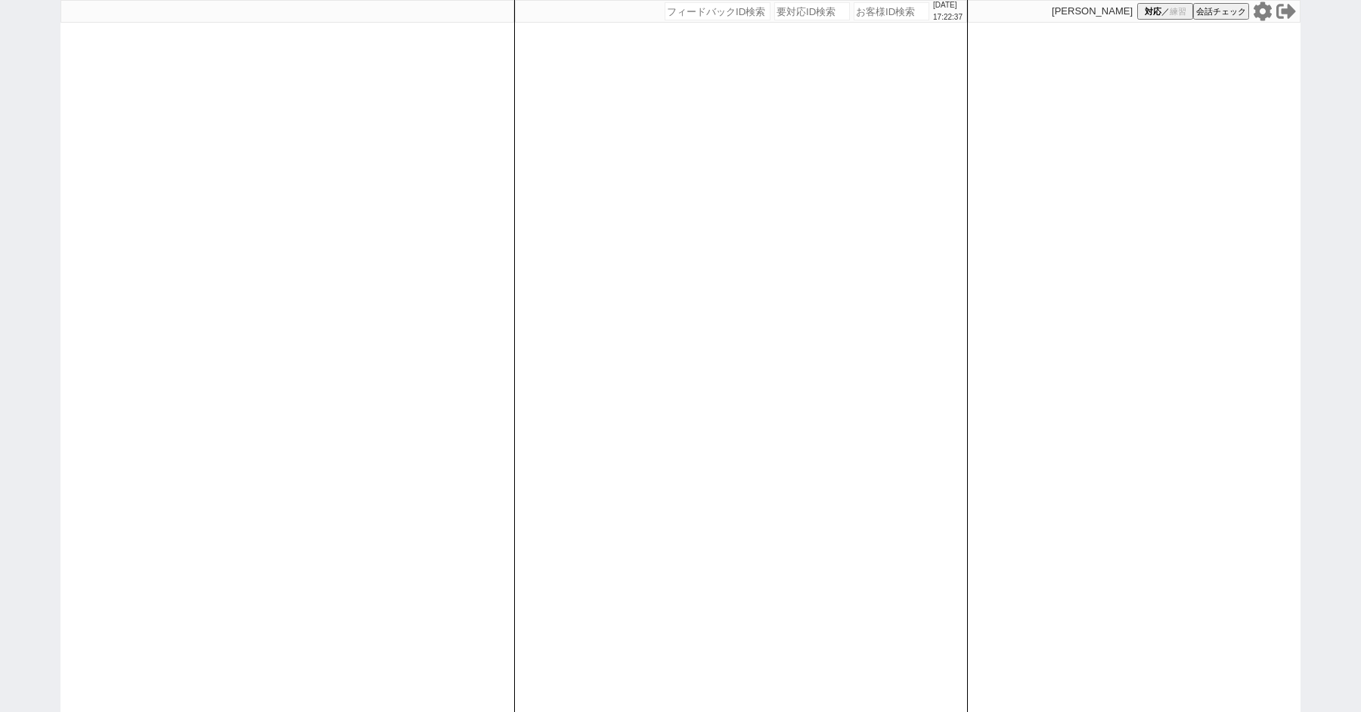
select select
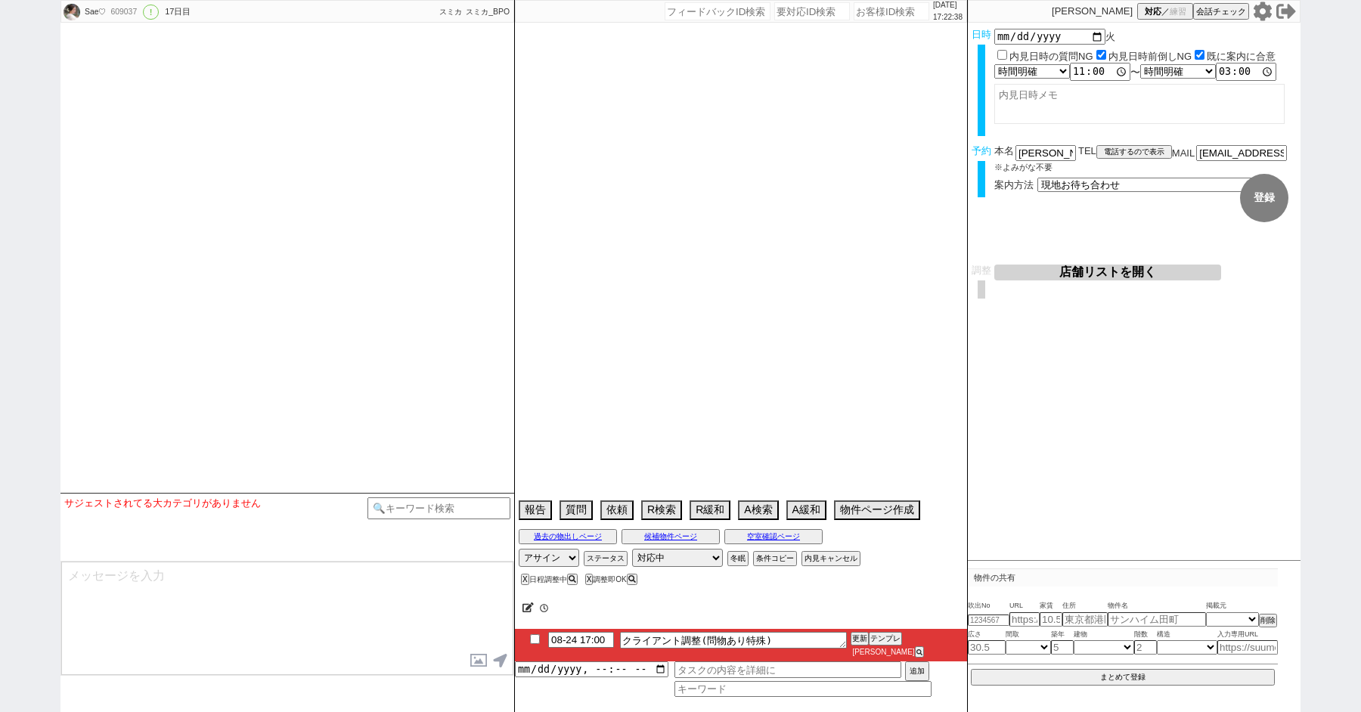
select select "2025"
select select "10"
select select "37"
select select "6"
select select "75"
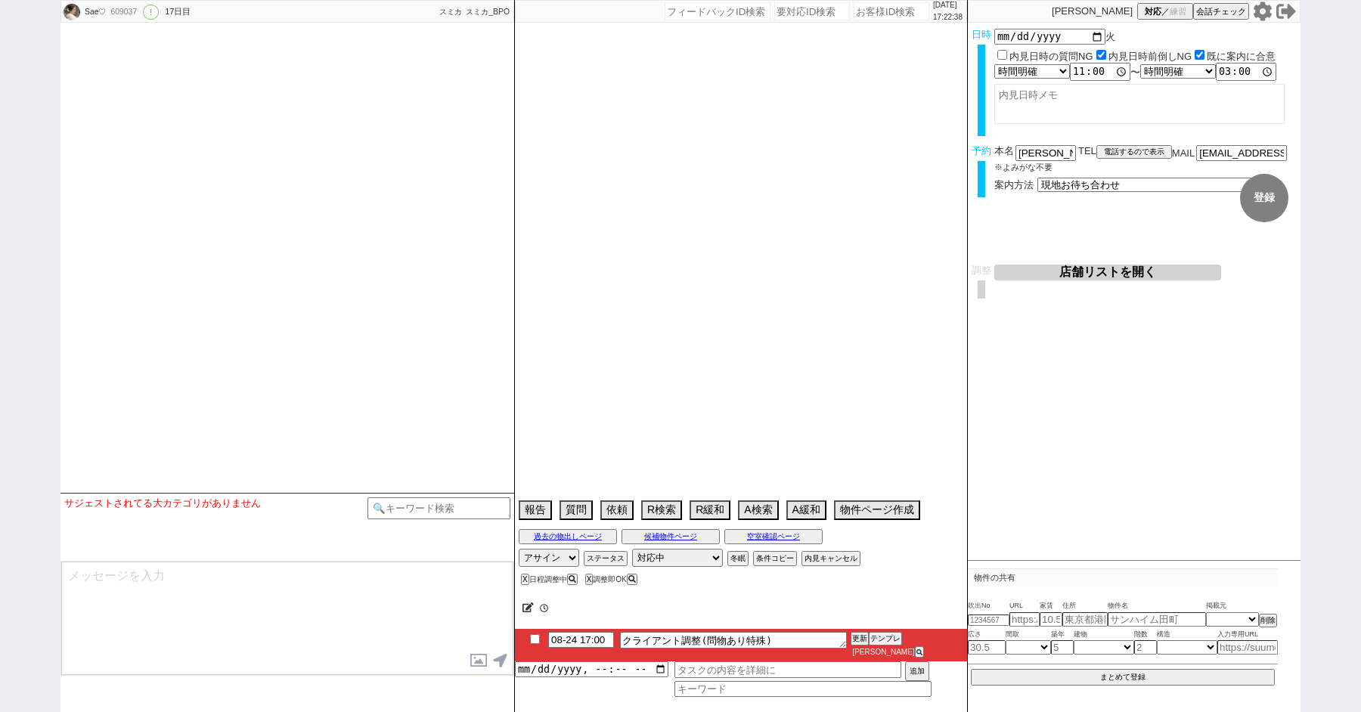
select select "1798"
select select "66"
select select "1611"
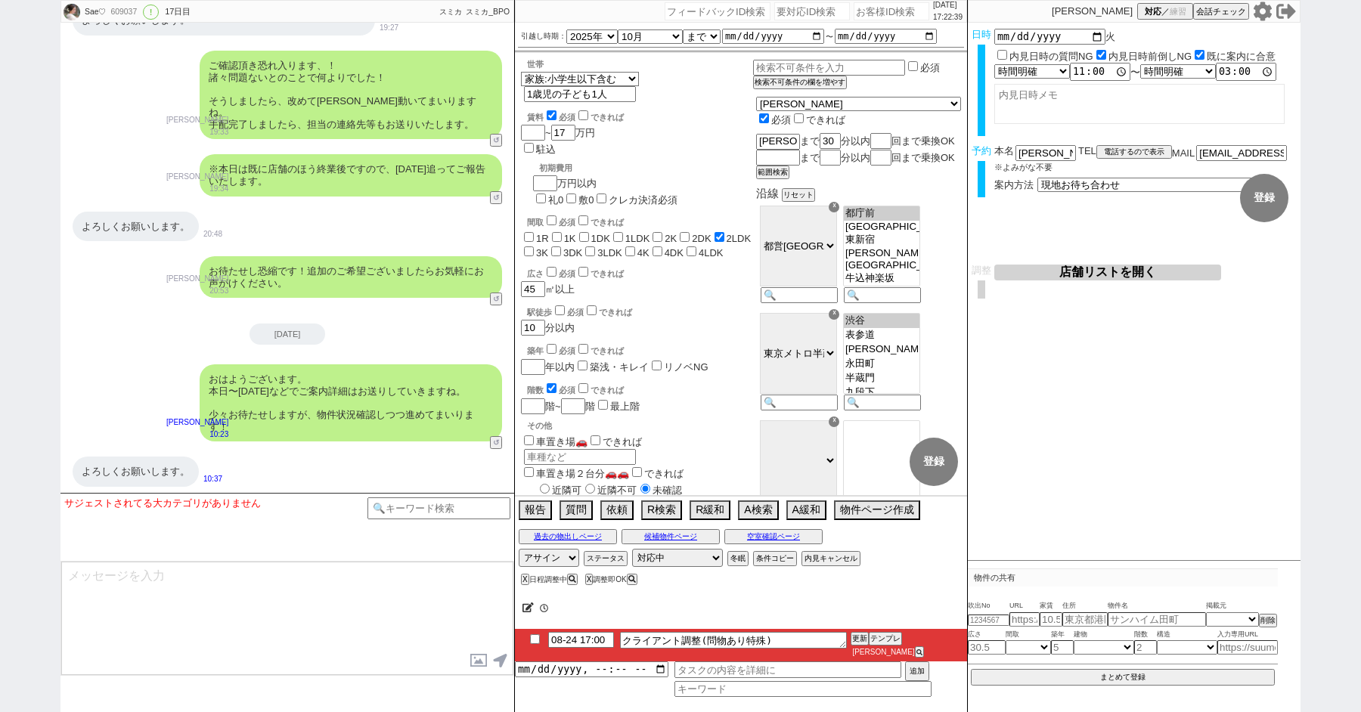
scroll to position [101, 0]
click at [768, 541] on button "空室確認ページ" at bounding box center [773, 537] width 98 height 12
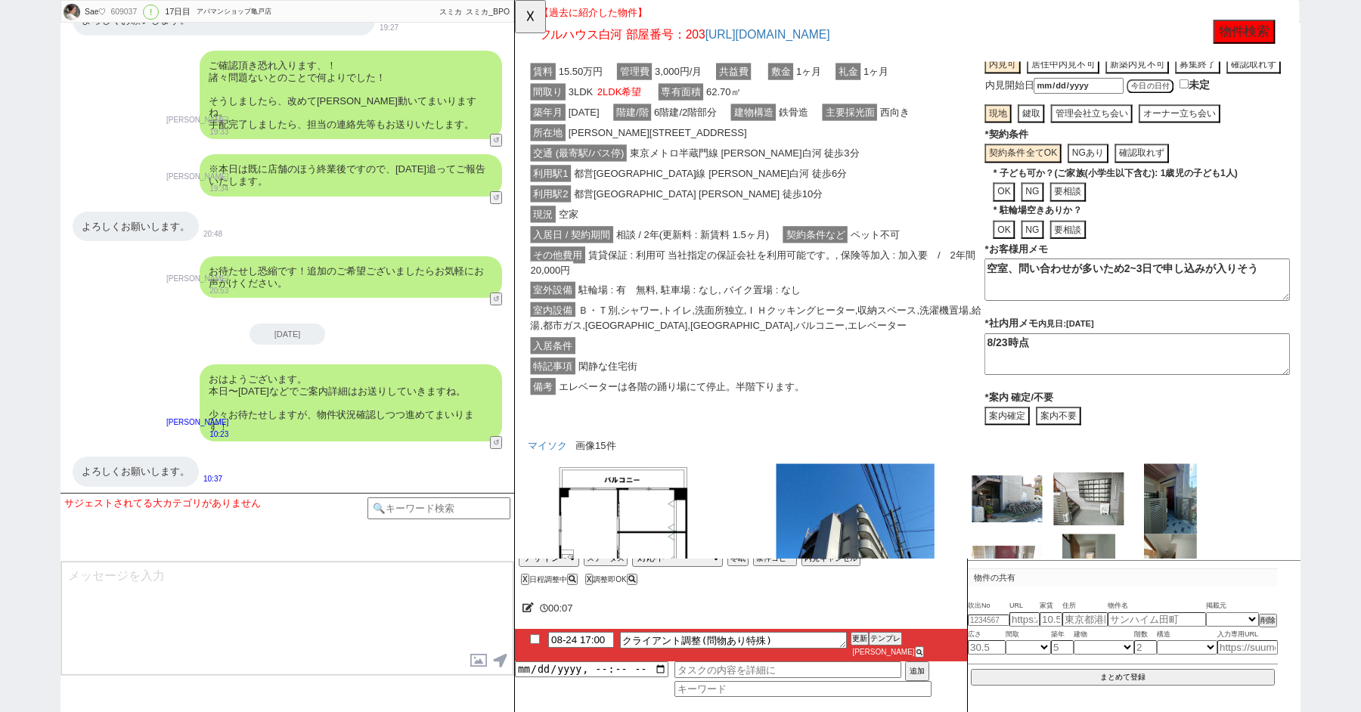
scroll to position [0, 0]
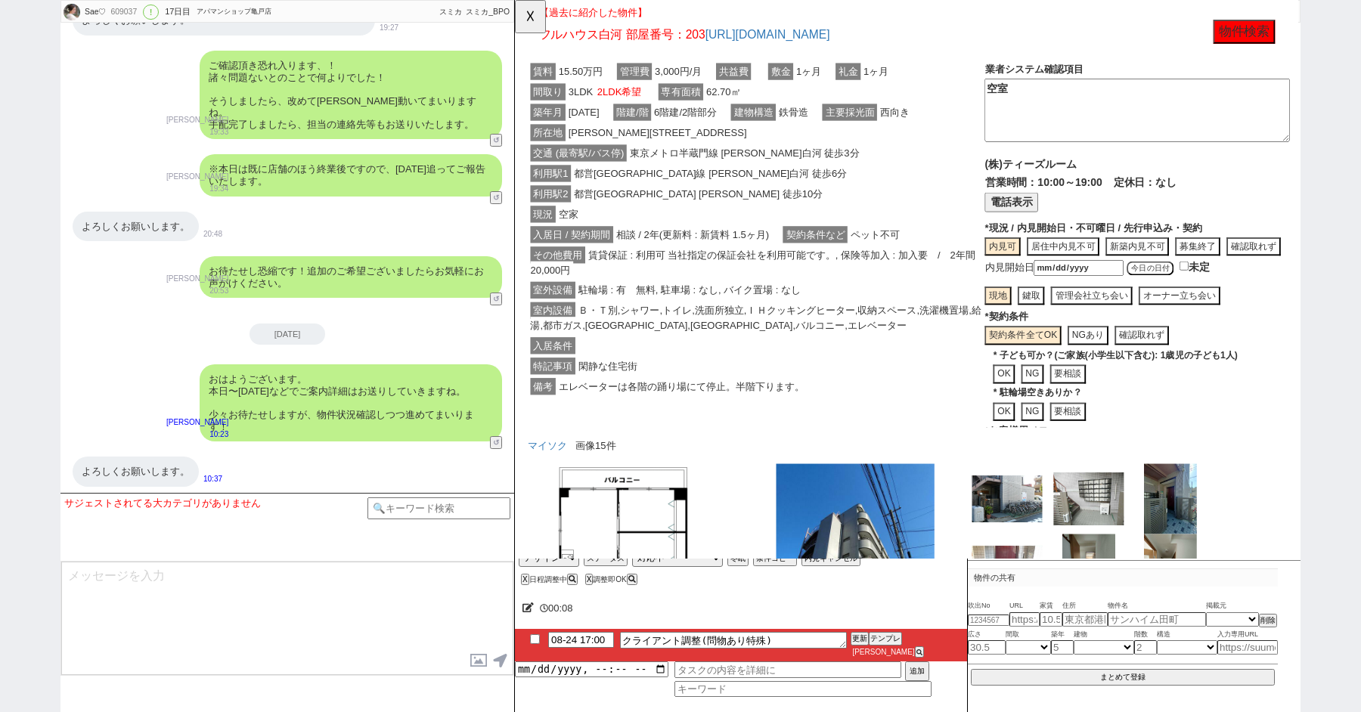
click at [1049, 209] on button "電話表示" at bounding box center [1048, 217] width 57 height 20
click at [1155, 212] on button "📞 電話" at bounding box center [1181, 217] width 52 height 20
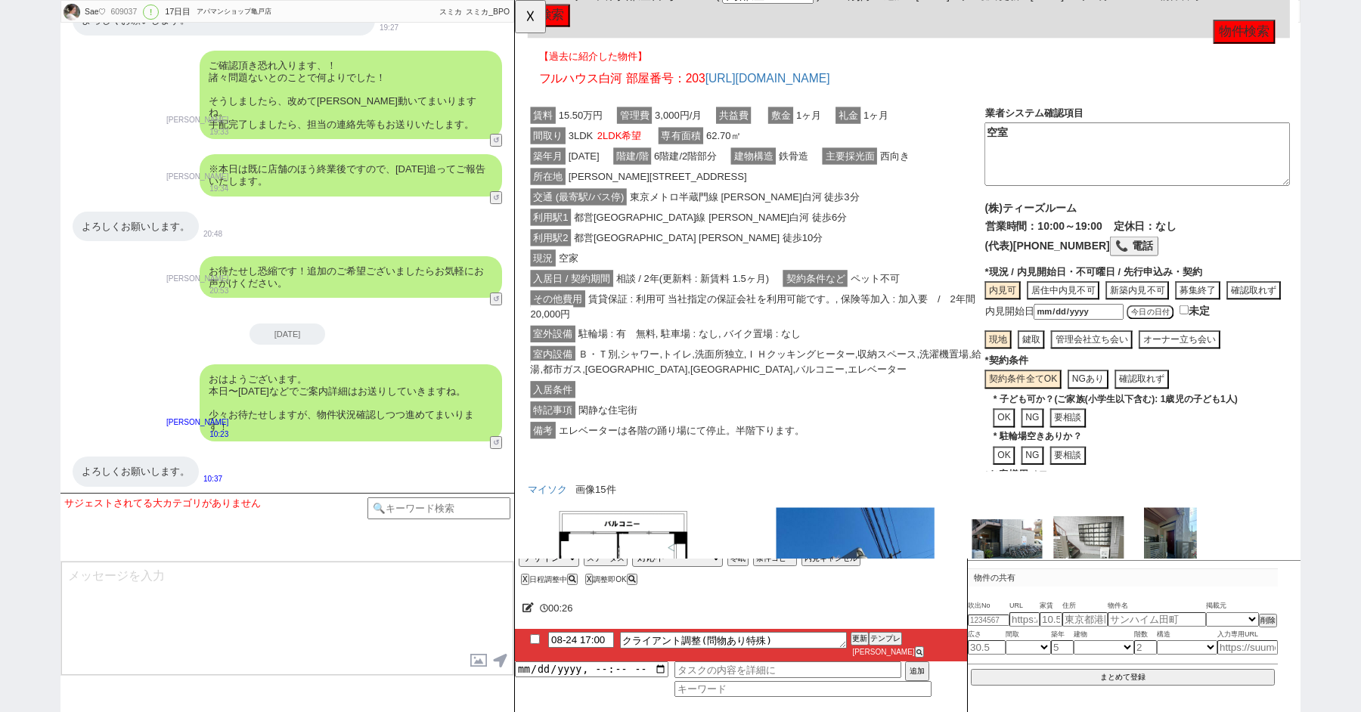
scroll to position [120, 0]
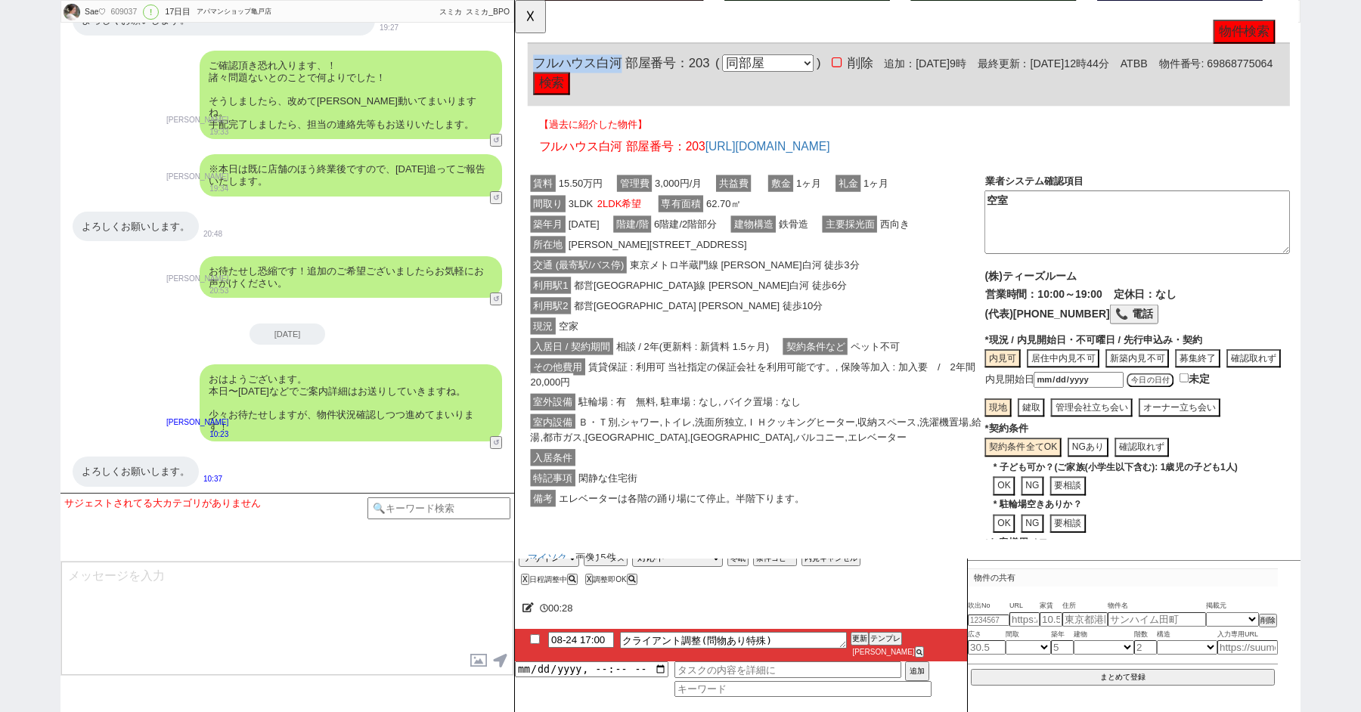
drag, startPoint x: 628, startPoint y: 67, endPoint x: 538, endPoint y: 67, distance: 90.0
click at [538, 67] on span "フルハウス白河 部屋番号：203" at bounding box center [630, 67] width 190 height 15
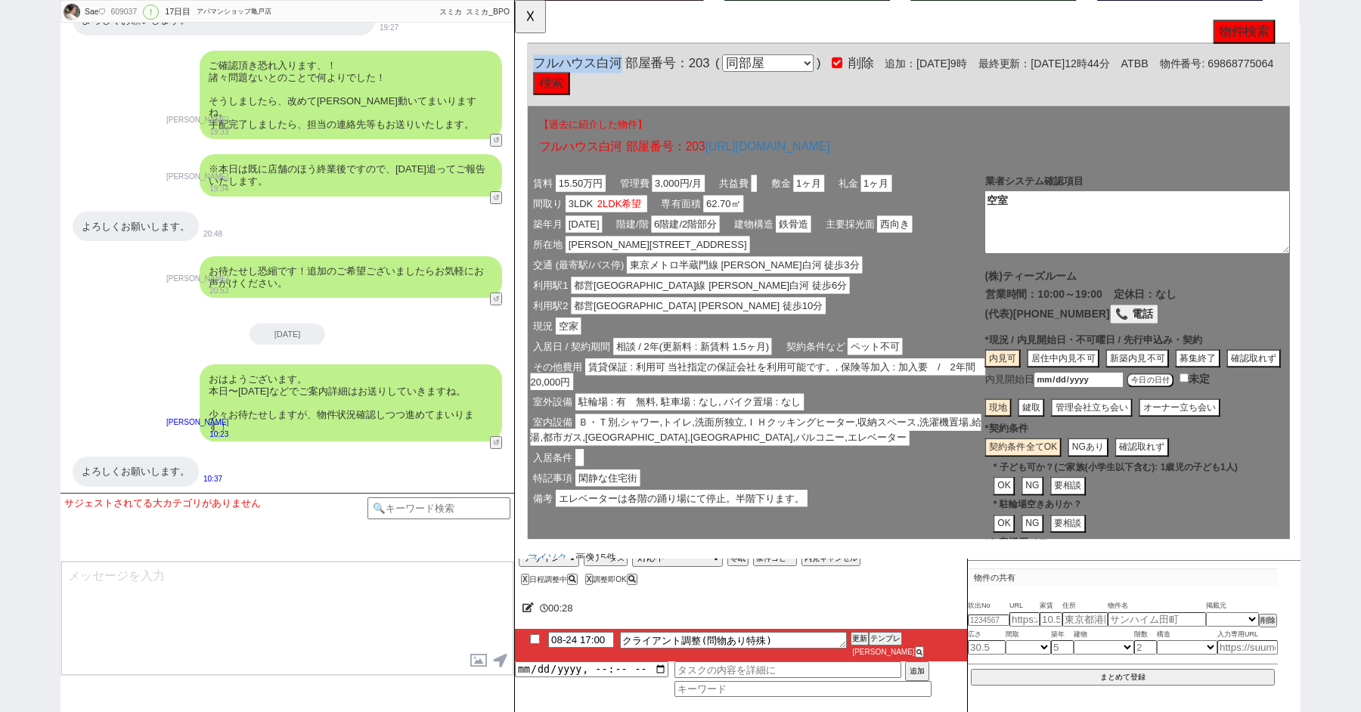
copy span "フルハウス白河"
click at [1320, 383] on button "確認取れず" at bounding box center [1309, 386] width 58 height 20
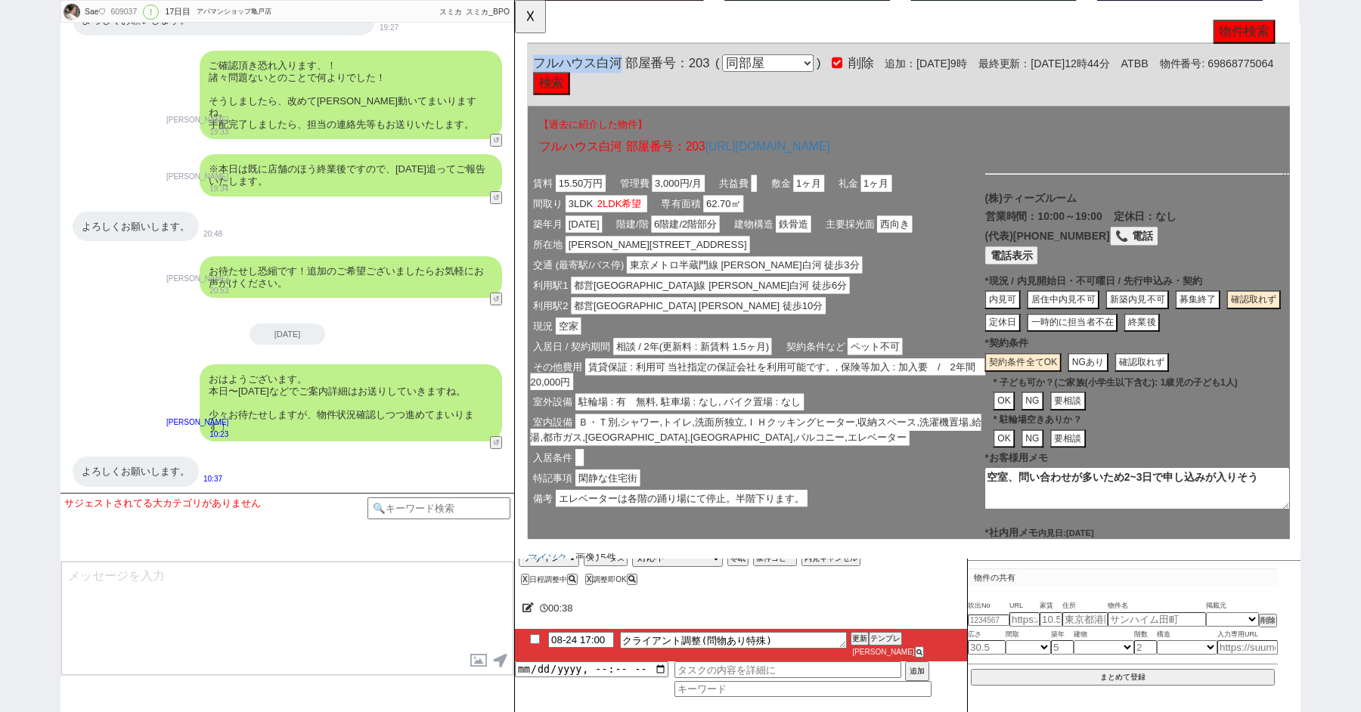
scroll to position [102, 0]
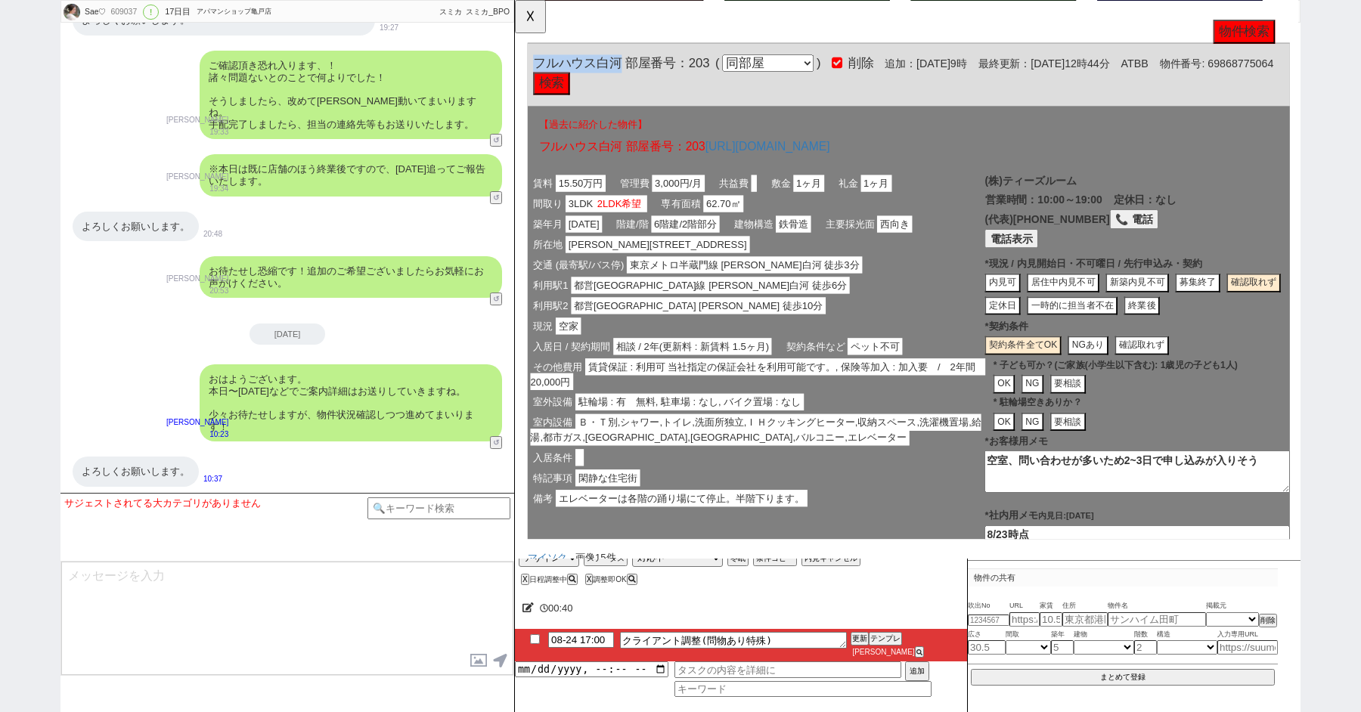
click at [1130, 326] on button "一時的に担当者不在" at bounding box center [1114, 329] width 98 height 20
type textarea "空室、問い合わせが多いため2~3日で申し込みが入りそう、担当不在で確認取れず"
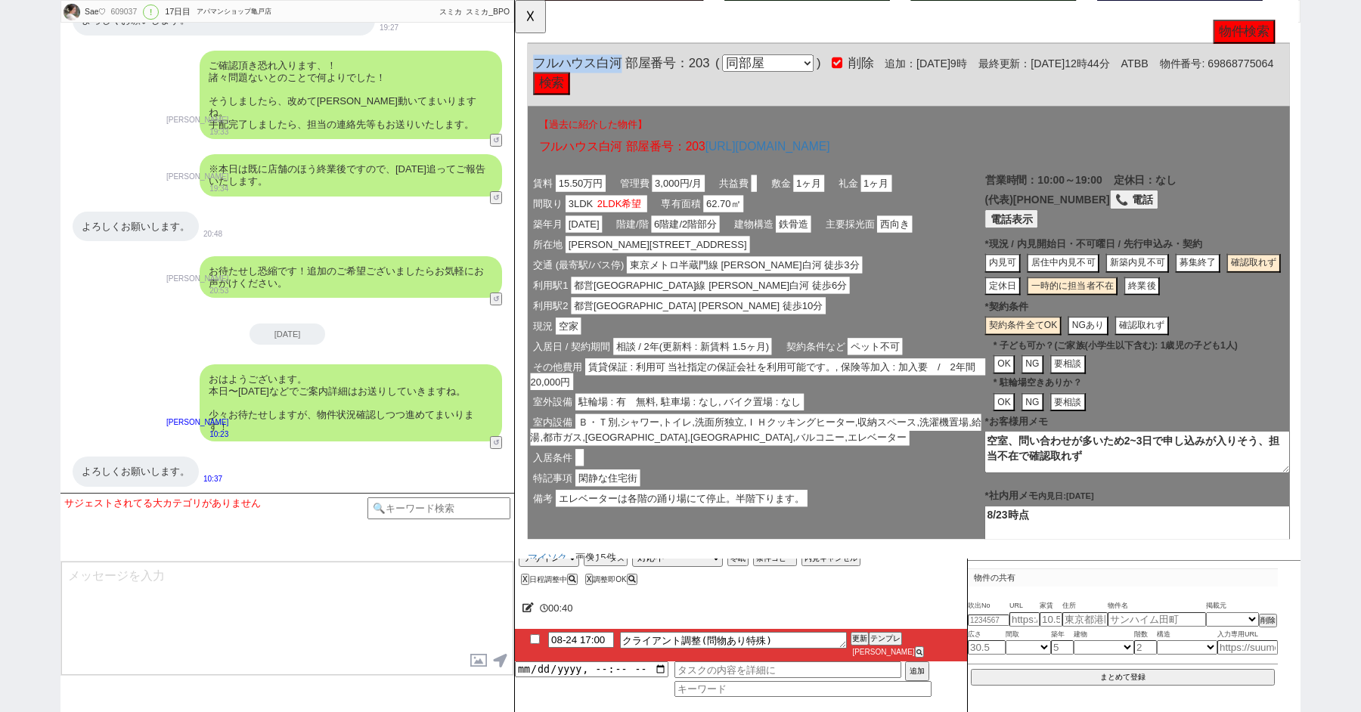
scroll to position [170, 0]
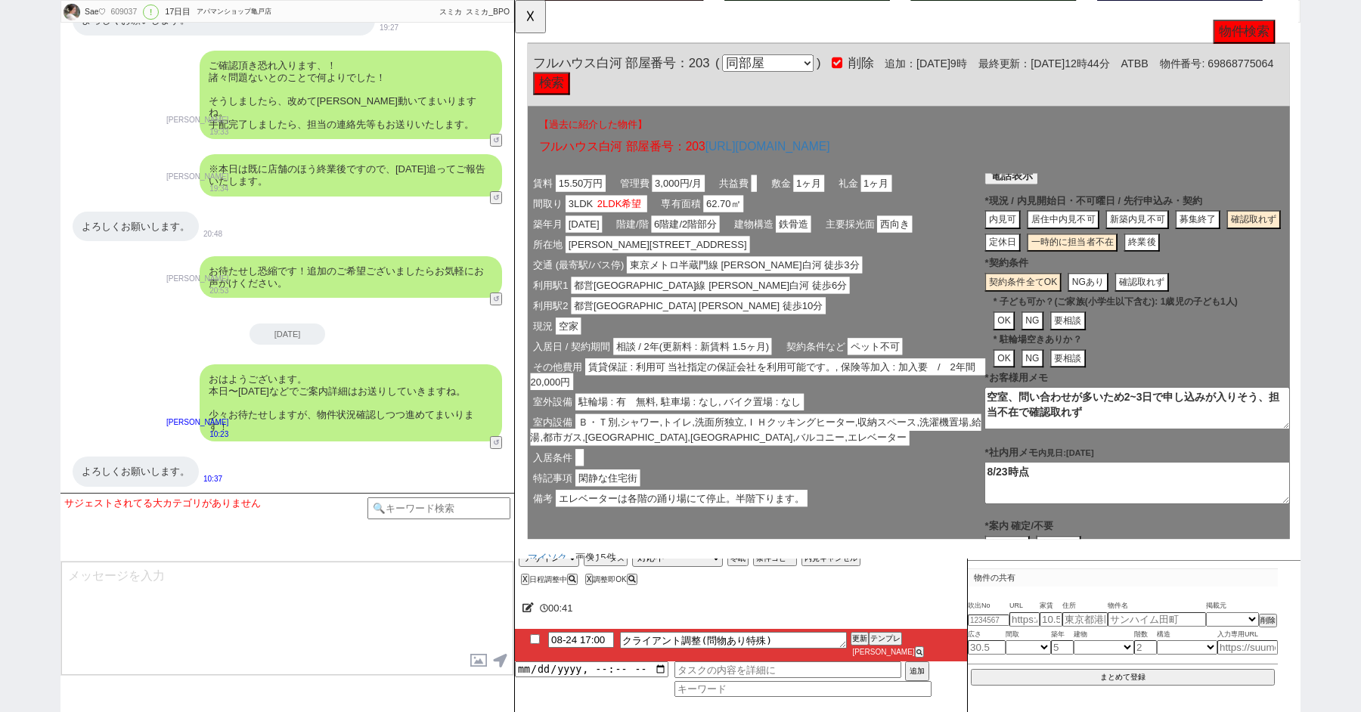
drag, startPoint x: 1147, startPoint y: 438, endPoint x: 1054, endPoint y: 361, distance: 120.3
click at [1059, 366] on div "(株)ティーズルーム 営業時間：10:00～19:00 定休日：なし (代表)03-5653-1666 📞 電話 電話表示 * 未保存 現況 / 内見開始日・…" at bounding box center [1184, 338] width 328 height 439
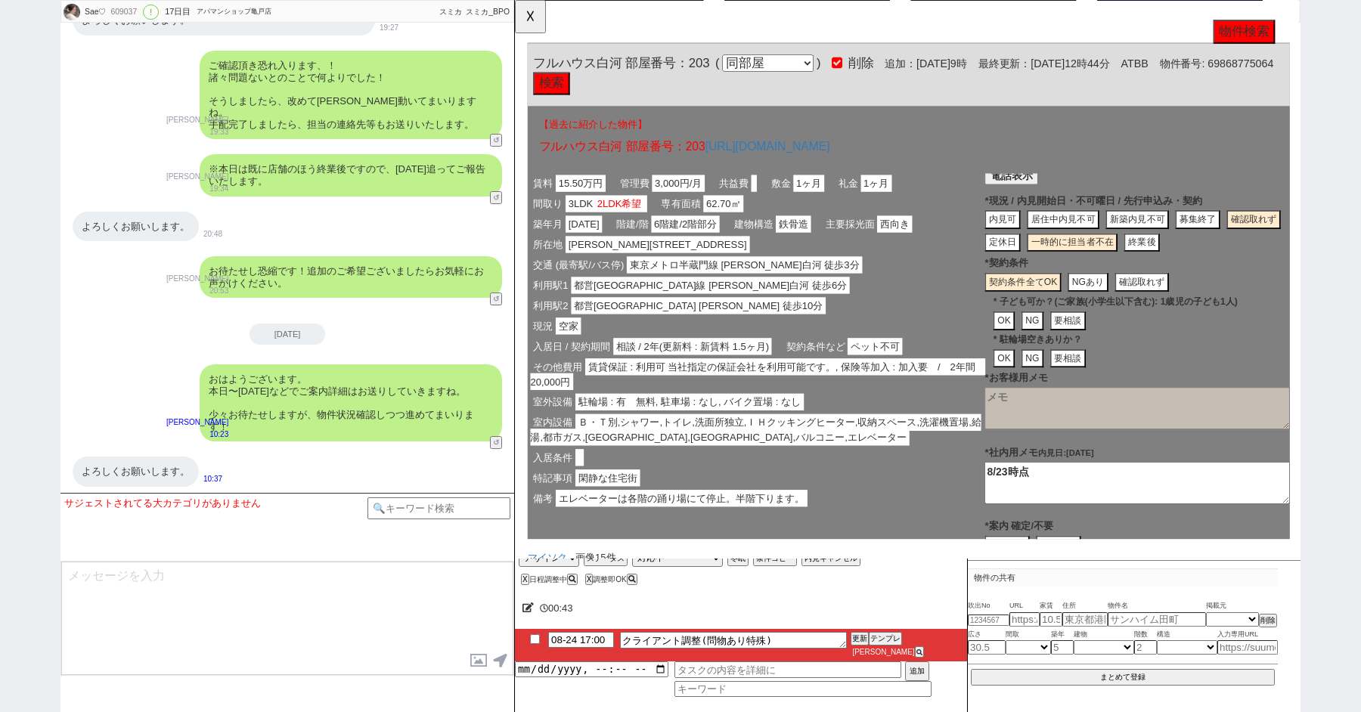
click at [1128, 512] on textarea "8/23時点" at bounding box center [1184, 519] width 328 height 45
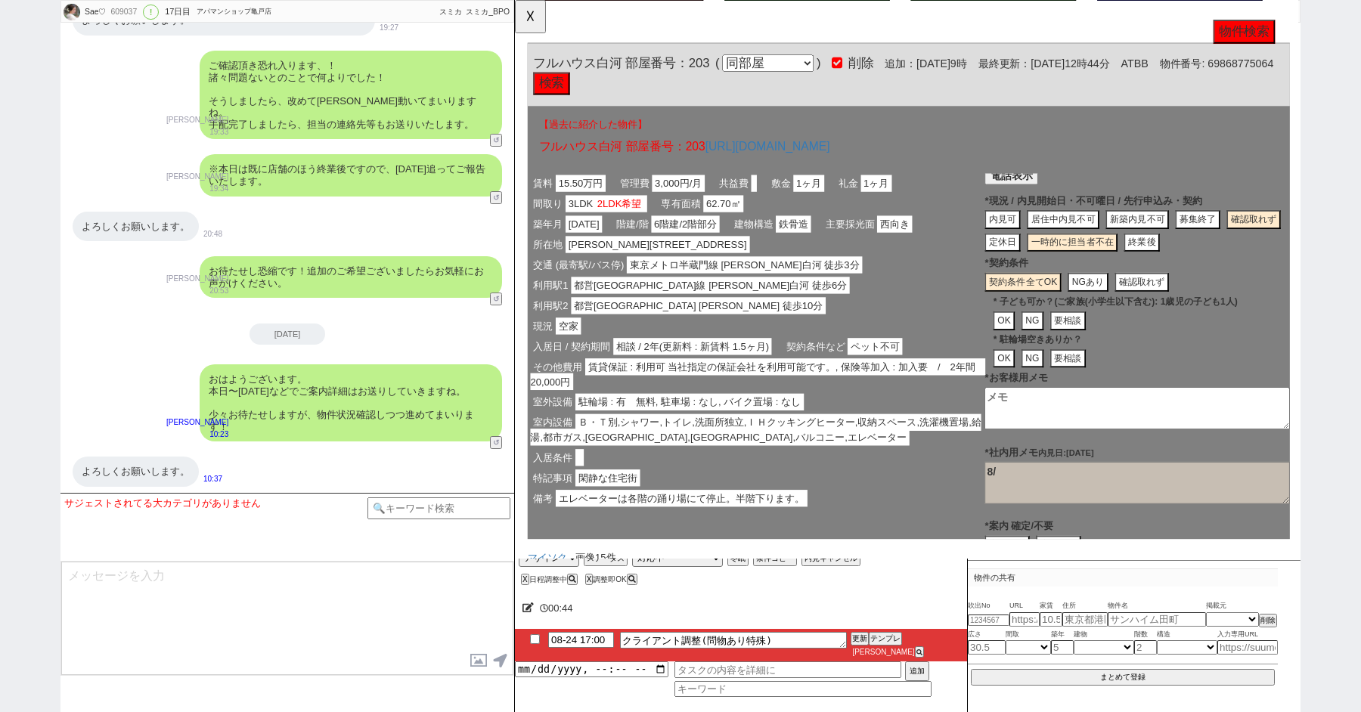
type textarea "8"
type textarea "24日　通じない"
click at [535, 17] on button "☓" at bounding box center [529, 15] width 28 height 30
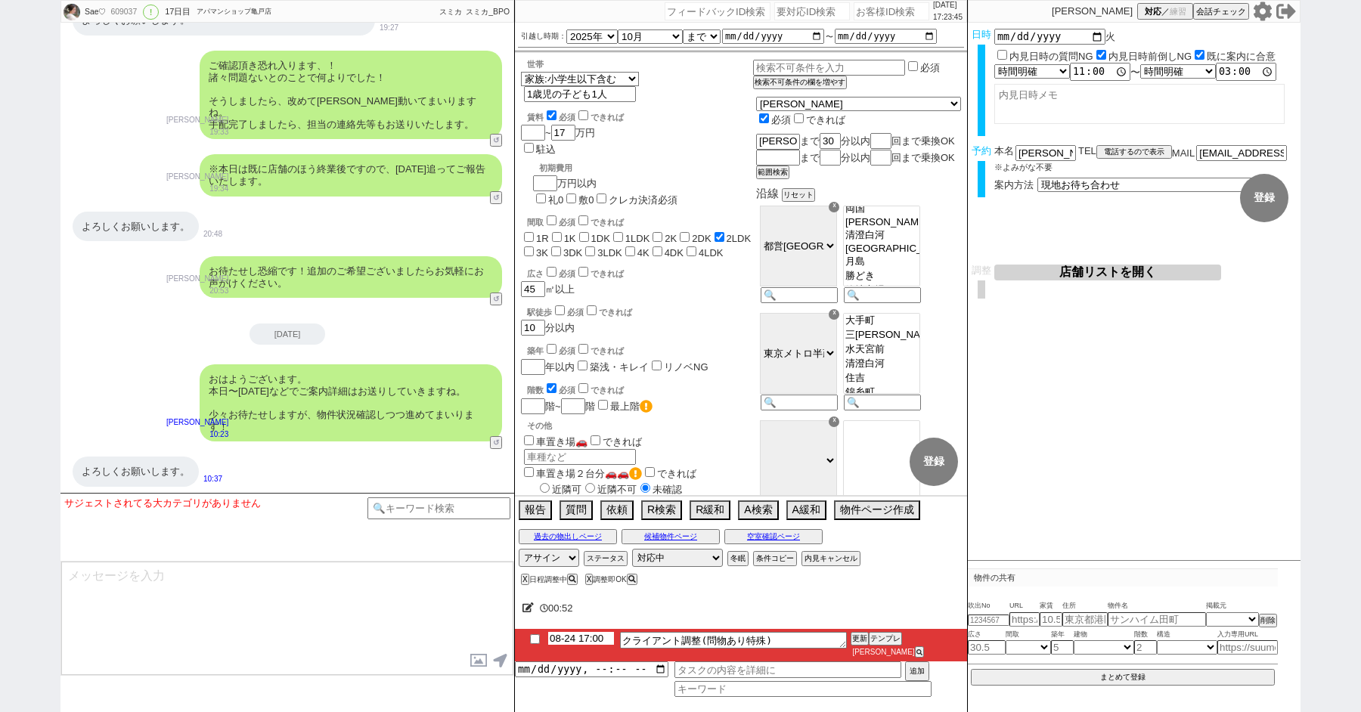
click at [577, 645] on input "08-24 17:00" at bounding box center [581, 638] width 66 height 13
type input "08-25 10:00"
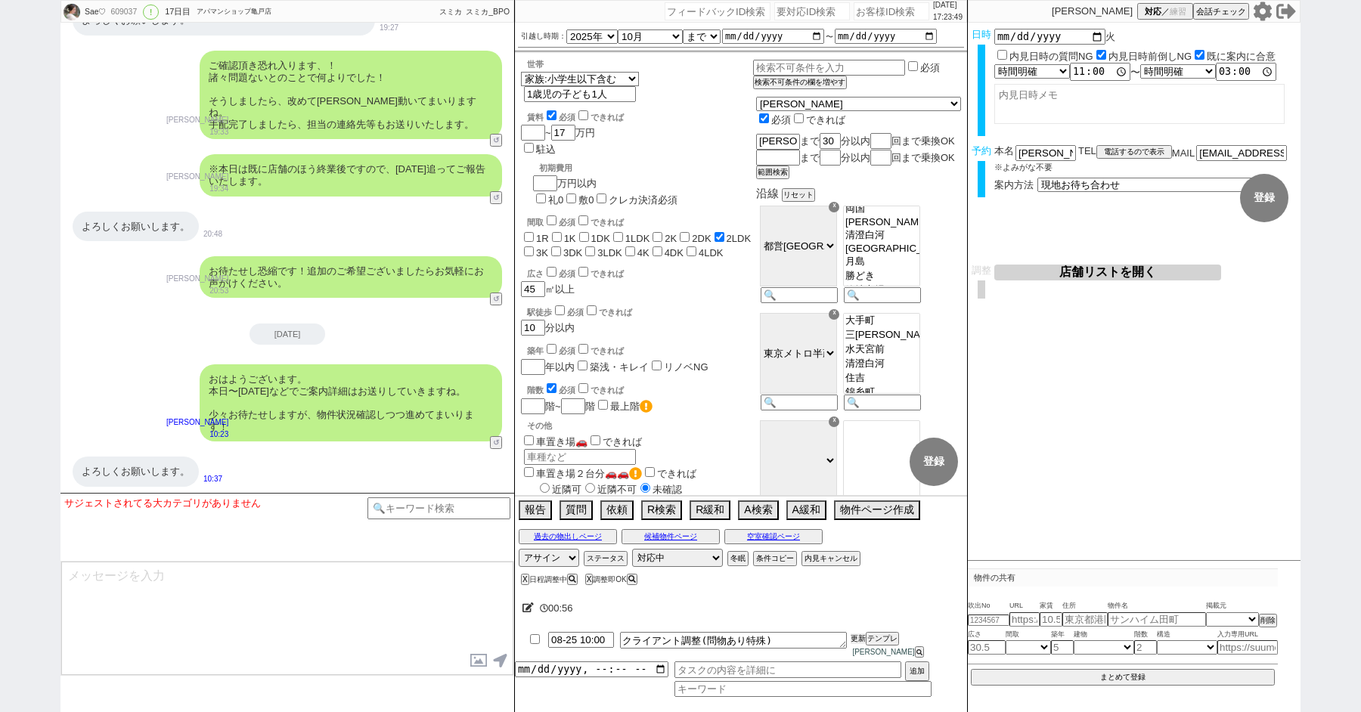
click at [857, 644] on button "更新" at bounding box center [858, 639] width 15 height 11
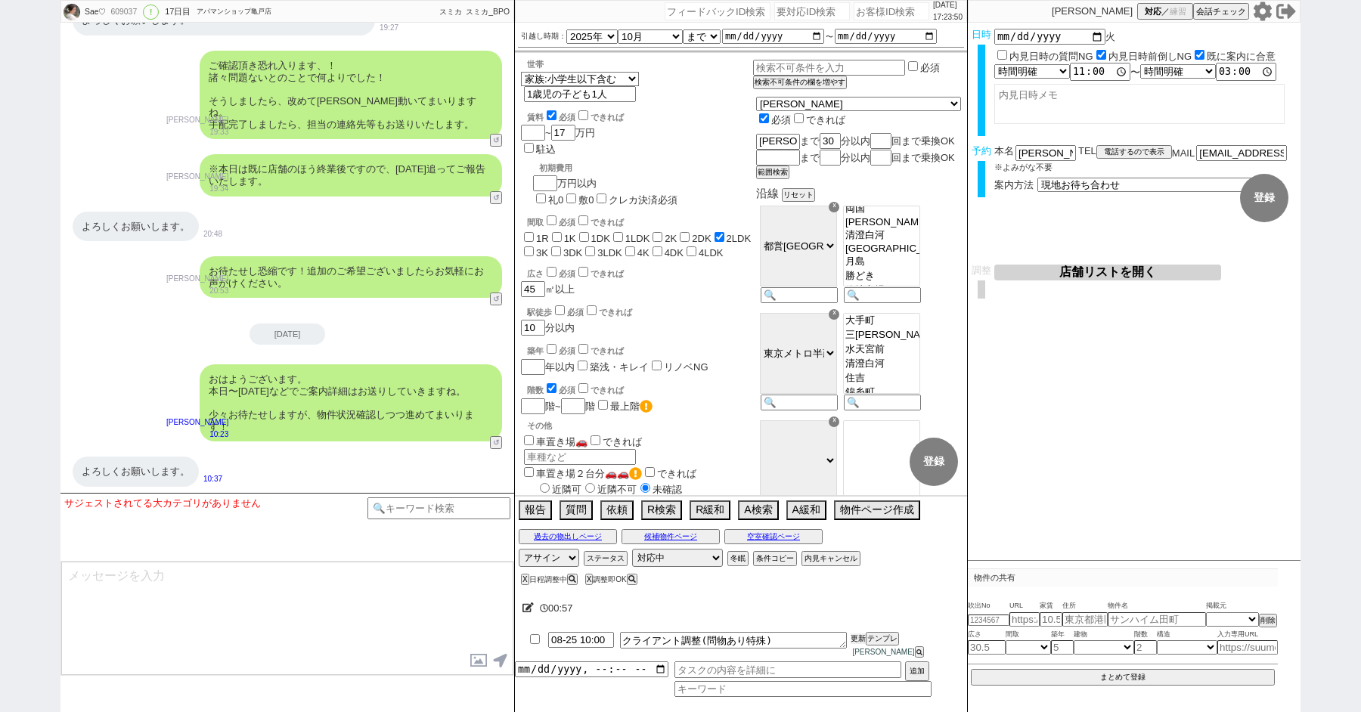
click at [857, 644] on button "更新" at bounding box center [858, 639] width 15 height 11
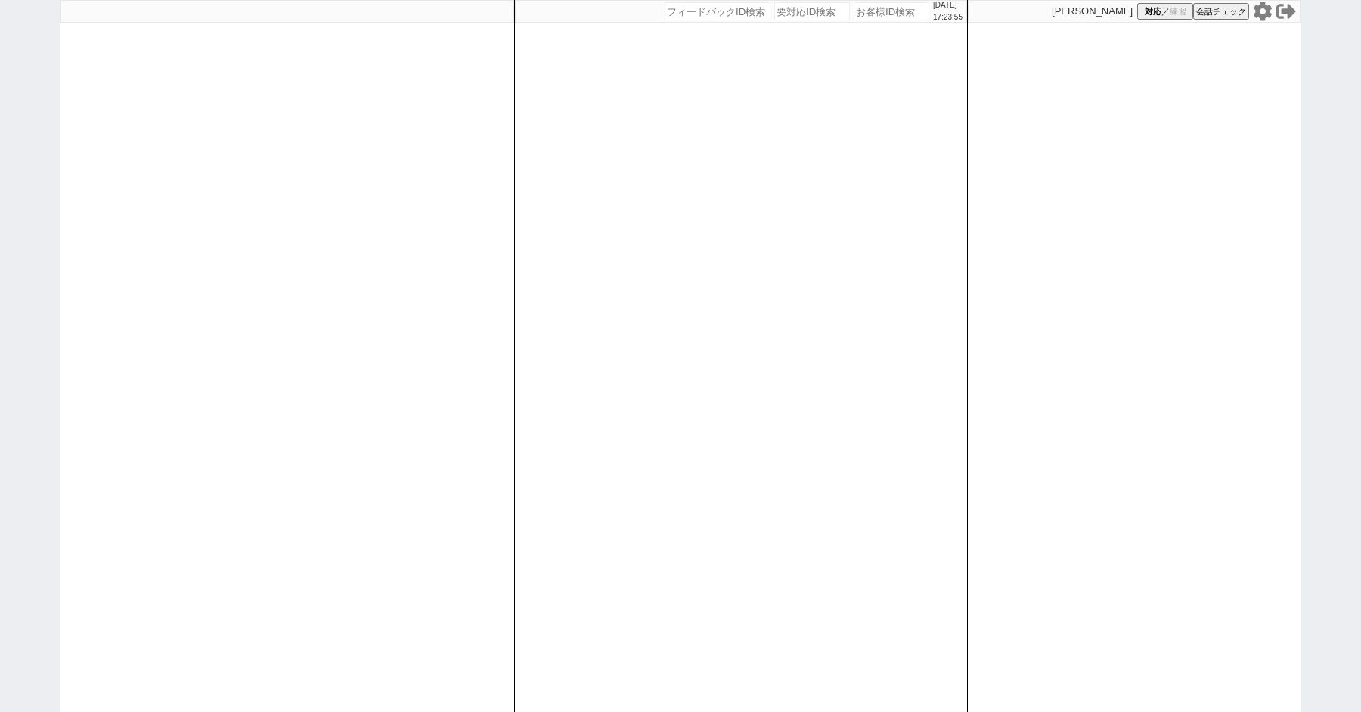
paste input "607170"
type input "607170"
select select "1"
select select "2"
select select
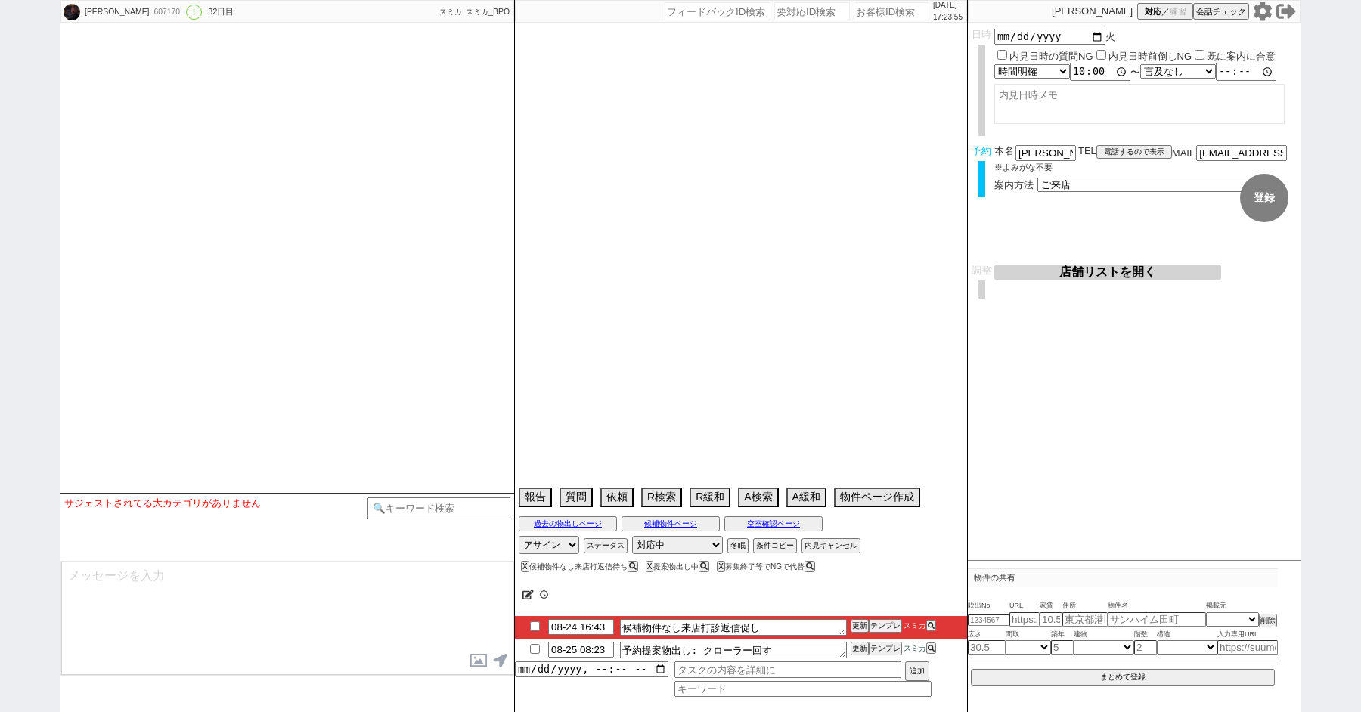
select select "2025"
select select "9"
select select "36"
select select "0"
select select "14"
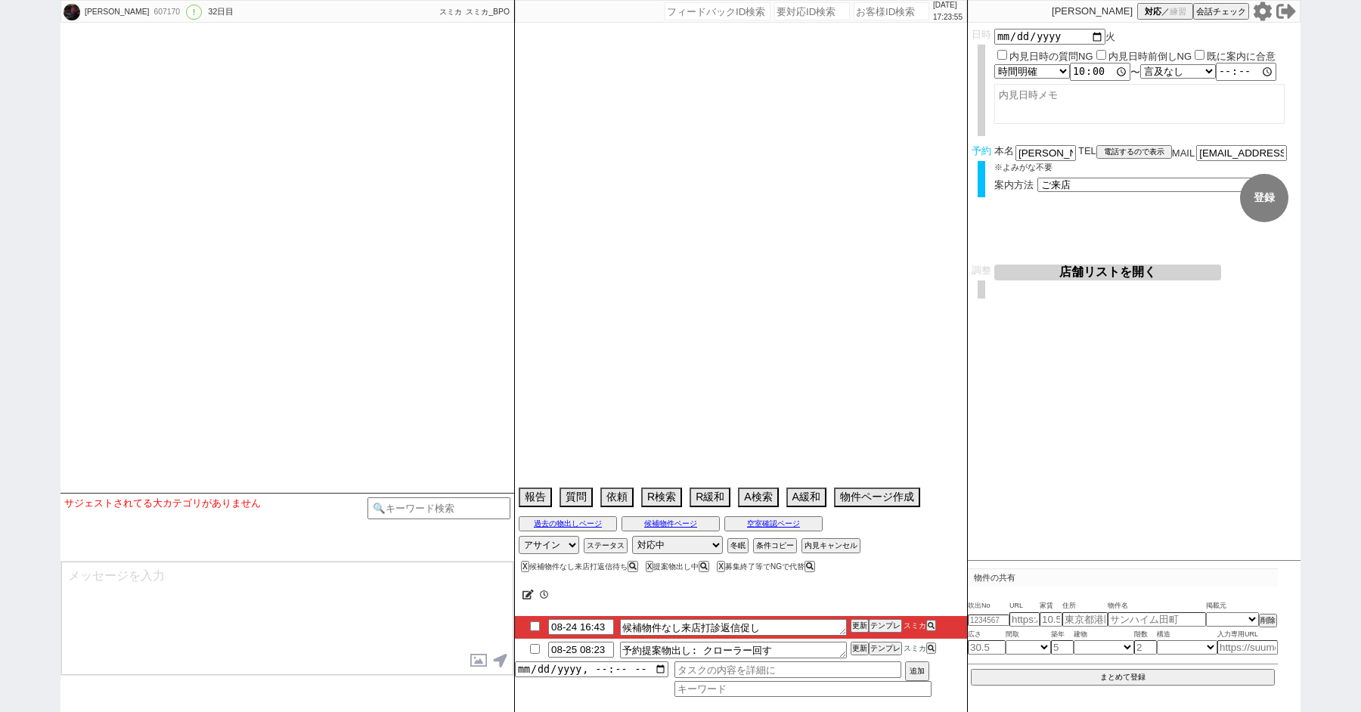
select select "67"
select select "57"
select select "1429"
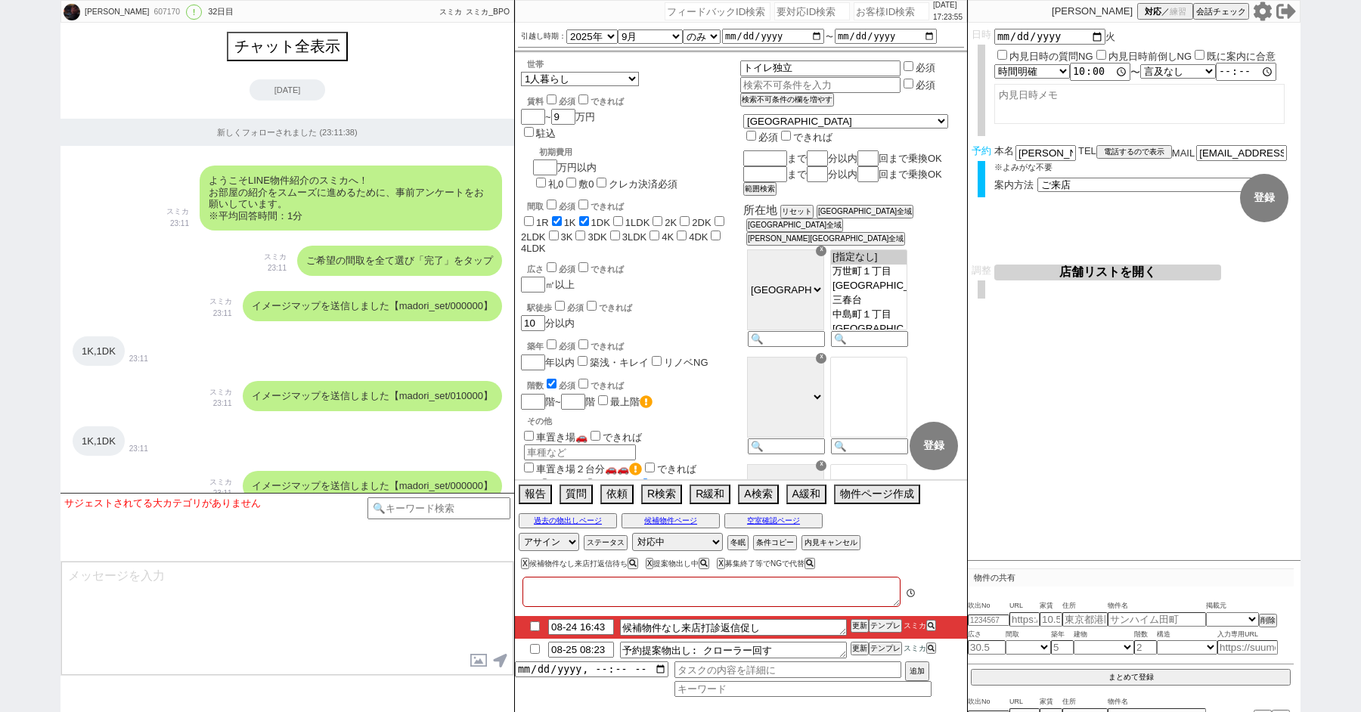
type textarea "予定コロコロ変わる、他社詰め必須、他社なし"
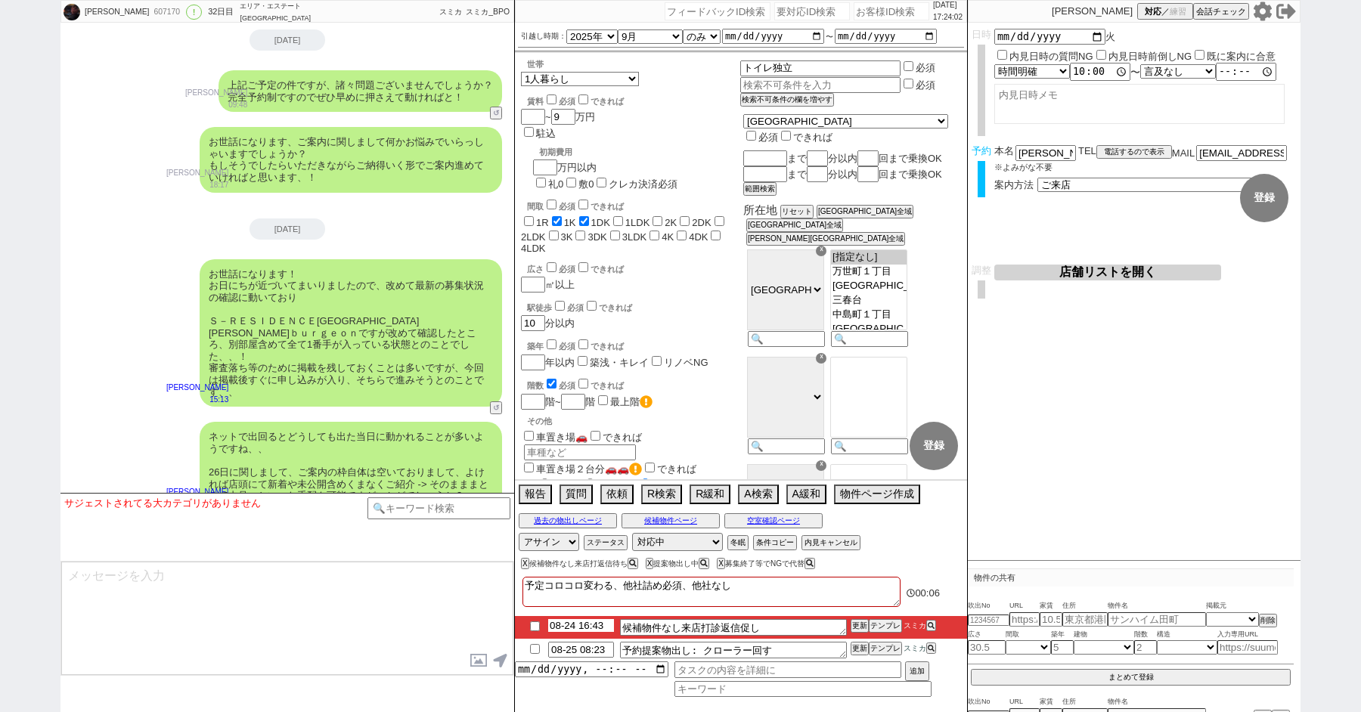
click at [591, 628] on input "08-24 16:43" at bounding box center [581, 625] width 66 height 13
type input "08-24 19:43"
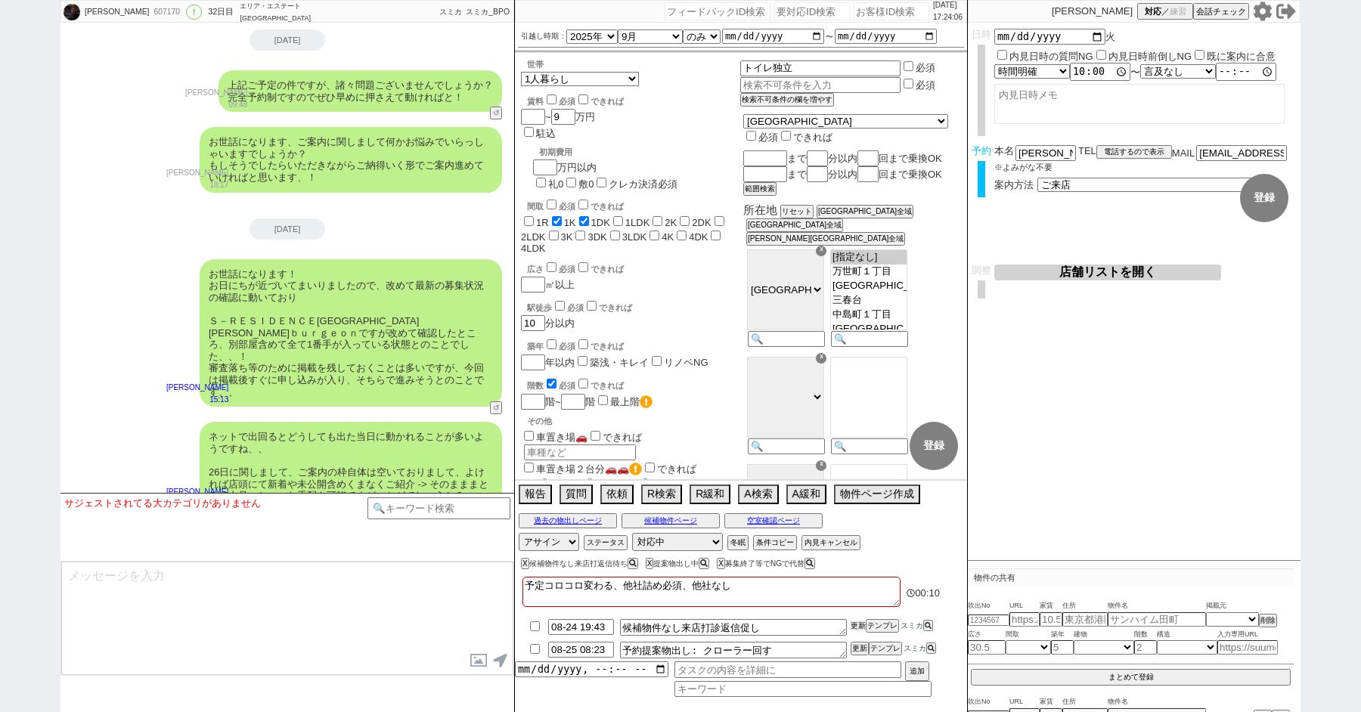
click at [858, 624] on button "更新" at bounding box center [858, 626] width 15 height 11
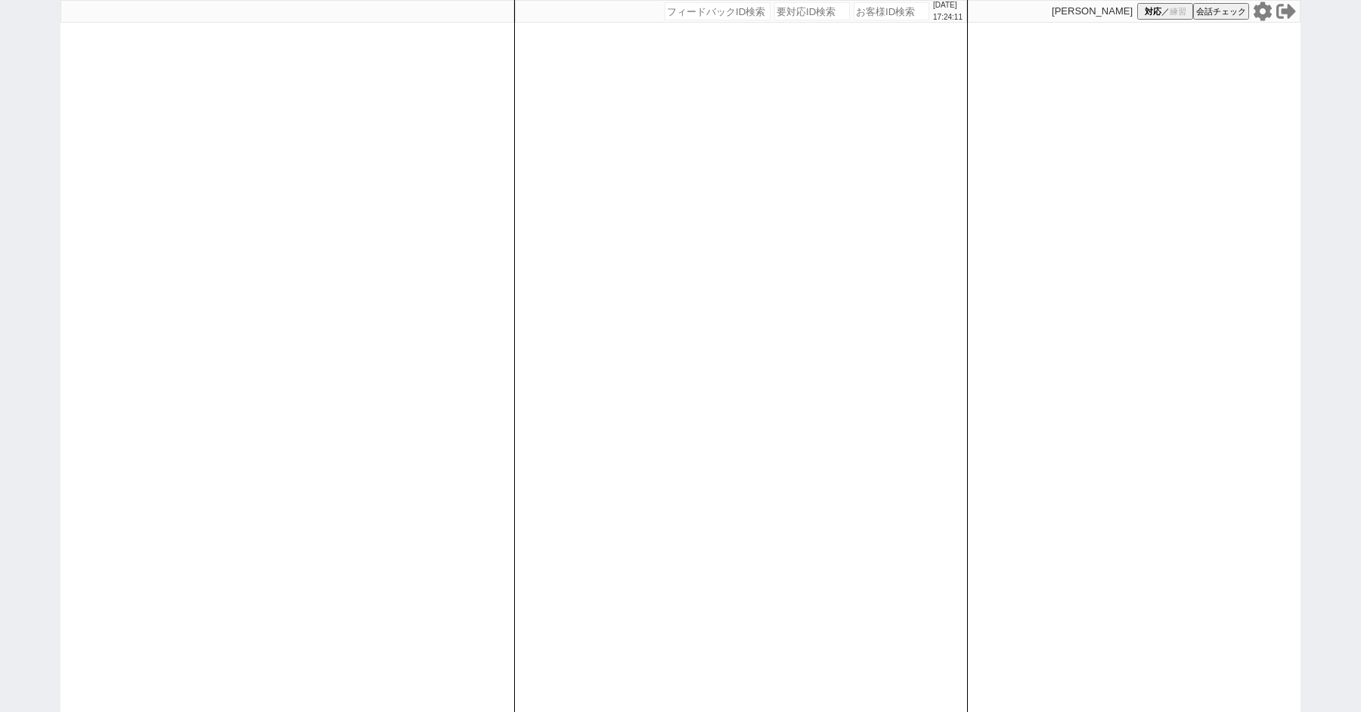
paste input "610928"
type input "610928"
select select "1"
select select "2"
select select
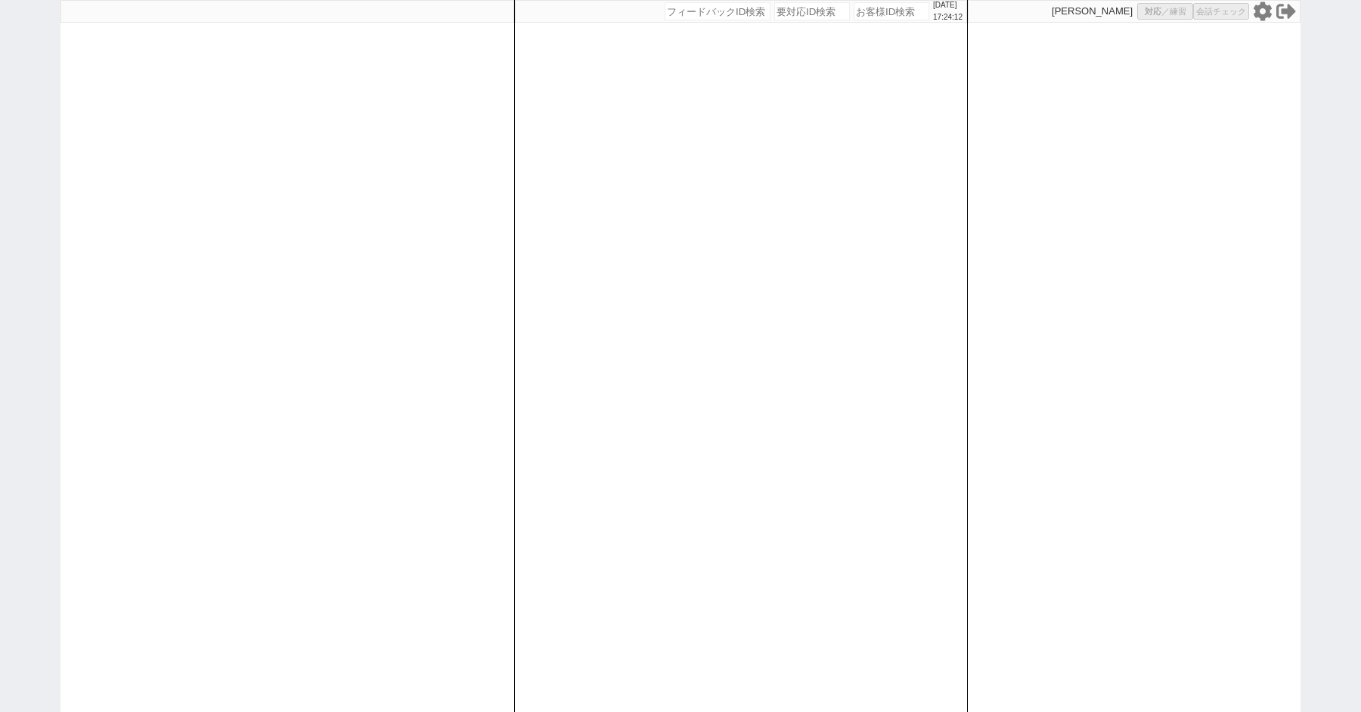
select select
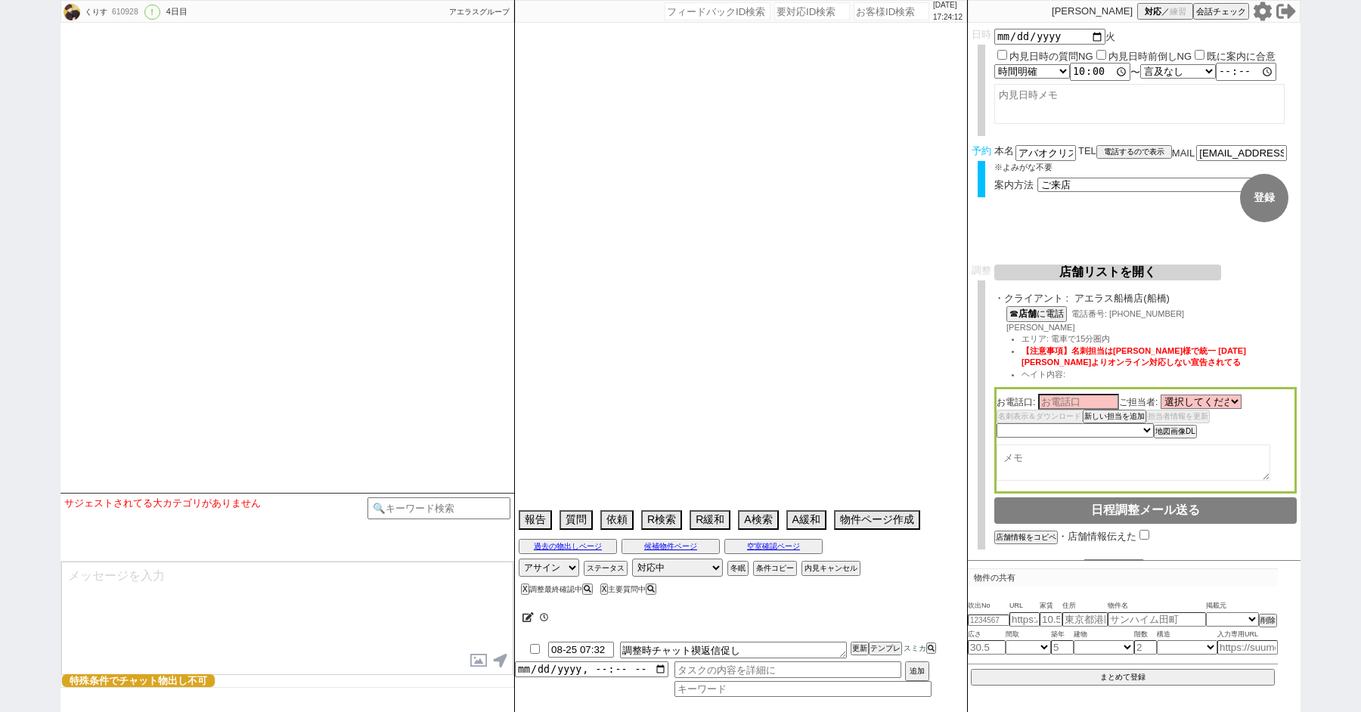
select select "2025"
select select "8"
select select "36"
select select "5"
select select "814"
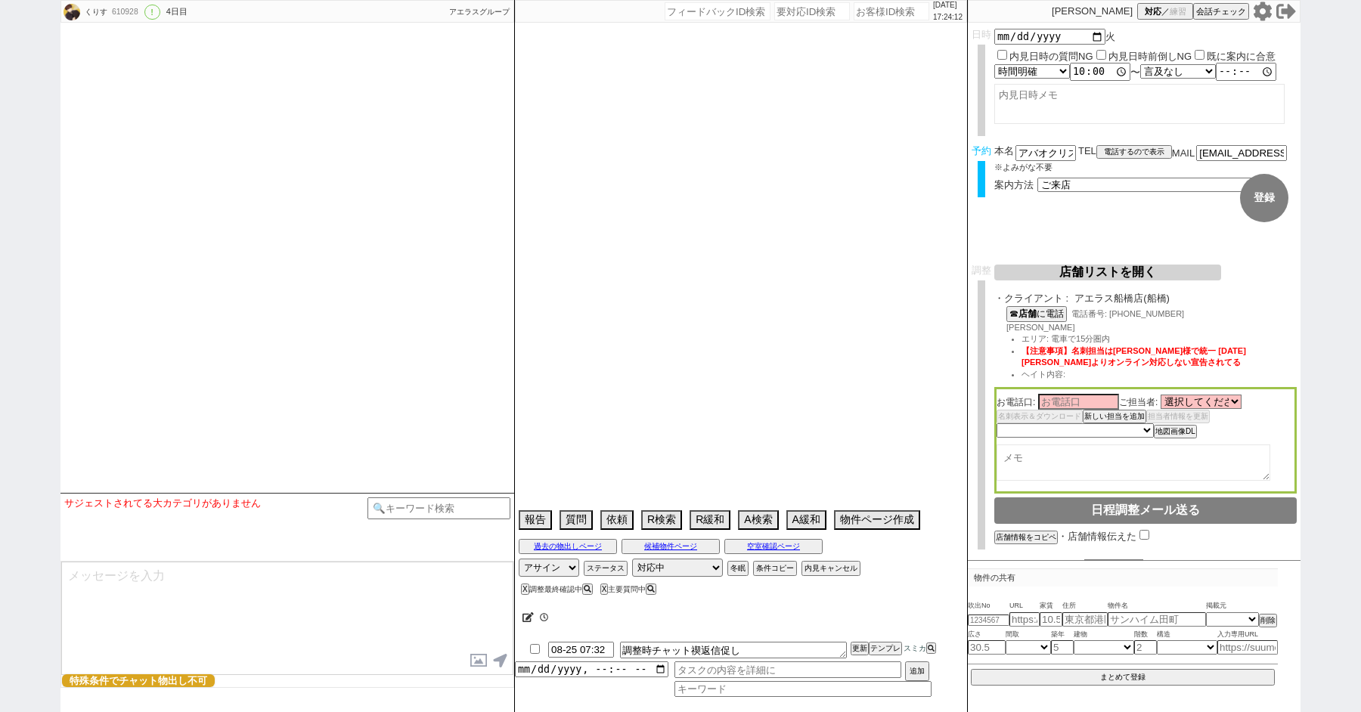
select select "29"
select select "895"
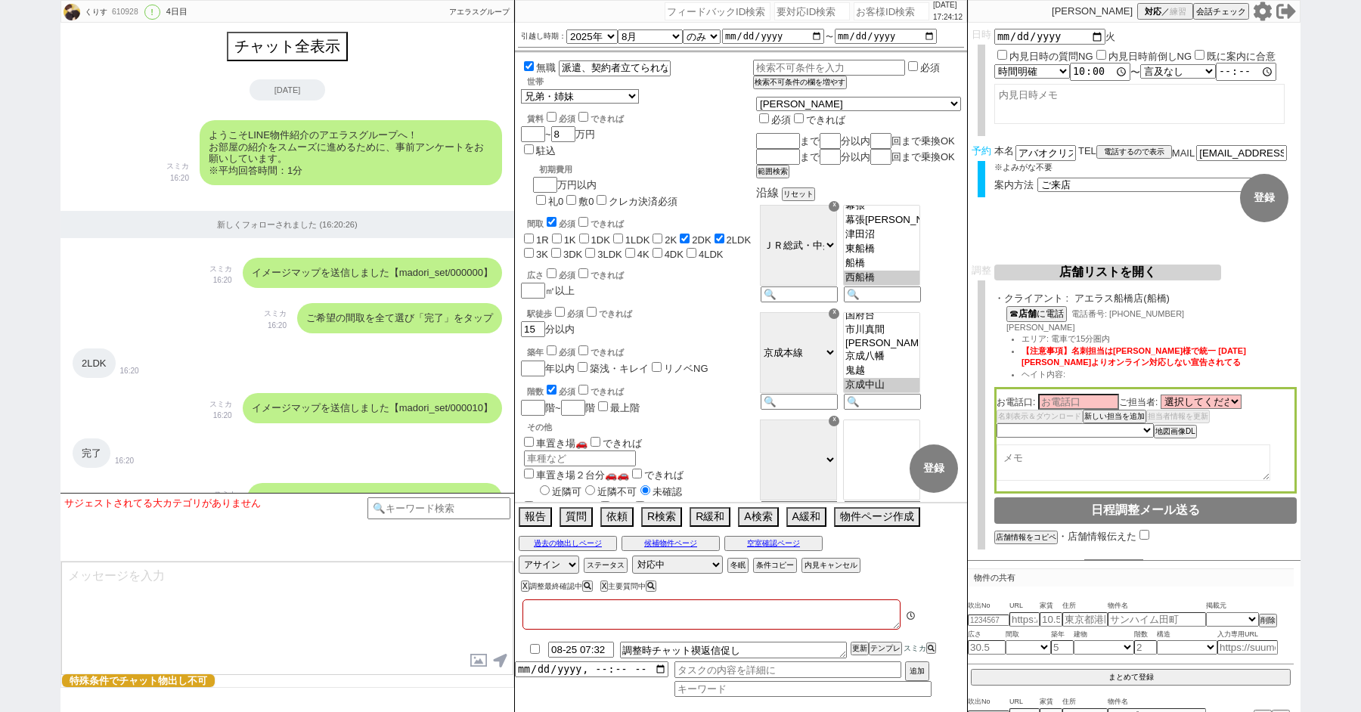
type textarea "@掲載報告とあわせて初期費用の概算もお願いします 外国籍だが定住者、契約は弟で[DEMOGRAPHIC_DATA]/派遣＠＠"
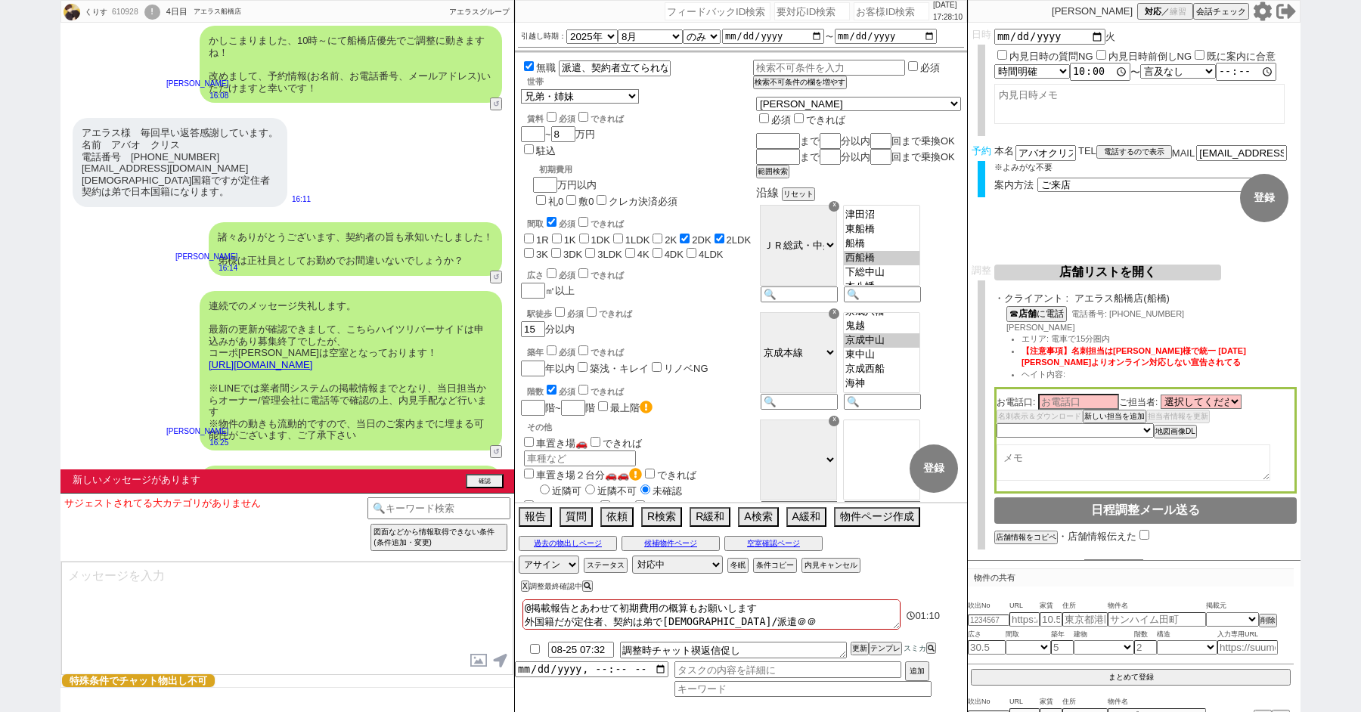
scroll to position [5229, 0]
